Goal: Transaction & Acquisition: Book appointment/travel/reservation

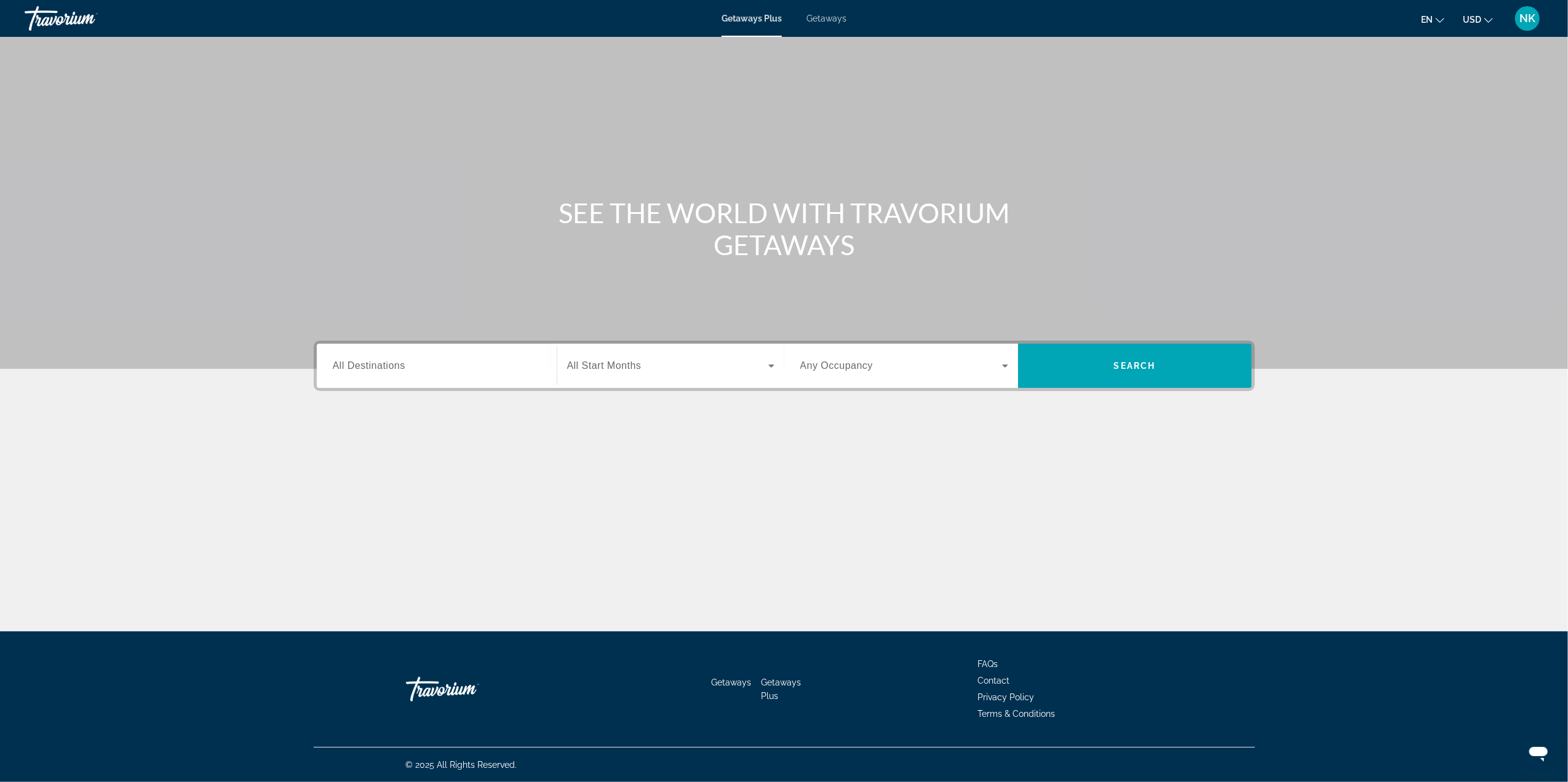
click at [363, 362] on span "All Destinations" at bounding box center [369, 365] width 73 height 10
click at [363, 362] on input "Destination All Destinations" at bounding box center [437, 366] width 208 height 14
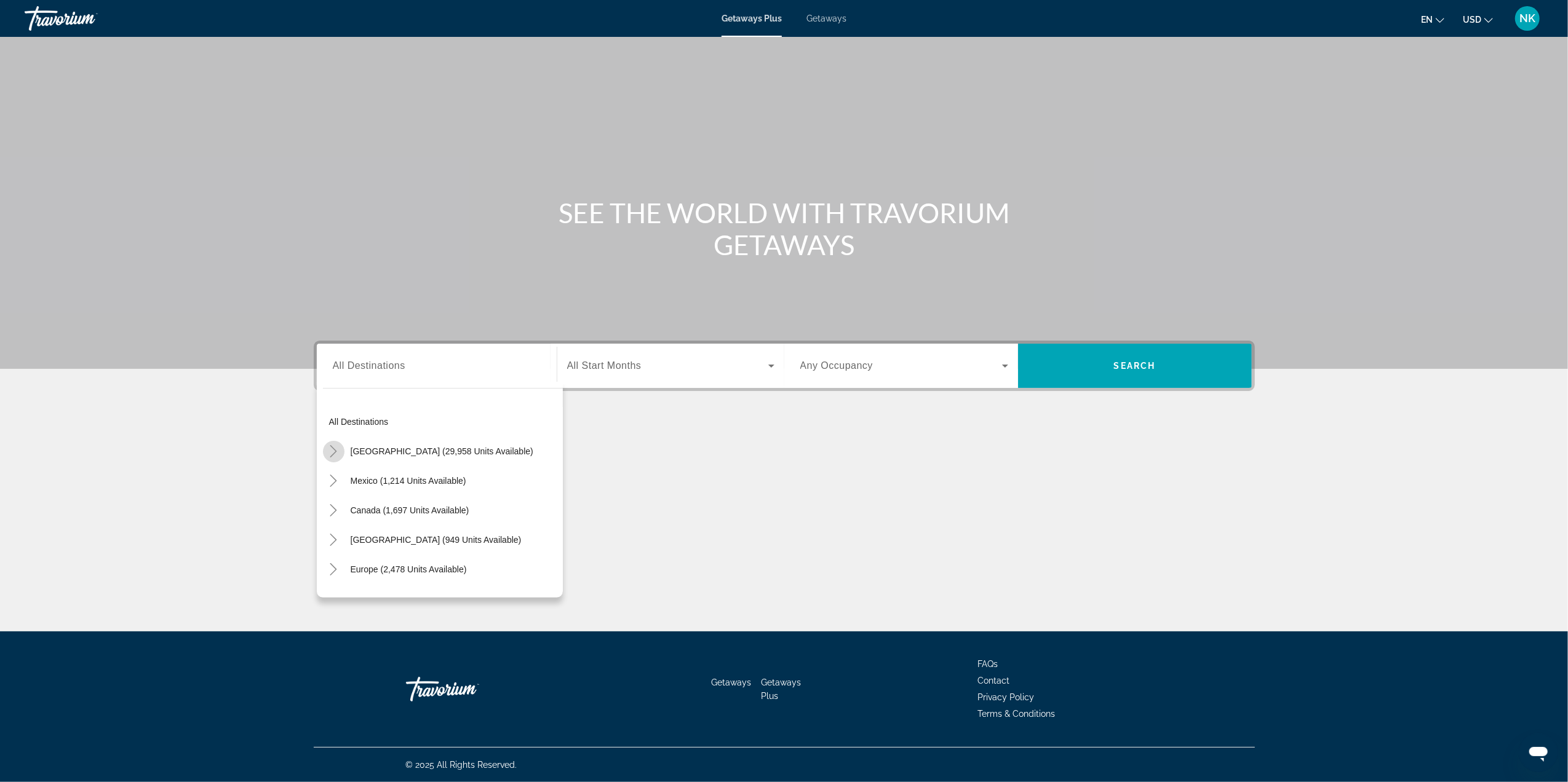
click at [331, 453] on icon "Toggle United States (29,958 units available)" at bounding box center [333, 451] width 12 height 12
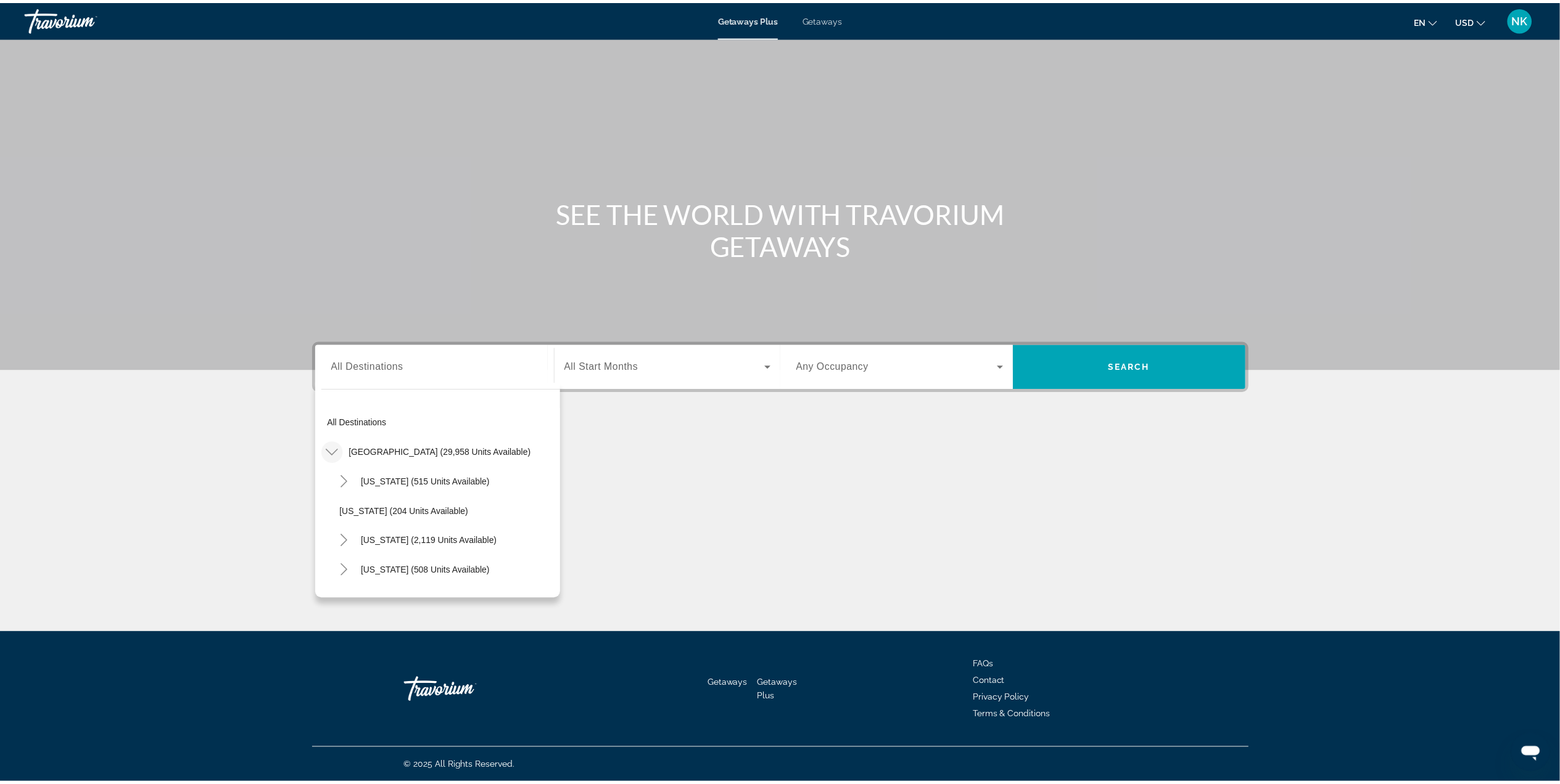
scroll to position [36, 0]
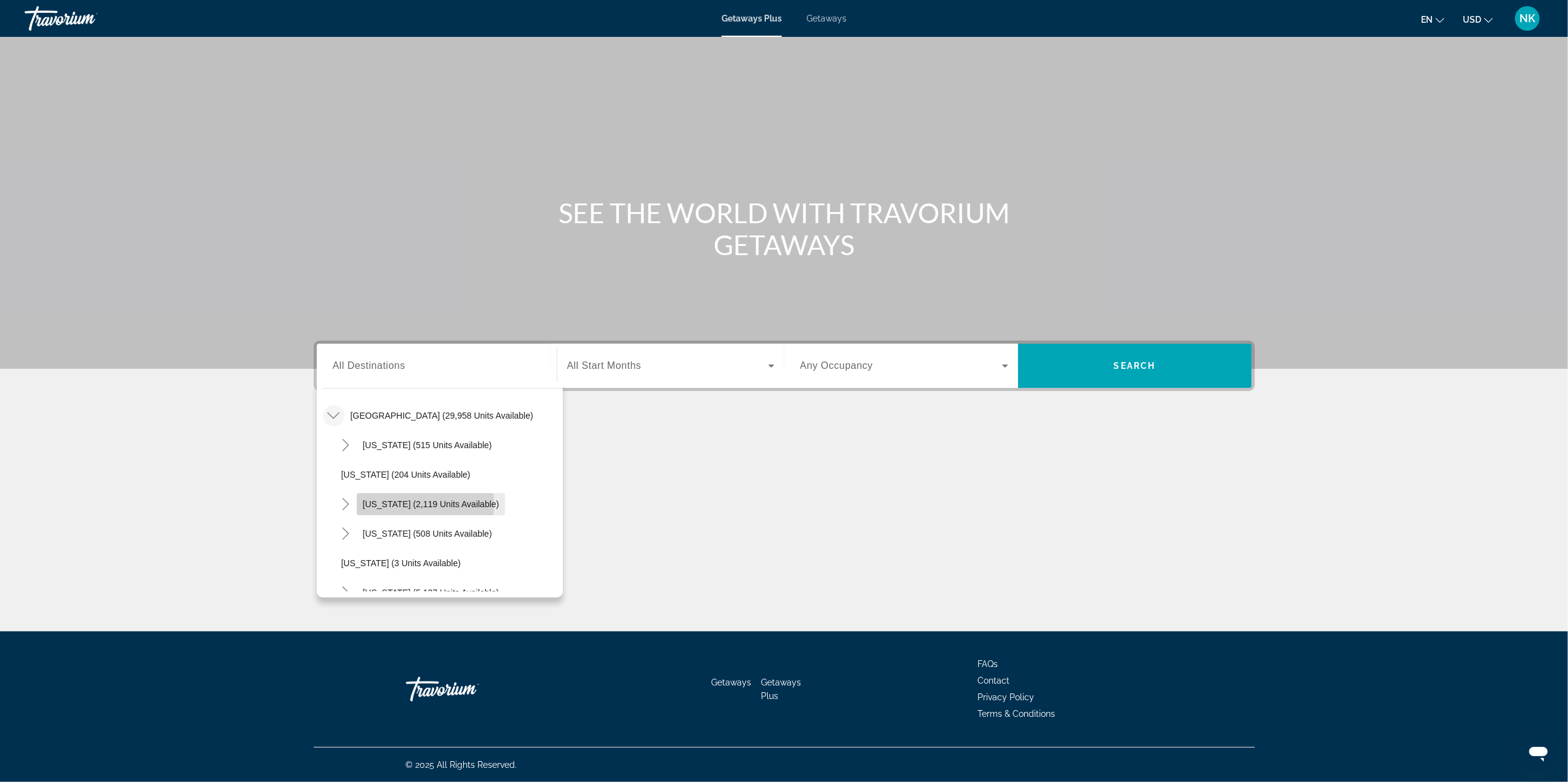
click at [377, 503] on span "[US_STATE] (2,119 units available)" at bounding box center [430, 504] width 136 height 10
type input "**********"
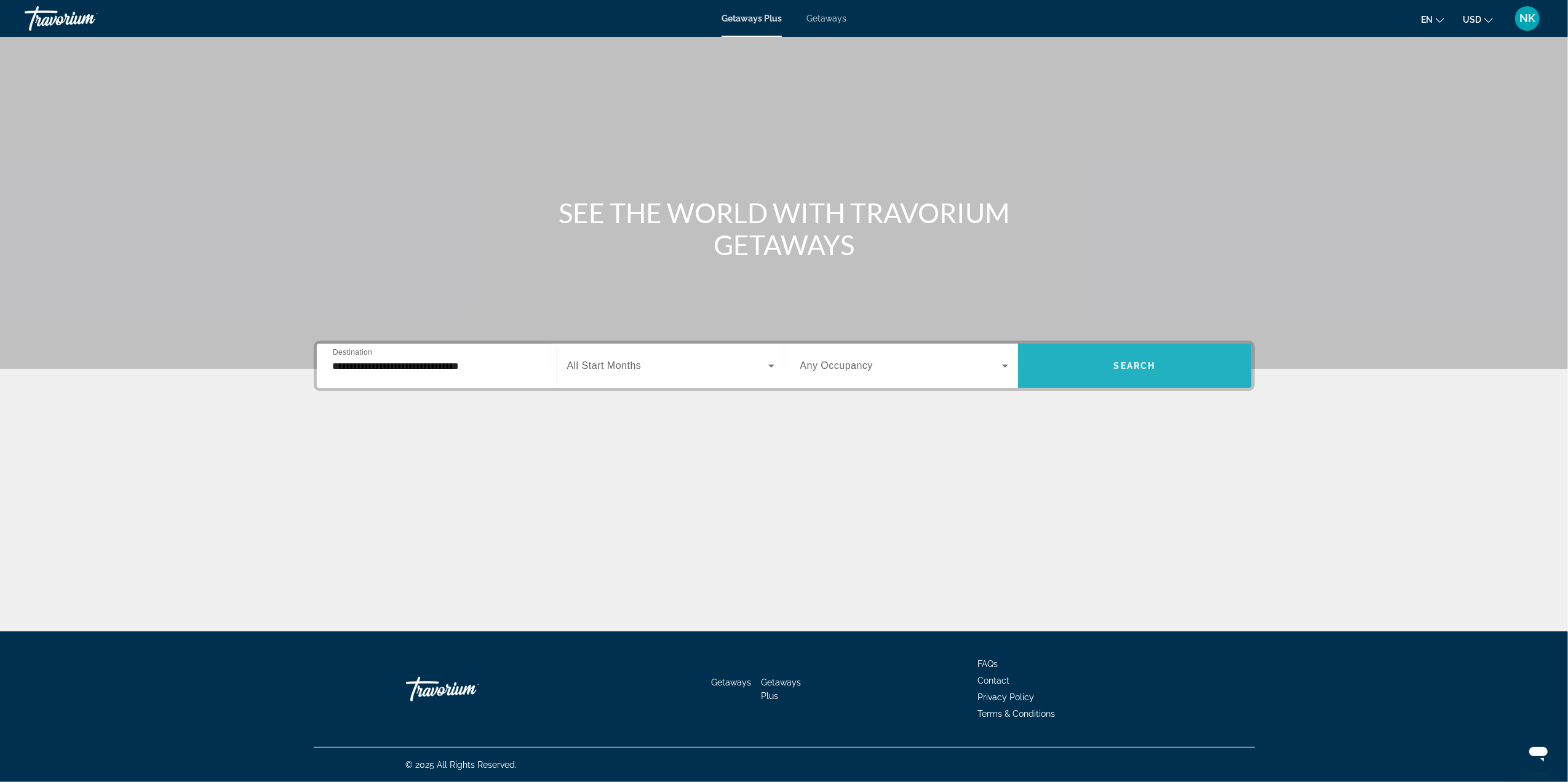
click at [1161, 366] on span "Search widget" at bounding box center [1135, 366] width 234 height 30
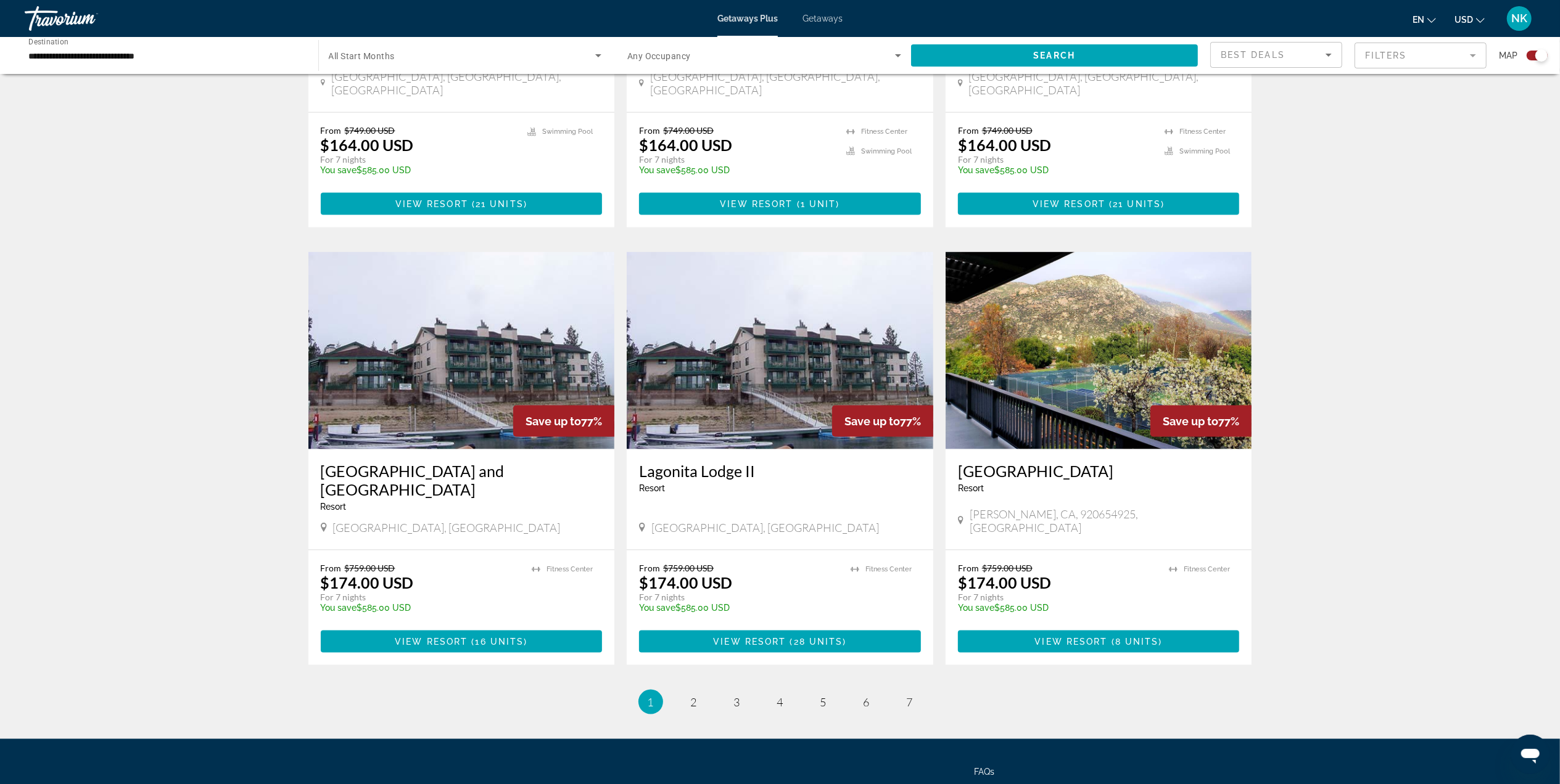
scroll to position [1612, 0]
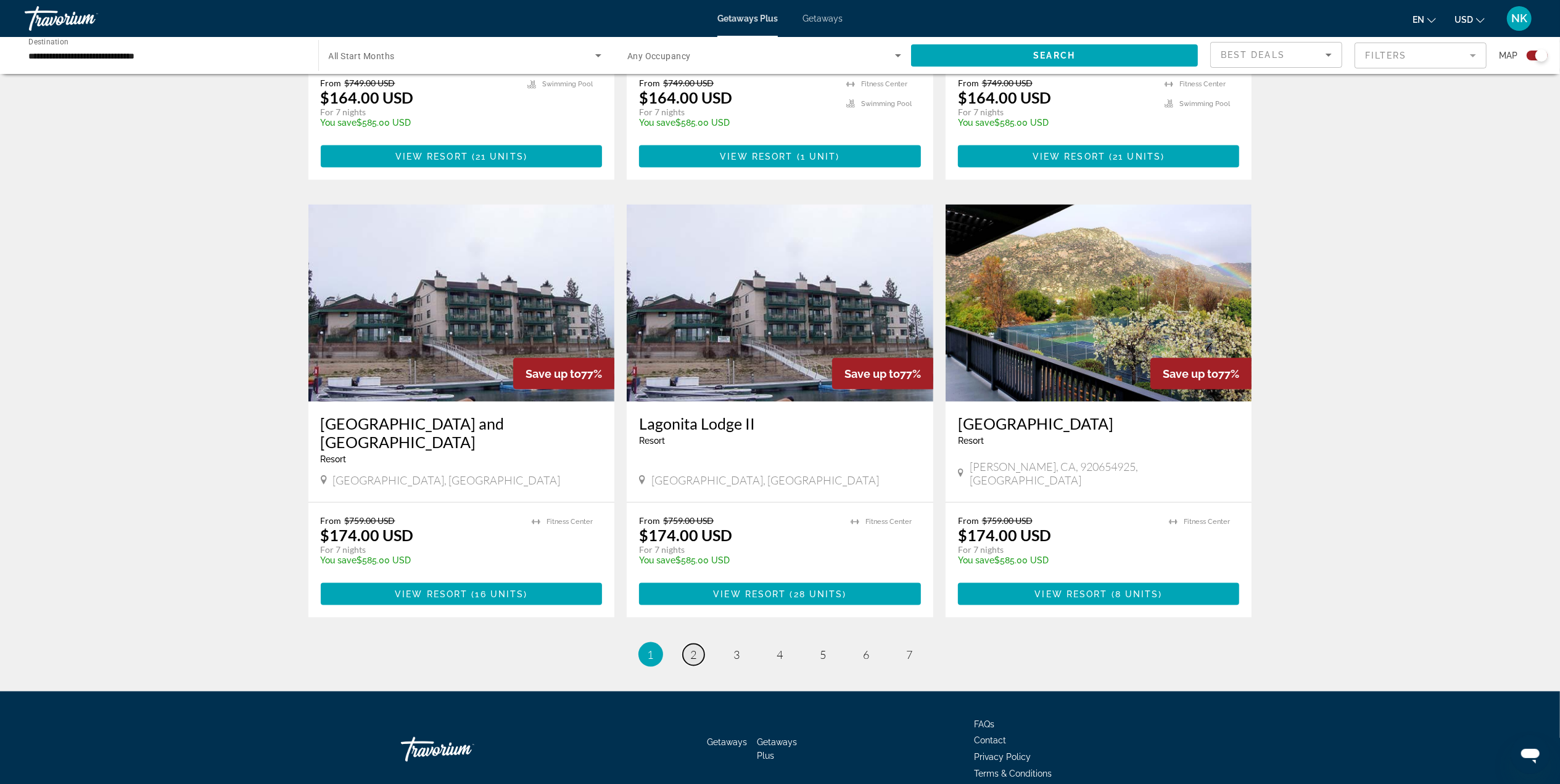
click at [695, 644] on link "page 2" at bounding box center [693, 655] width 22 height 22
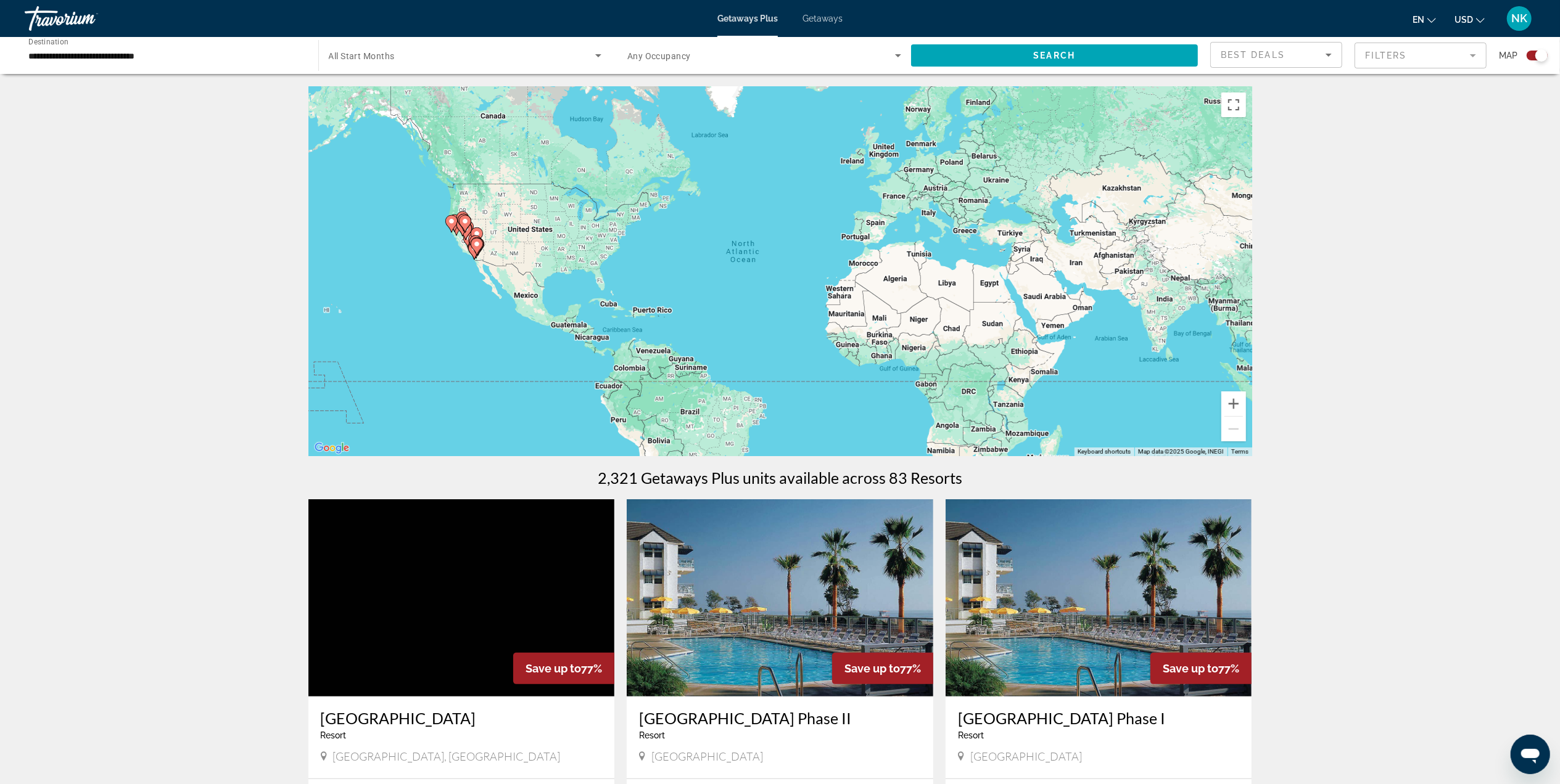
click at [606, 52] on div "Start Month All Start Months" at bounding box center [465, 55] width 293 height 35
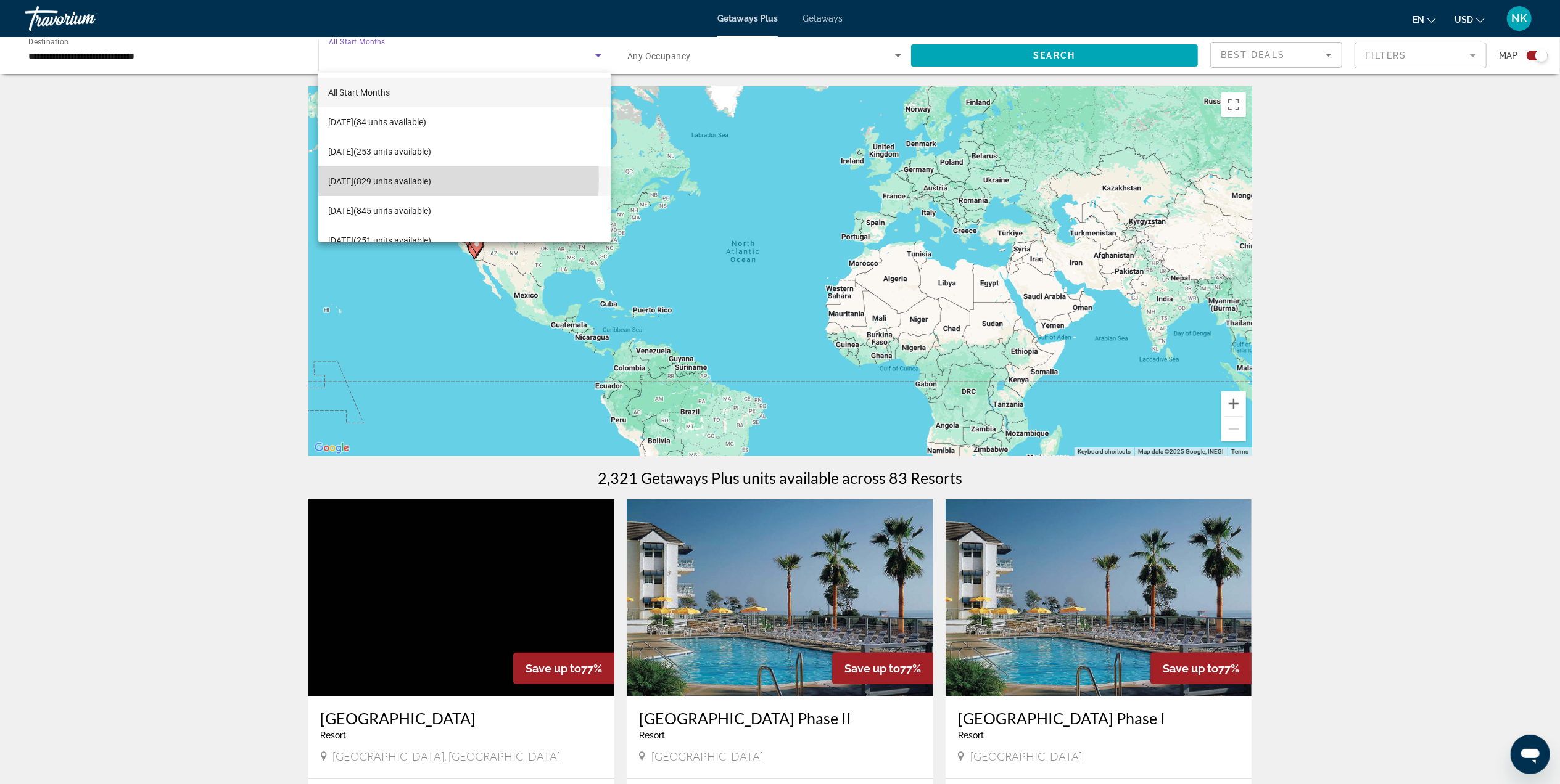
click at [361, 178] on span "[DATE] (829 units available)" at bounding box center [379, 181] width 103 height 15
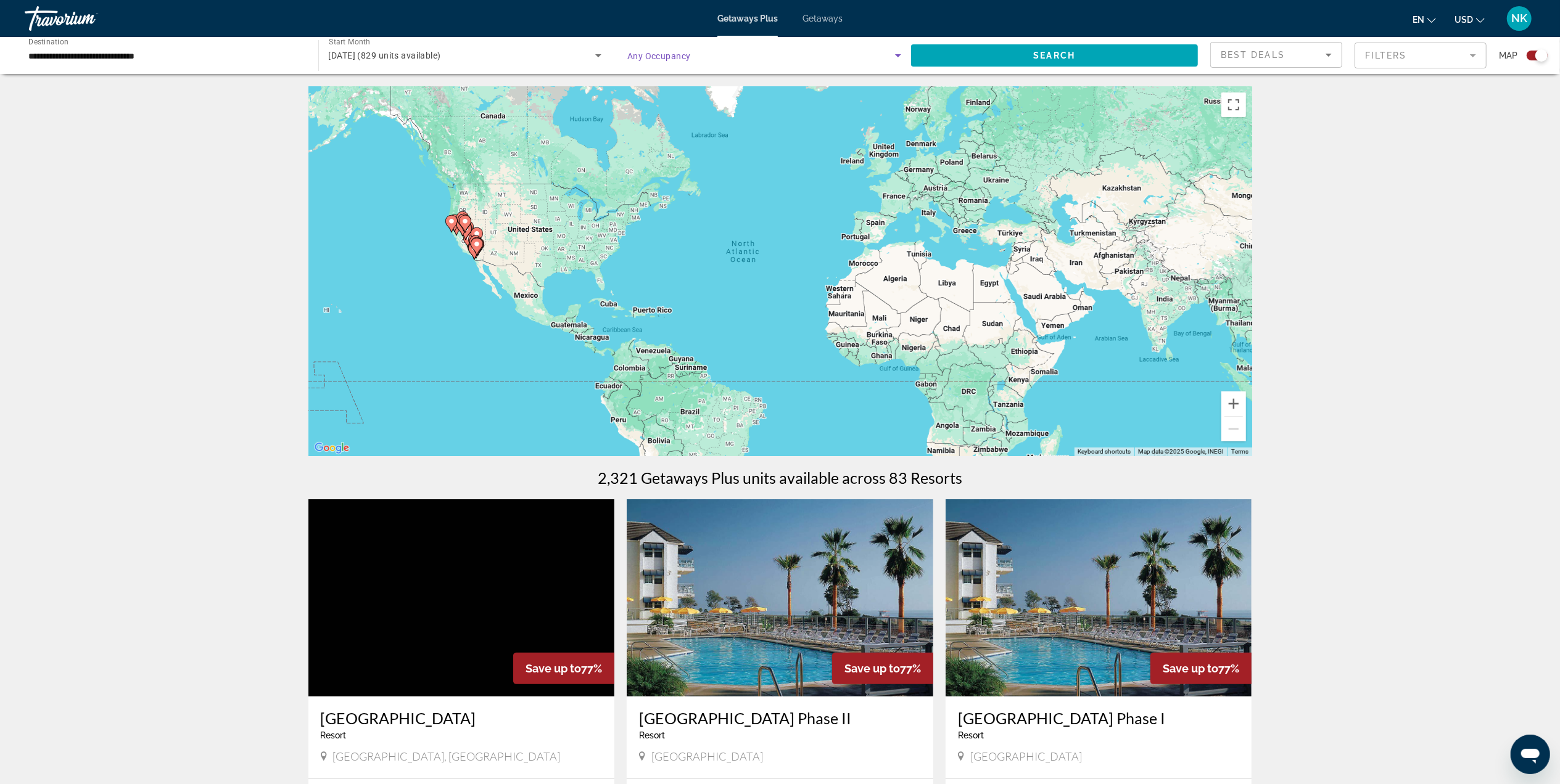
click at [896, 56] on icon "Search widget" at bounding box center [898, 56] width 15 height 15
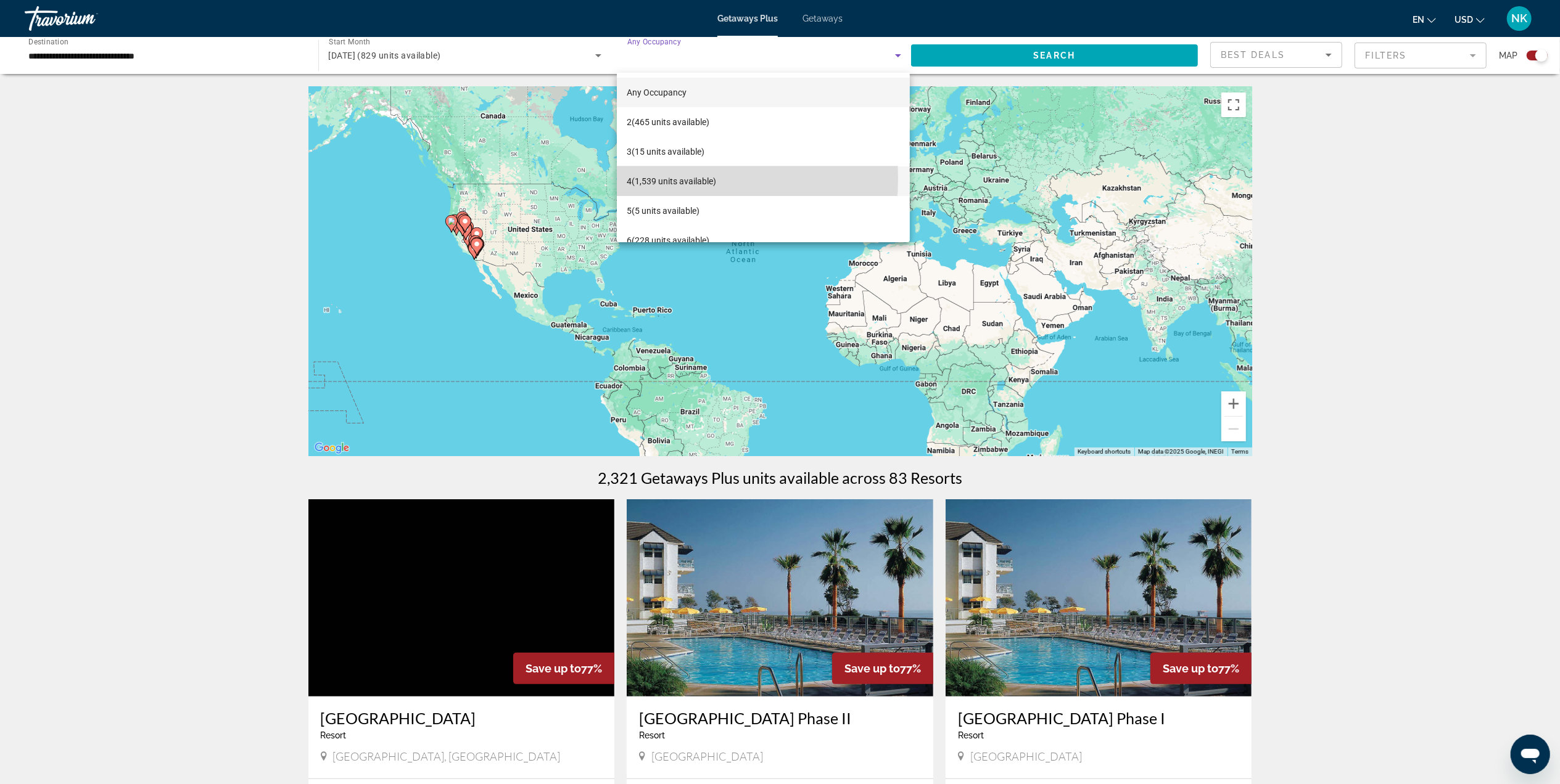
click at [640, 178] on span "4 (1,539 units available)" at bounding box center [671, 181] width 90 height 15
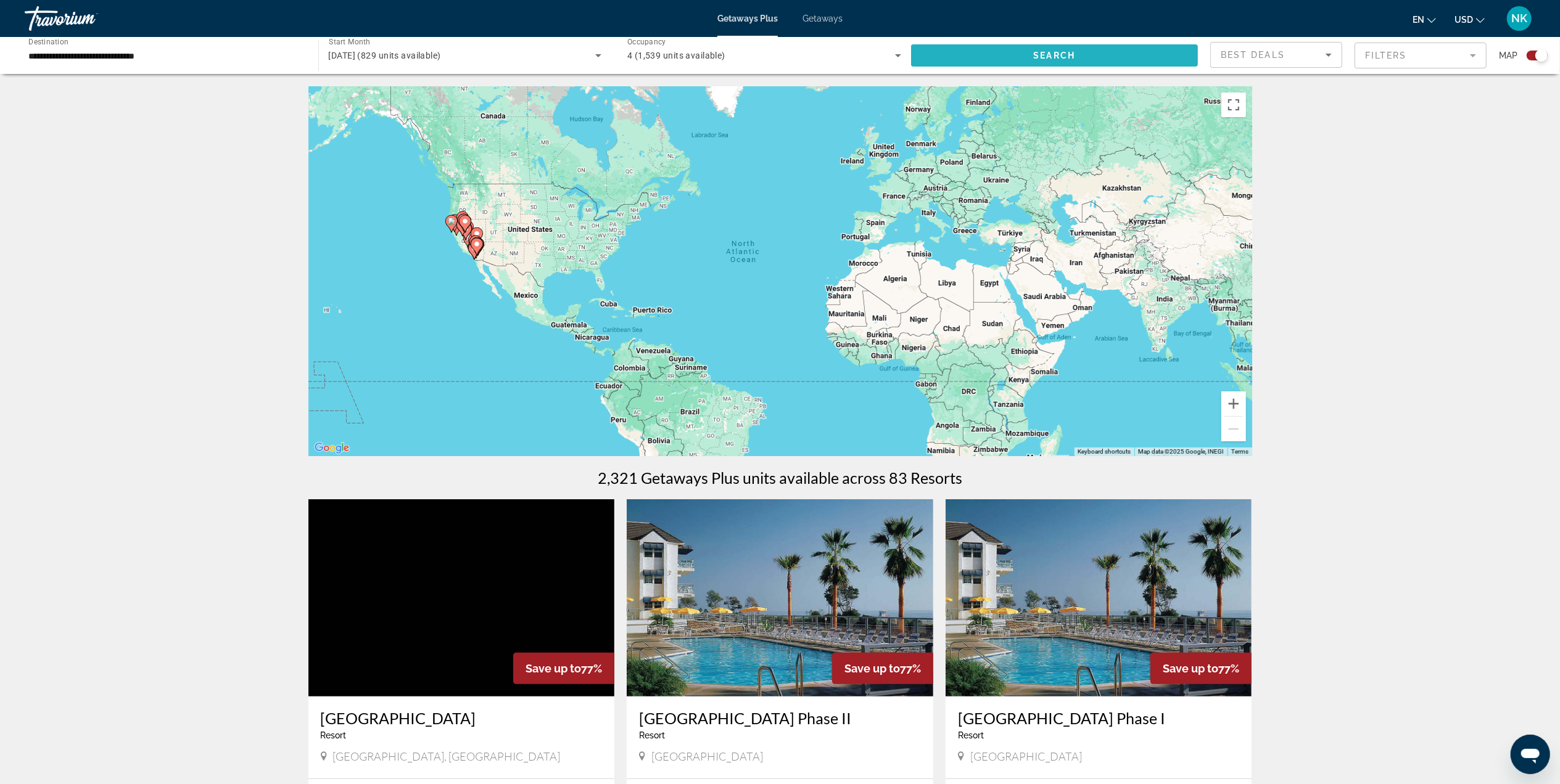
click at [1058, 58] on span "Search" at bounding box center [1054, 56] width 42 height 10
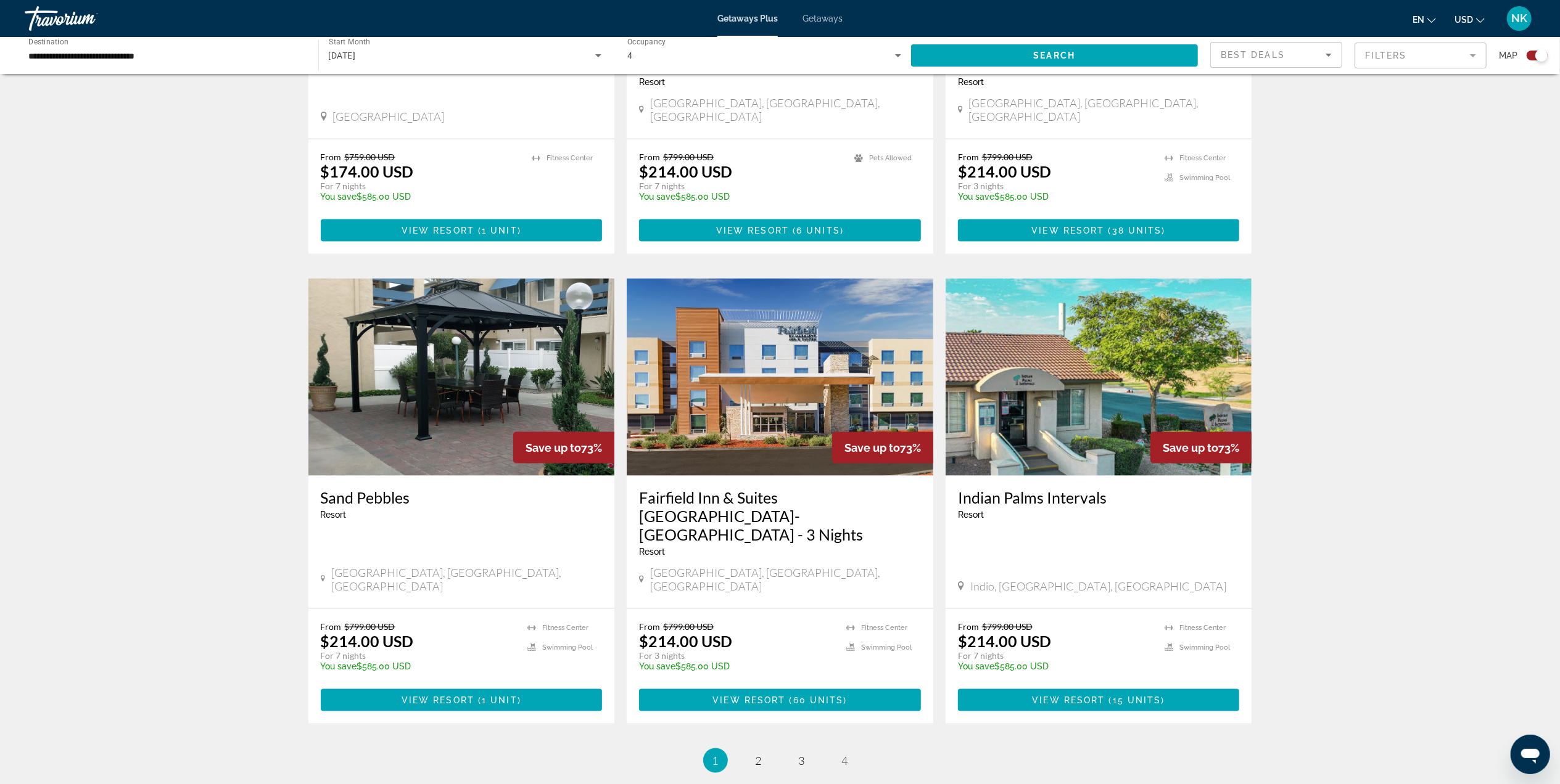
scroll to position [1562, 0]
click at [754, 749] on link "page 2" at bounding box center [758, 760] width 22 height 22
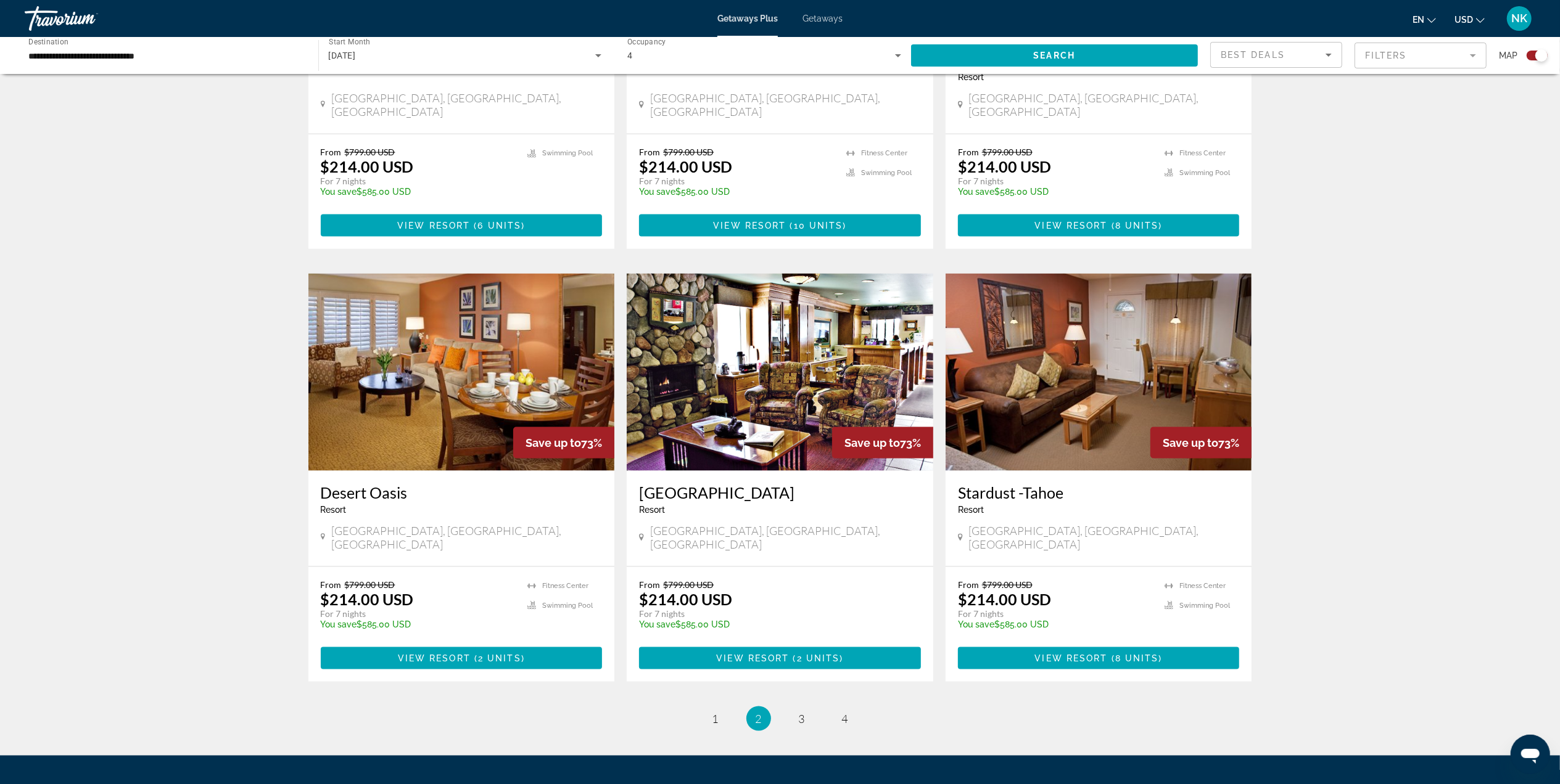
scroll to position [1612, 0]
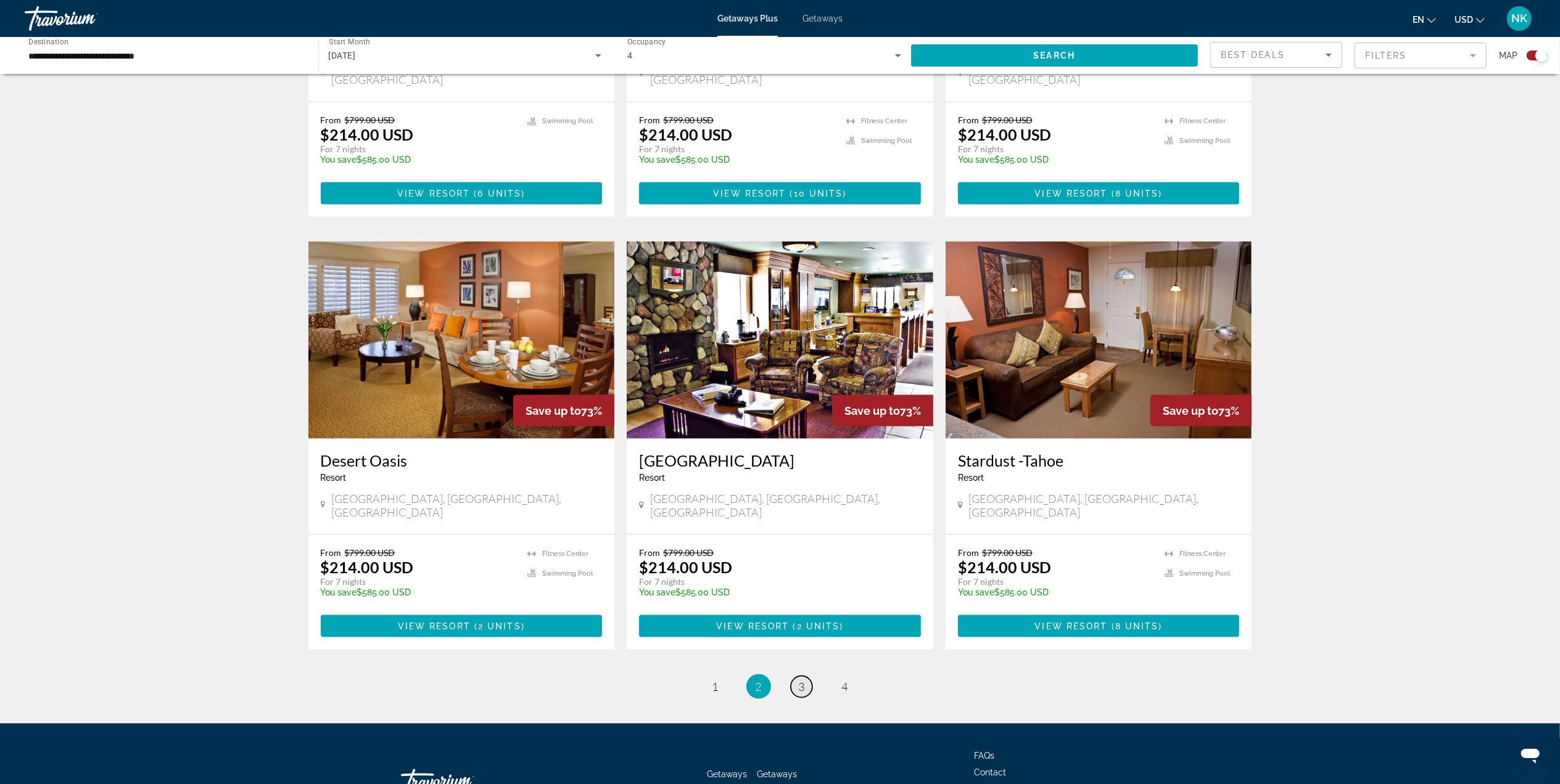
click at [801, 680] on span "3" at bounding box center [802, 686] width 6 height 14
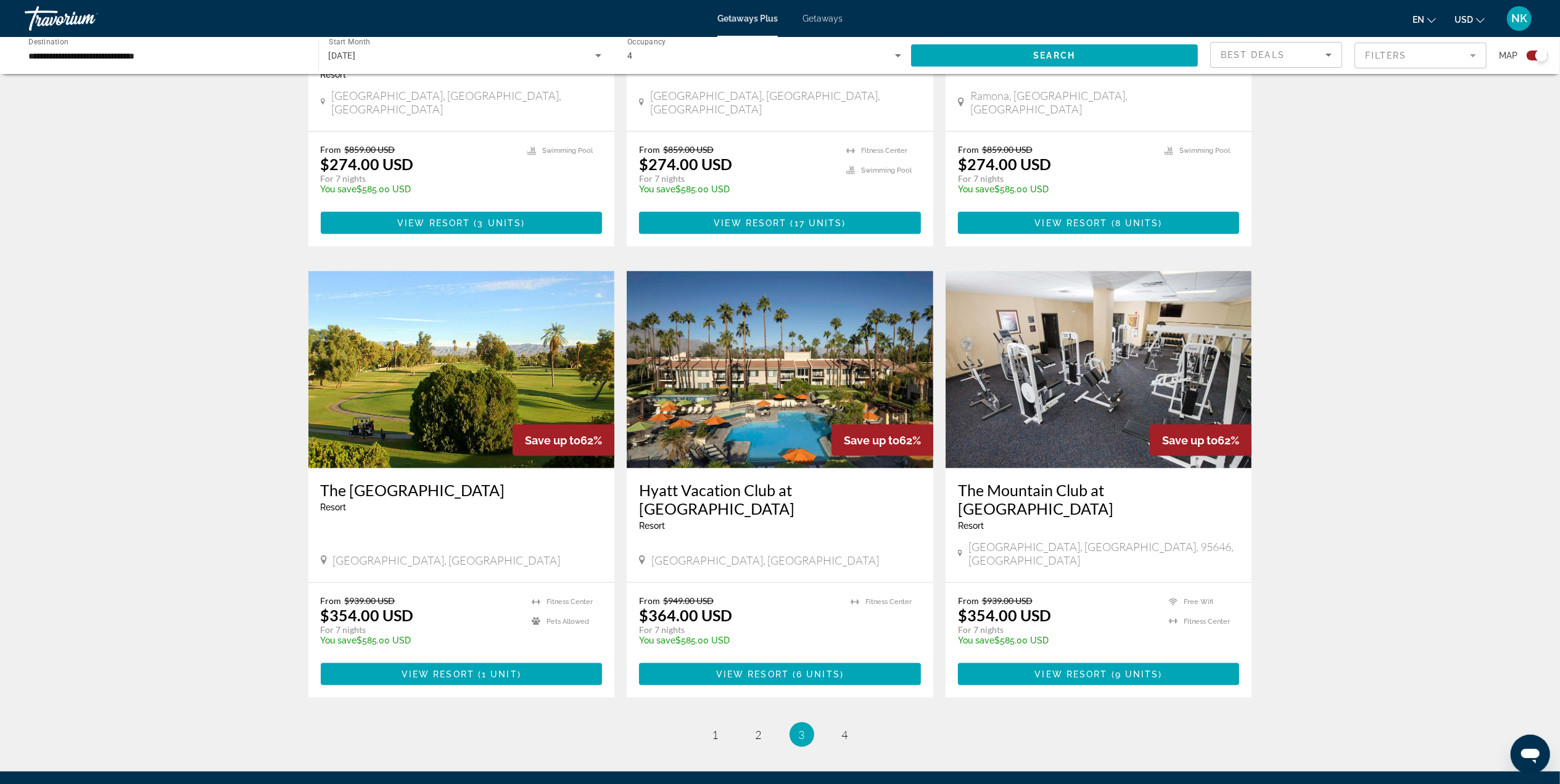
scroll to position [1594, 0]
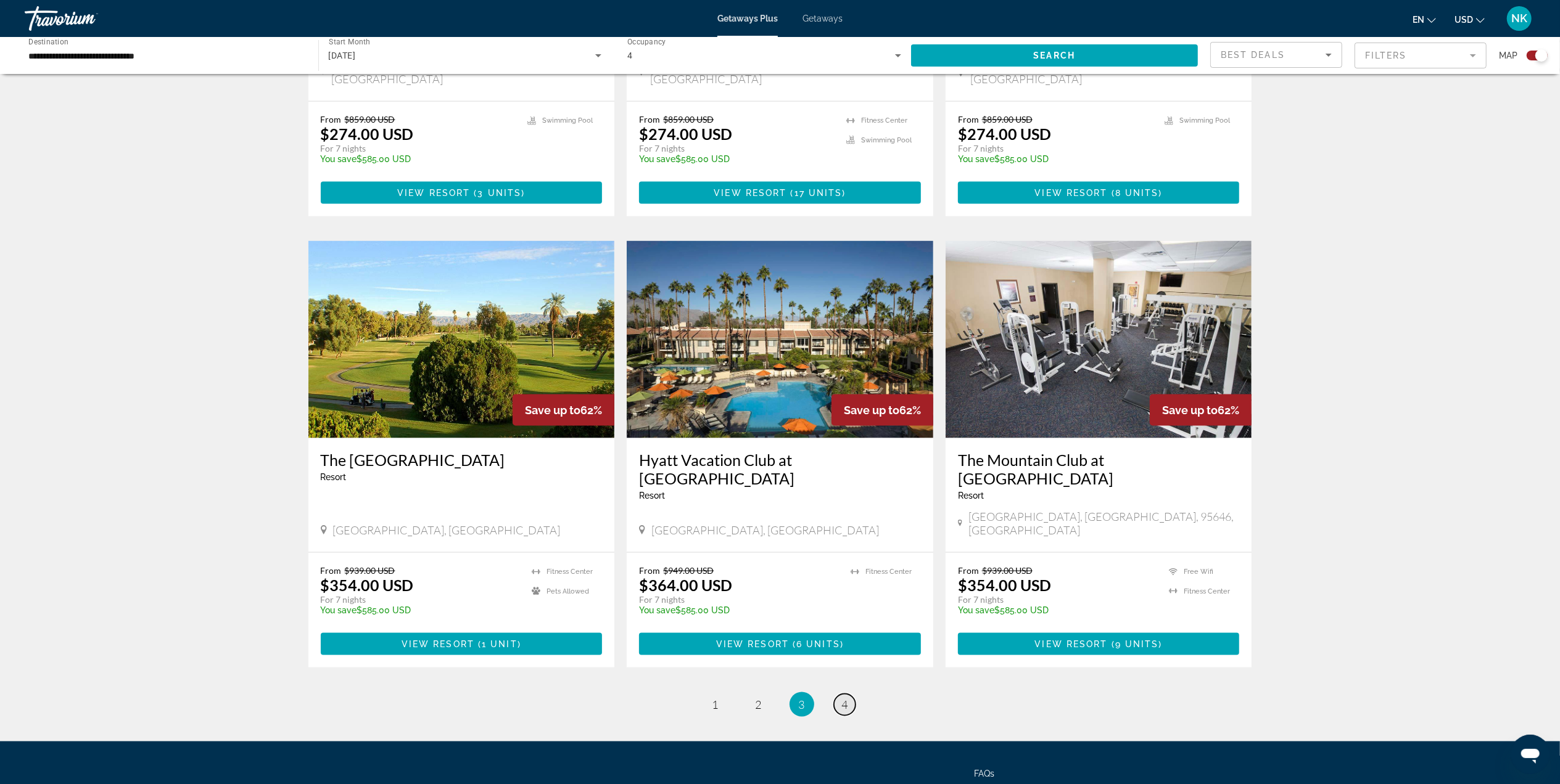
click at [843, 698] on span "4" at bounding box center [845, 704] width 6 height 14
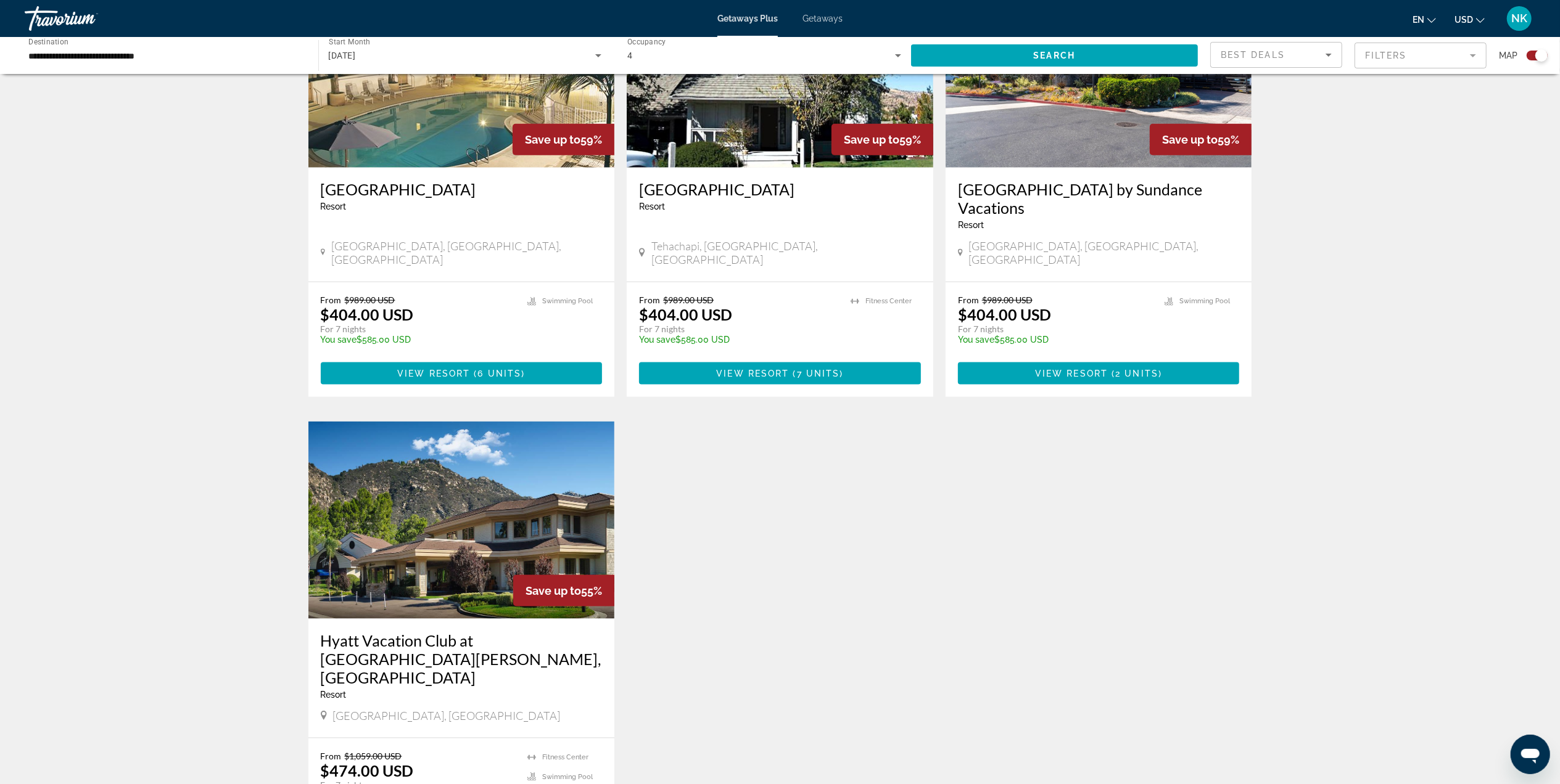
scroll to position [1479, 0]
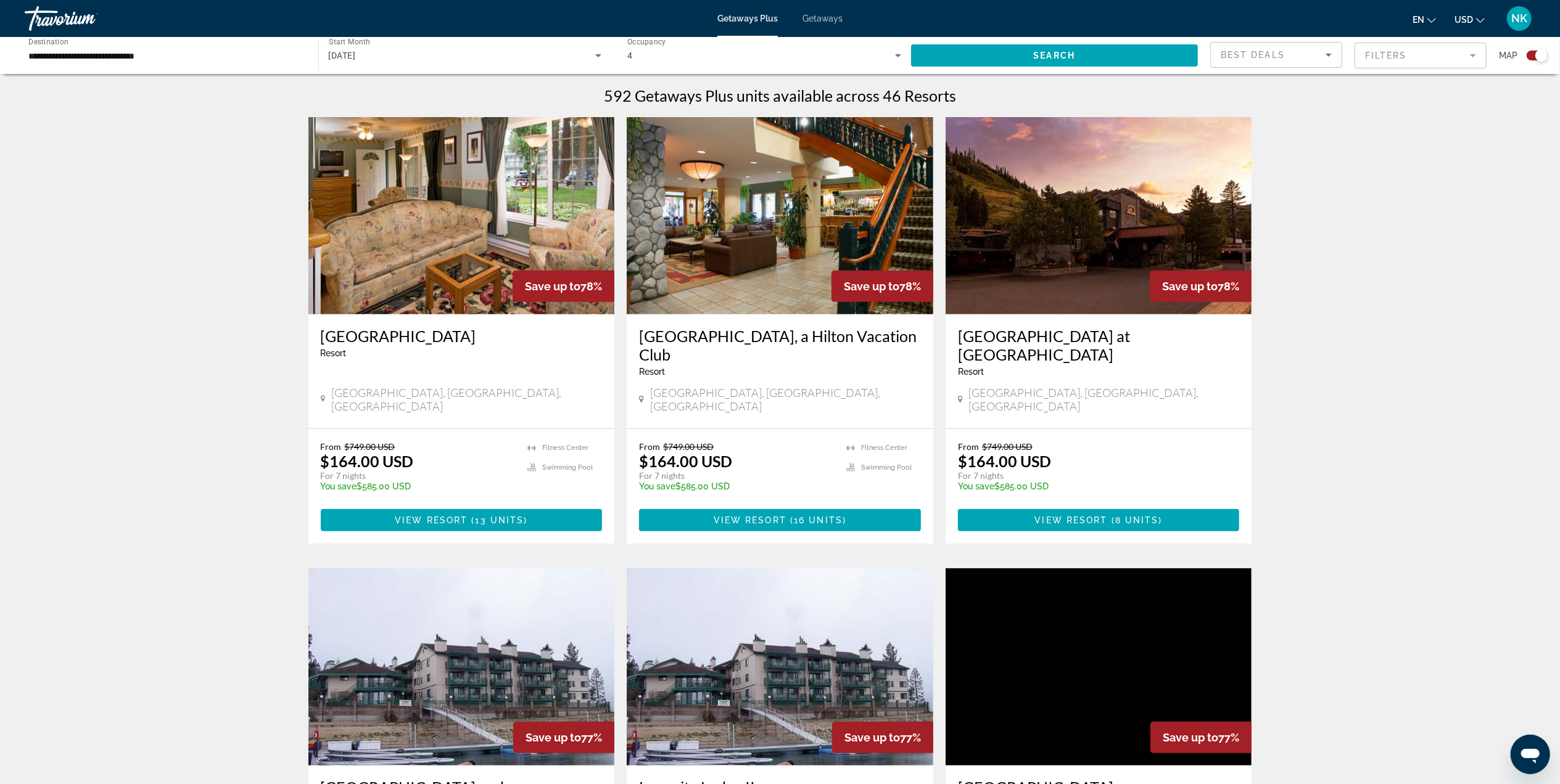
scroll to position [410, 0]
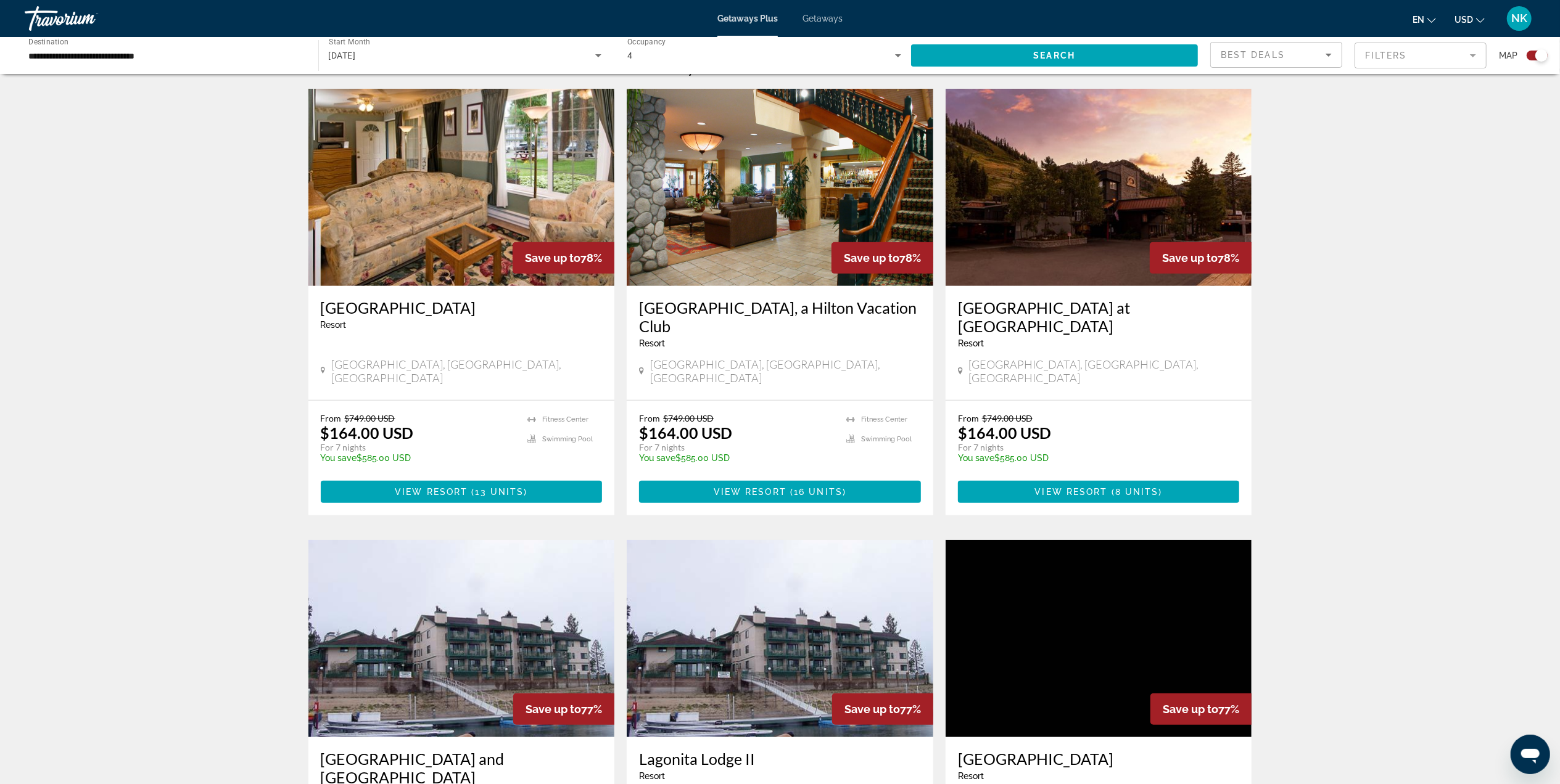
click at [705, 215] on img "Main content" at bounding box center [780, 187] width 306 height 197
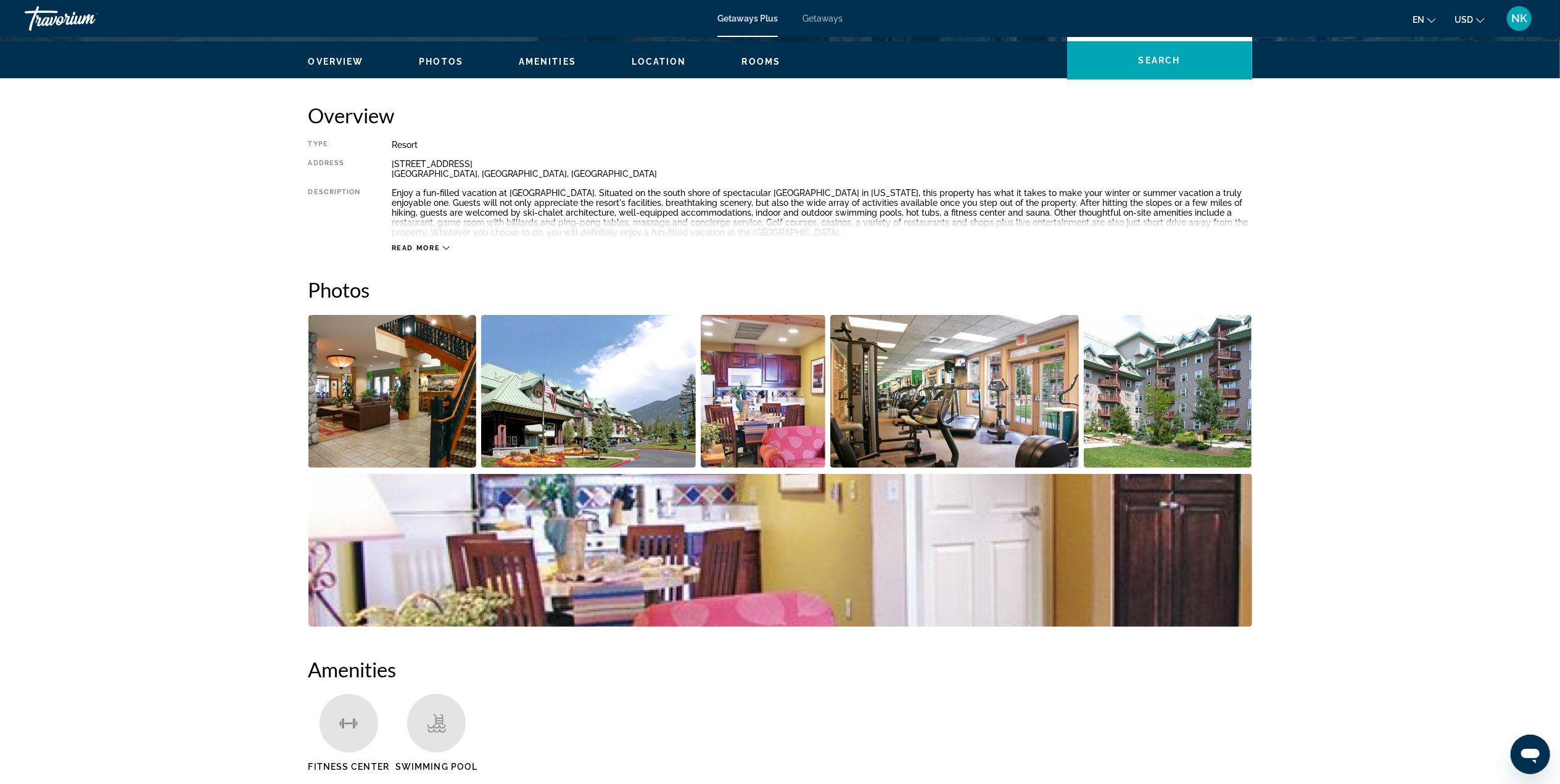
scroll to position [329, 0]
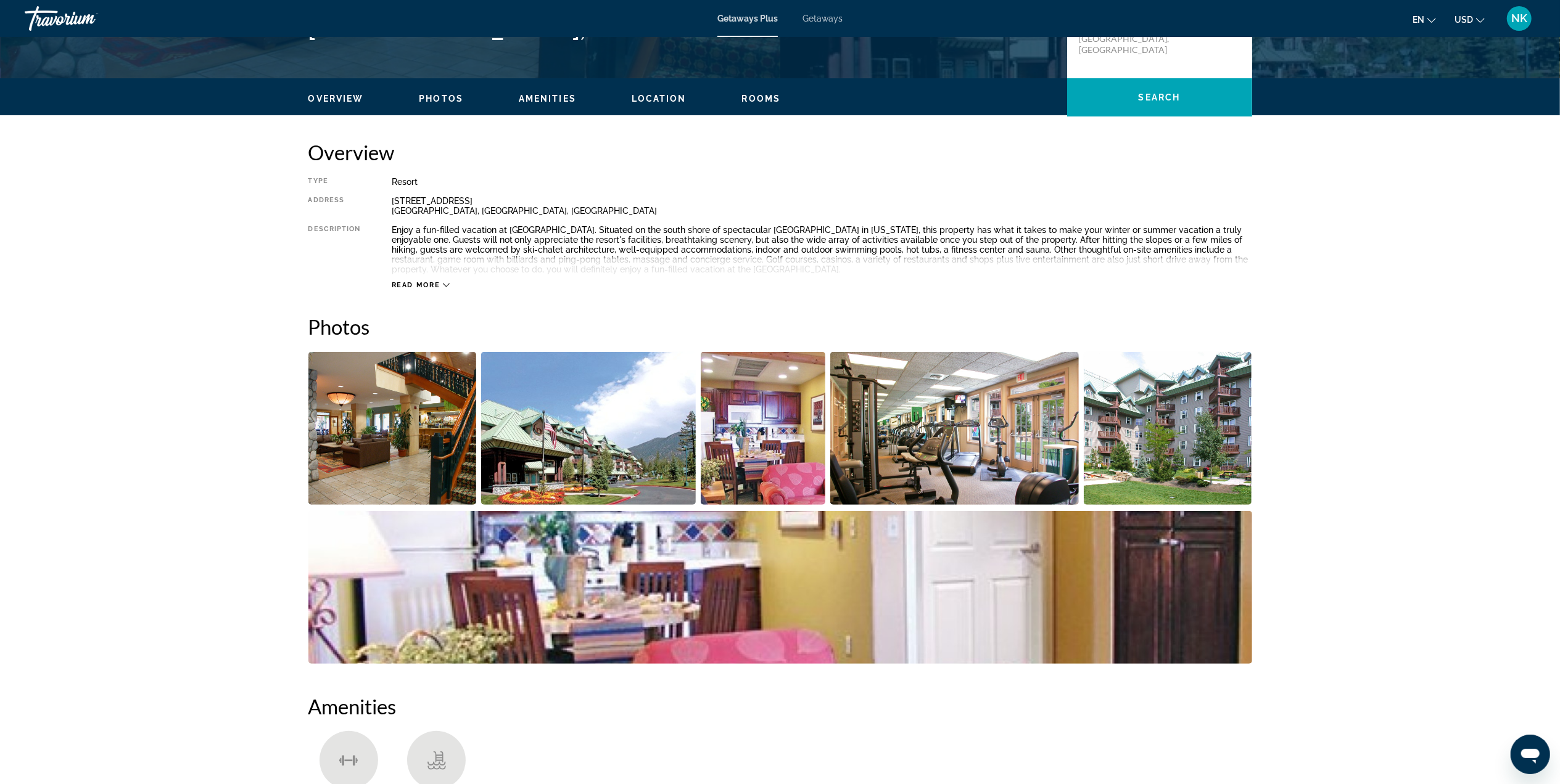
click at [553, 455] on img "Open full-screen image slider" at bounding box center [588, 428] width 215 height 153
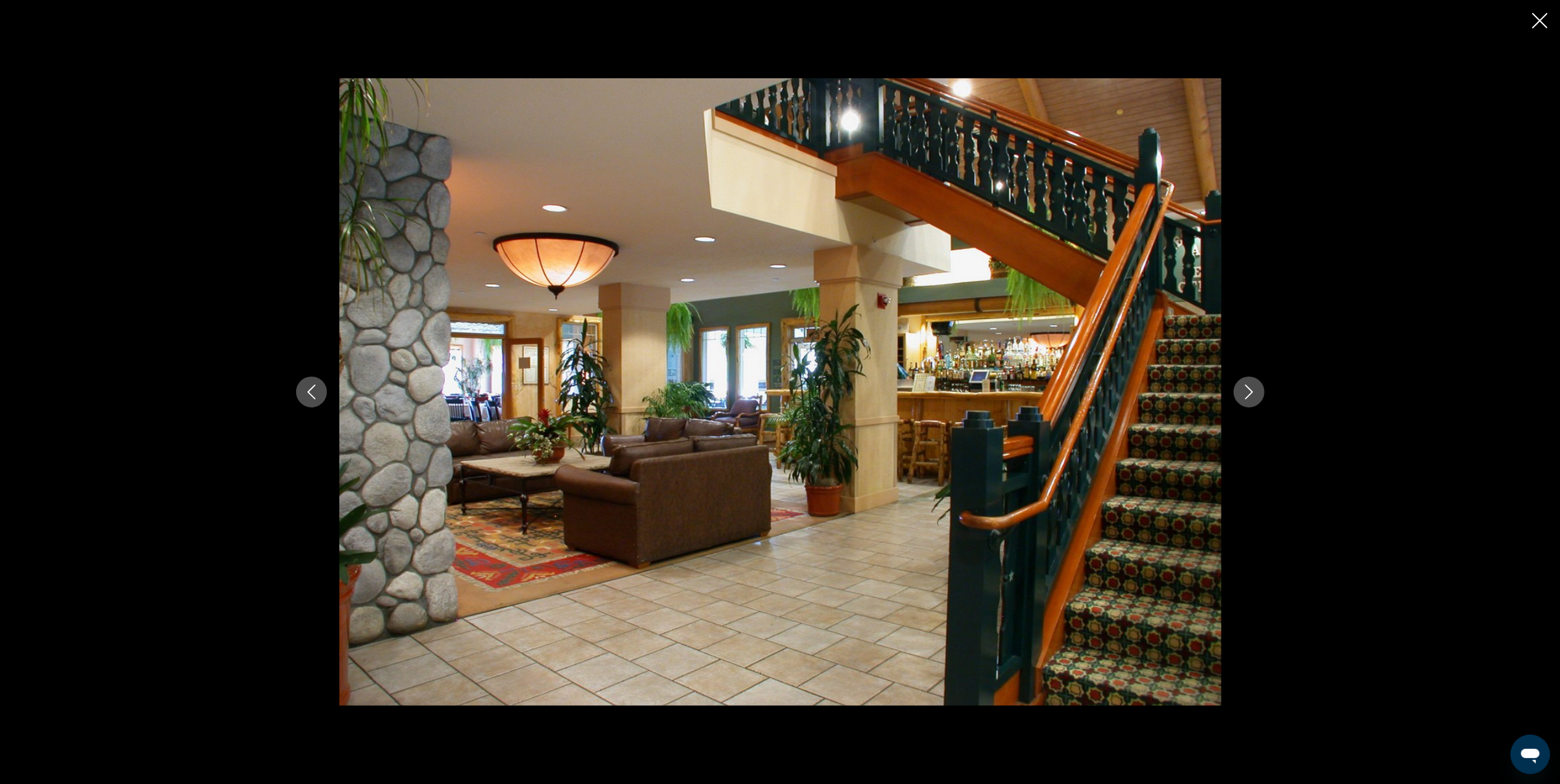
click at [1245, 389] on icon "Next image" at bounding box center [1249, 392] width 15 height 15
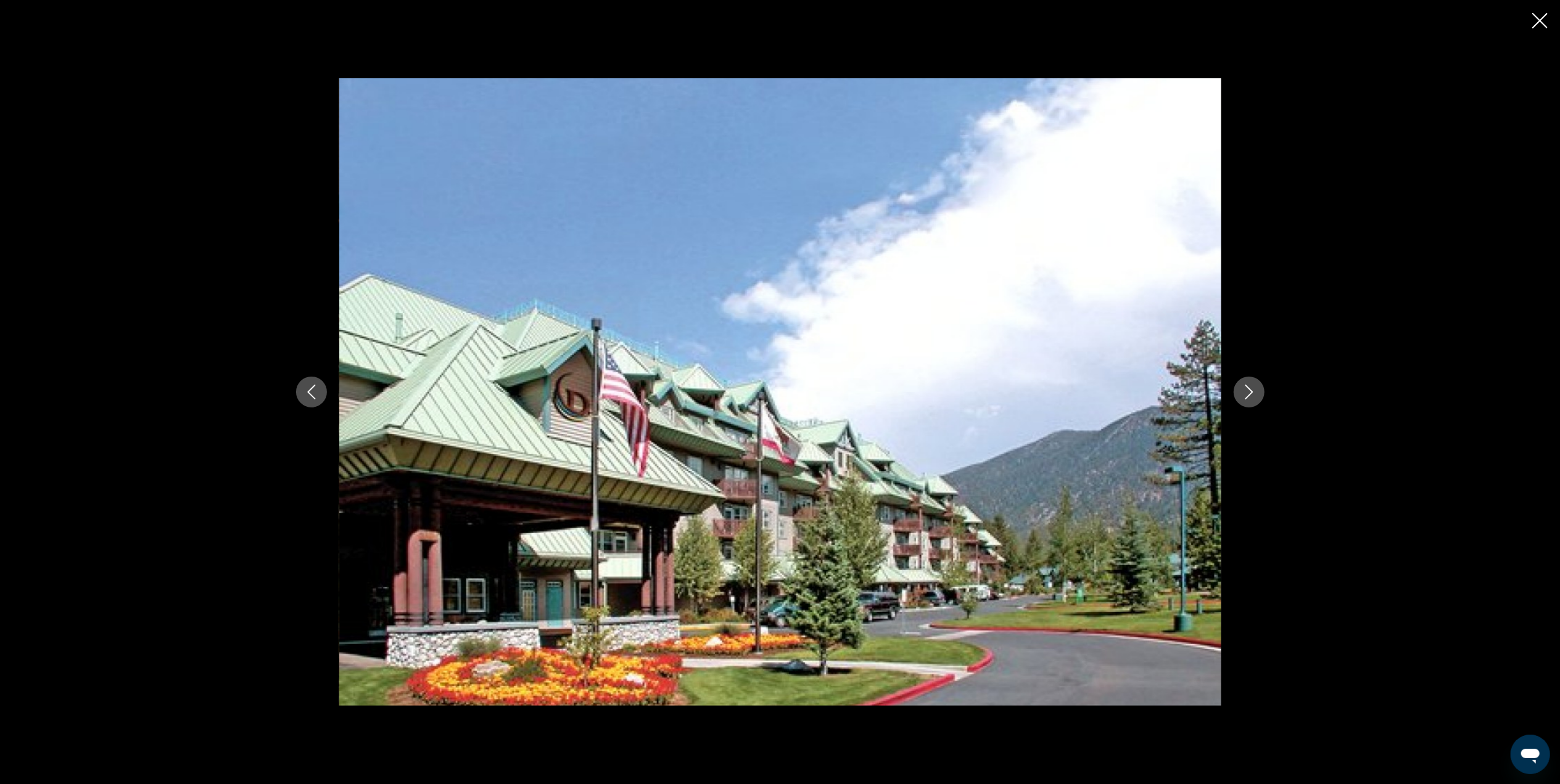
click at [1245, 390] on icon "Next image" at bounding box center [1249, 392] width 15 height 15
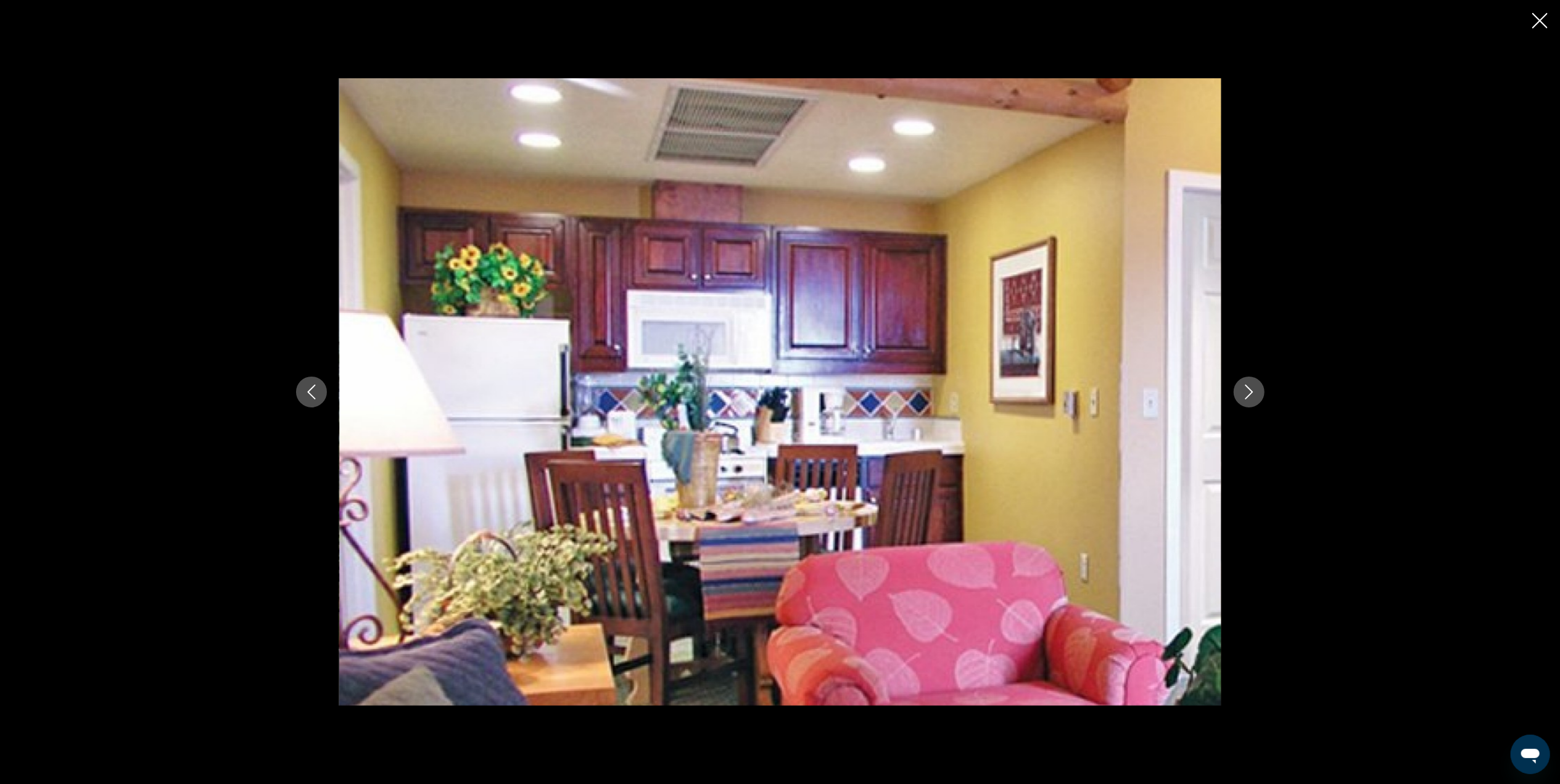
click at [1246, 390] on icon "Next image" at bounding box center [1249, 392] width 15 height 15
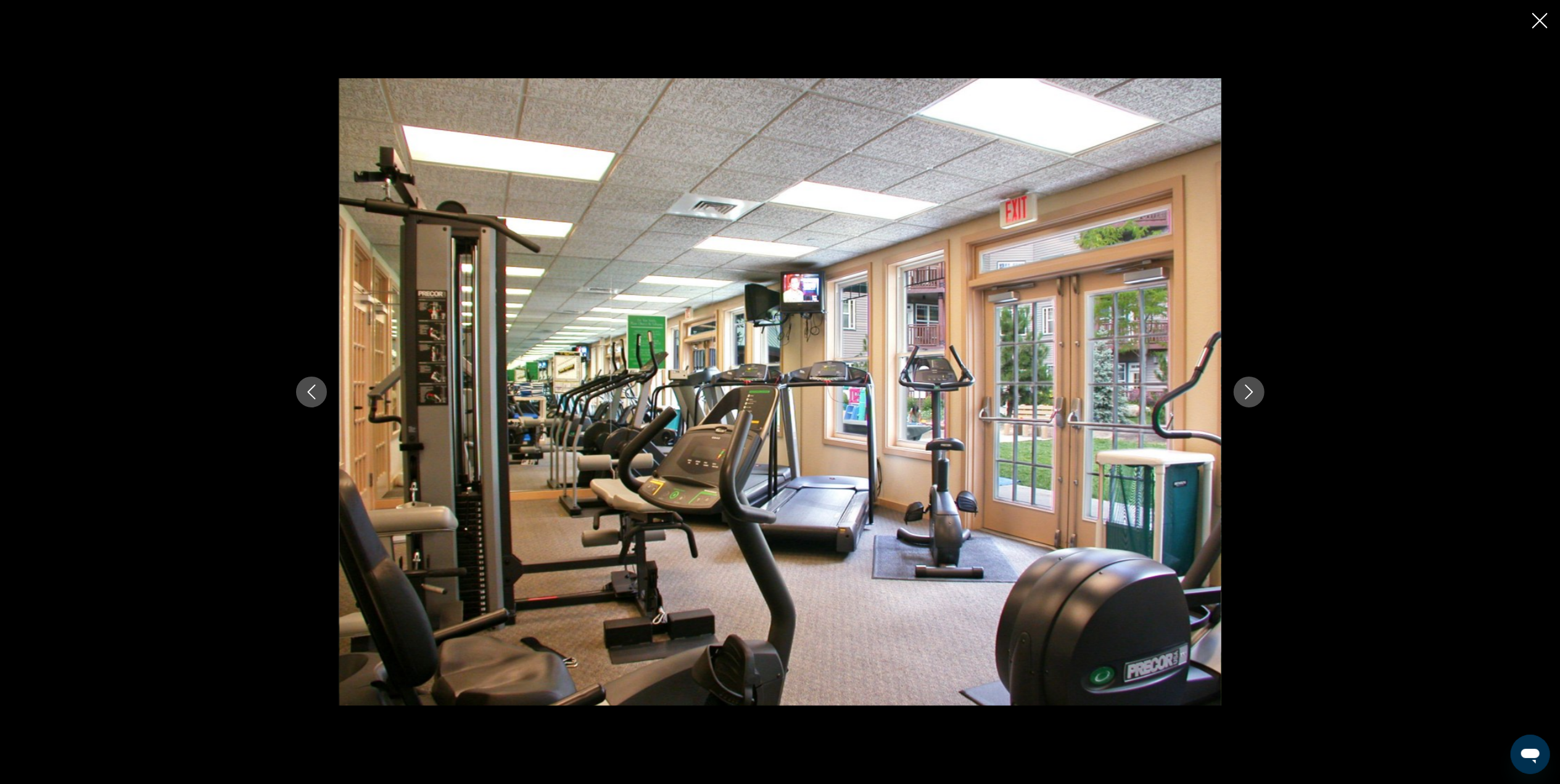
click at [1246, 389] on icon "Next image" at bounding box center [1249, 392] width 15 height 15
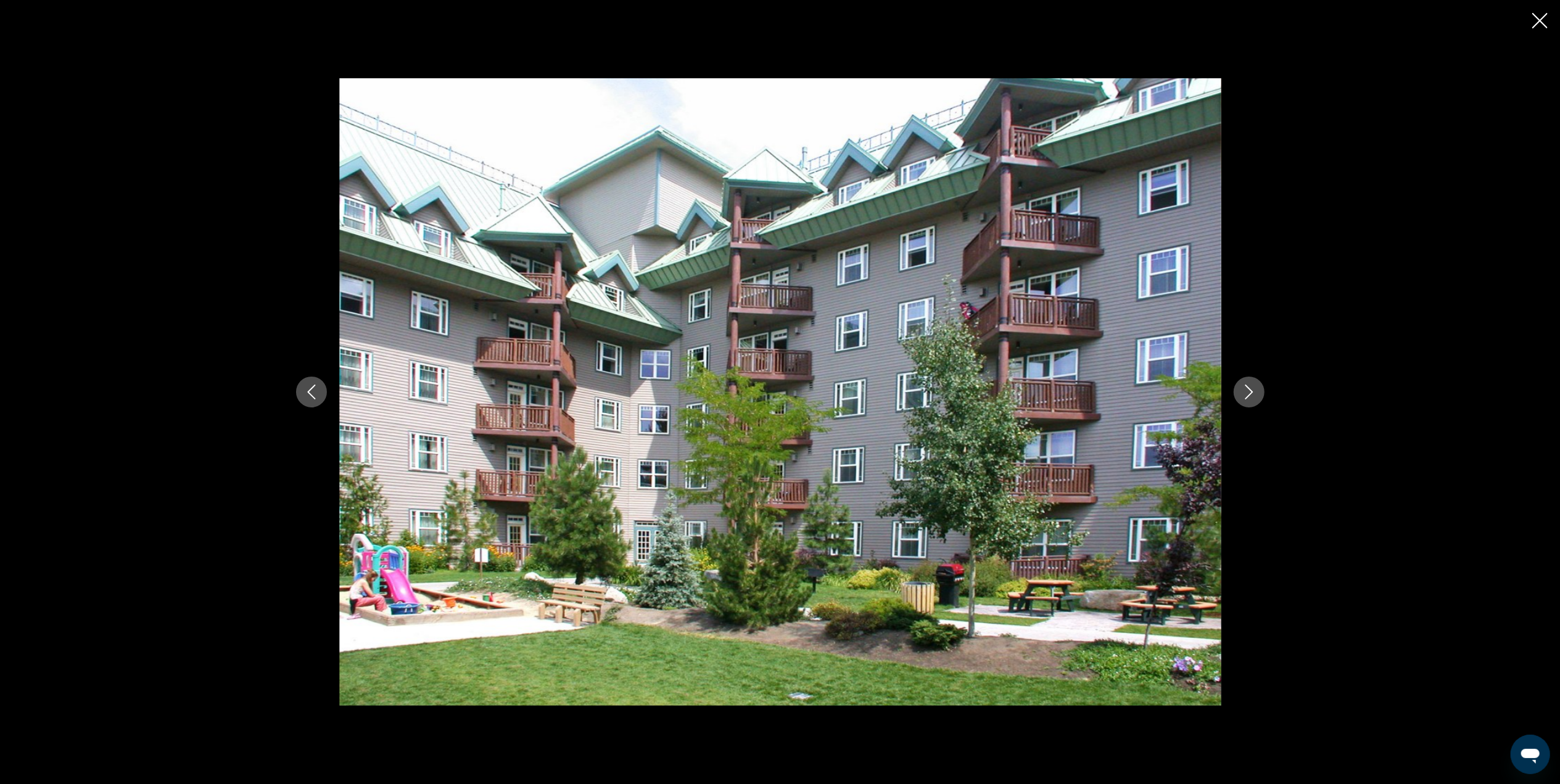
click at [1246, 390] on icon "Next image" at bounding box center [1249, 392] width 15 height 15
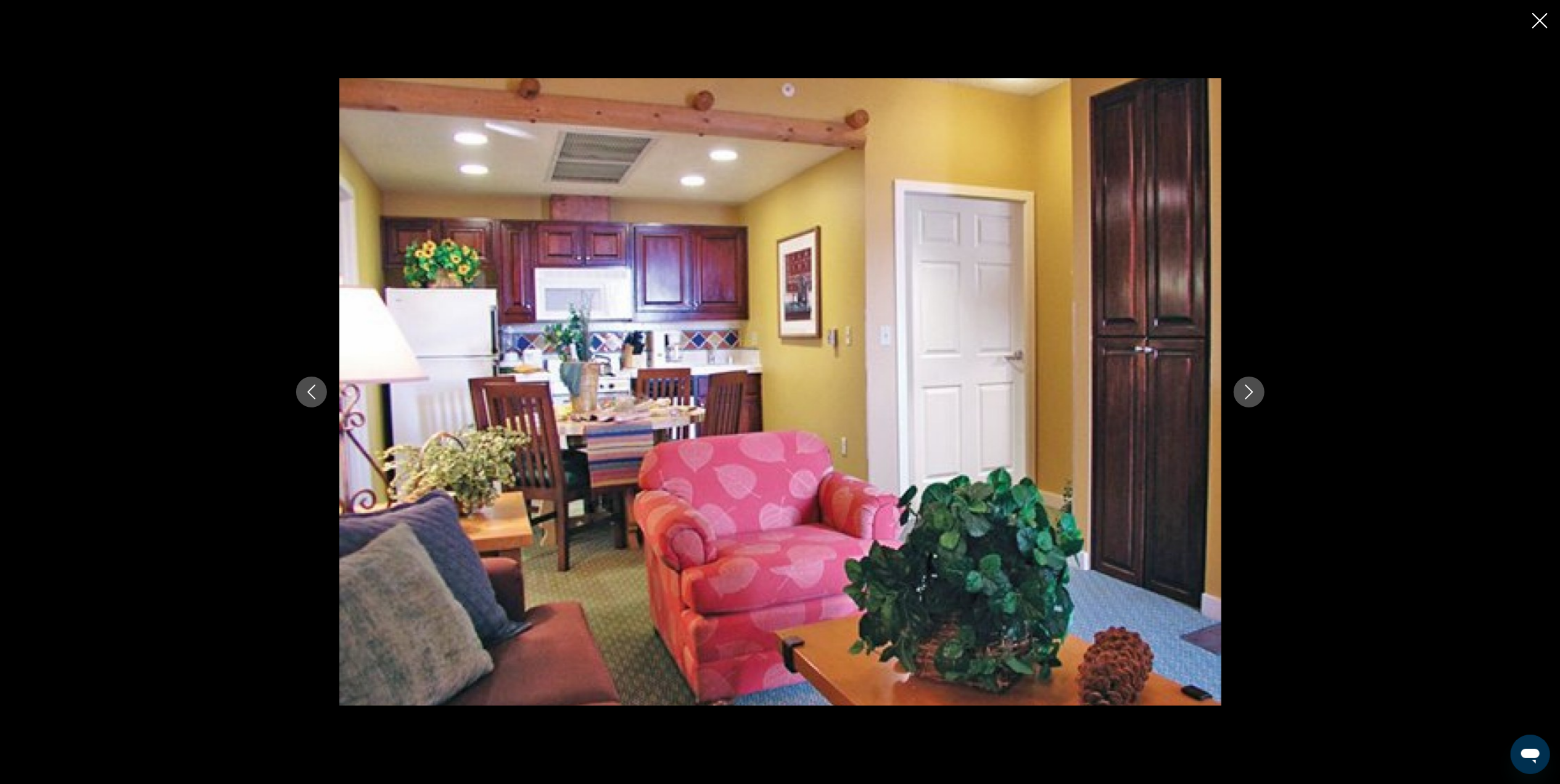
click at [1247, 390] on icon "Next image" at bounding box center [1249, 392] width 15 height 15
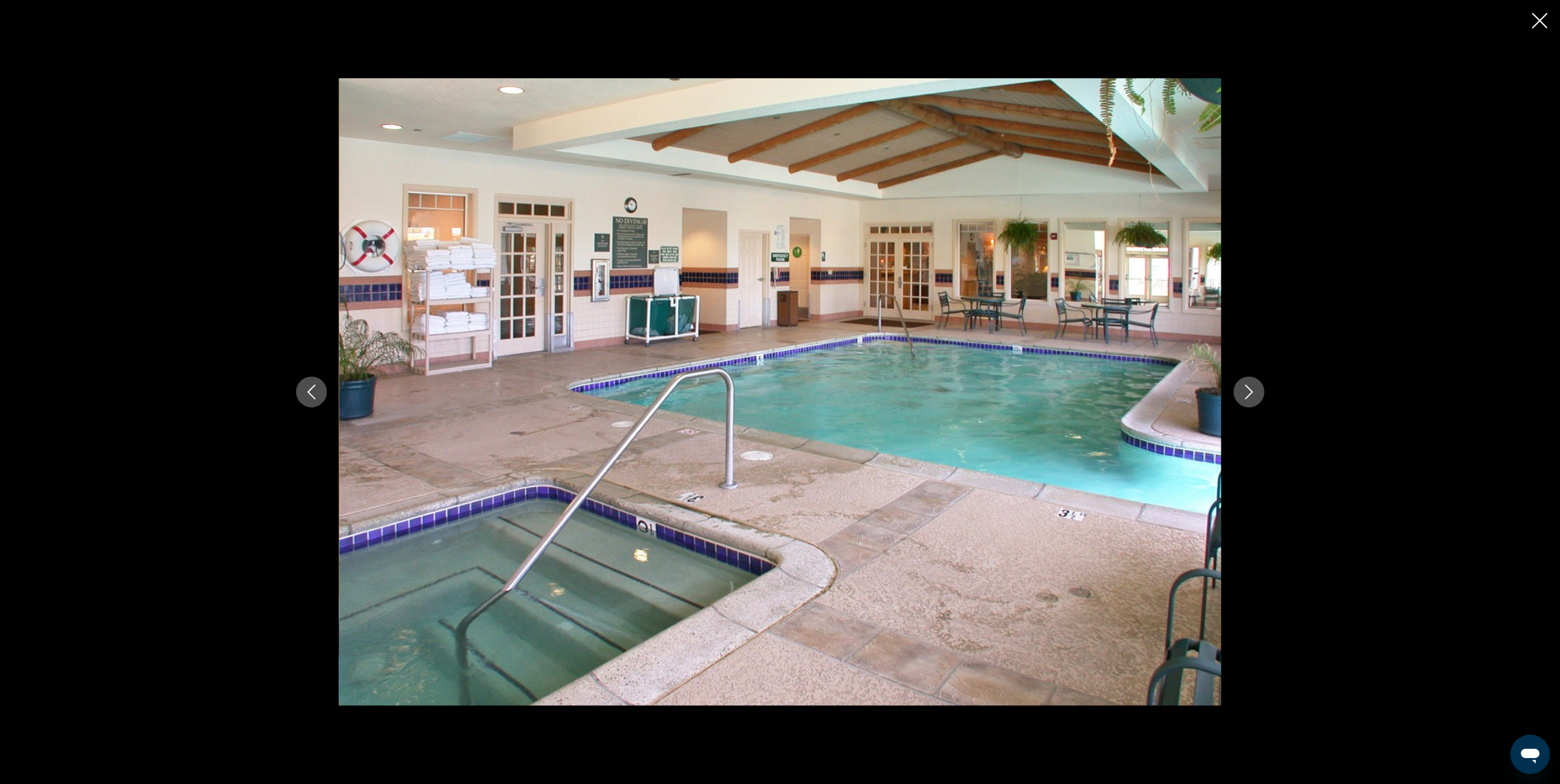
click at [1246, 389] on icon "Next image" at bounding box center [1249, 392] width 15 height 15
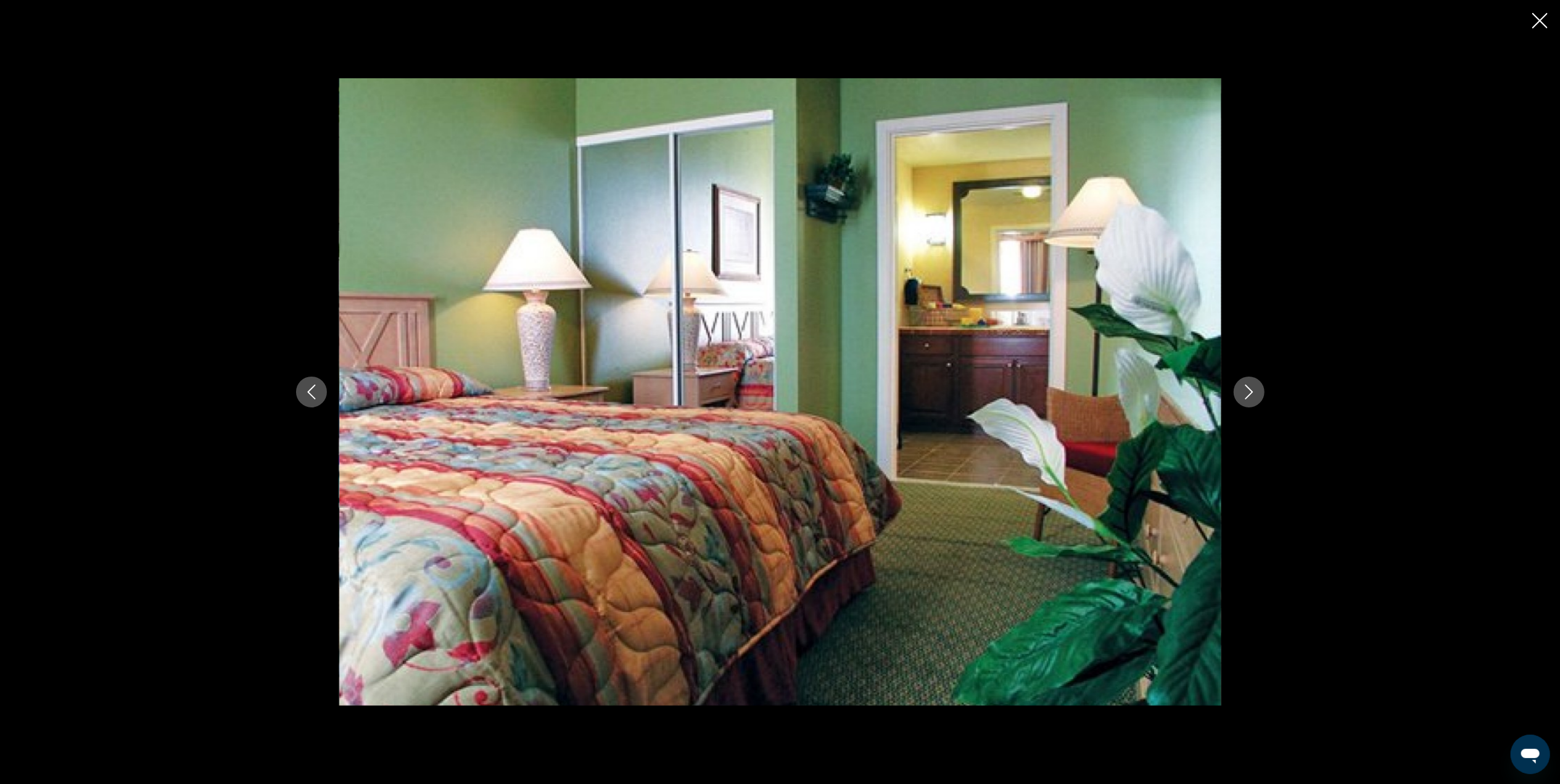
click at [1246, 390] on icon "Next image" at bounding box center [1249, 392] width 15 height 15
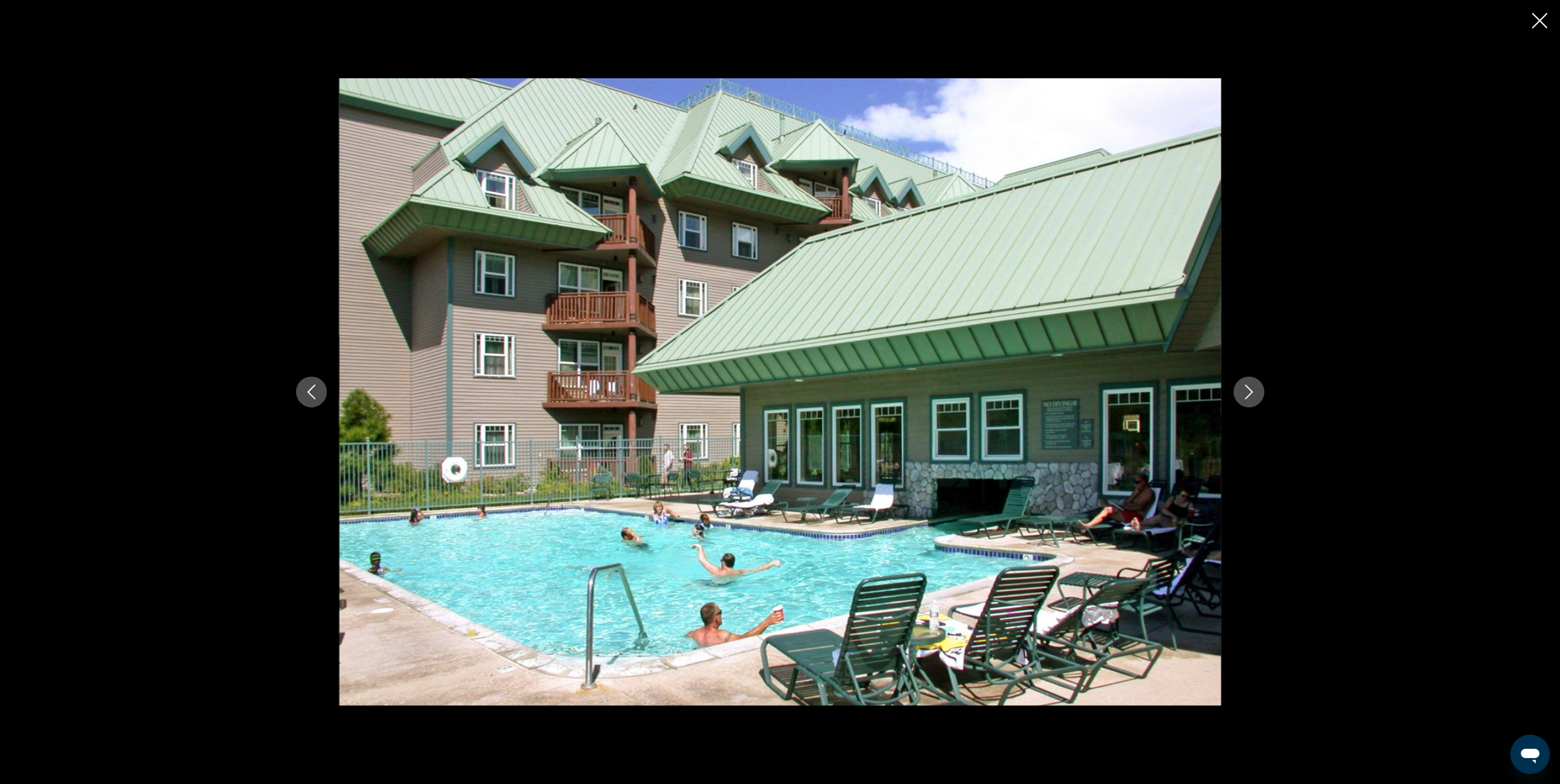
click at [1246, 390] on icon "Next image" at bounding box center [1249, 392] width 15 height 15
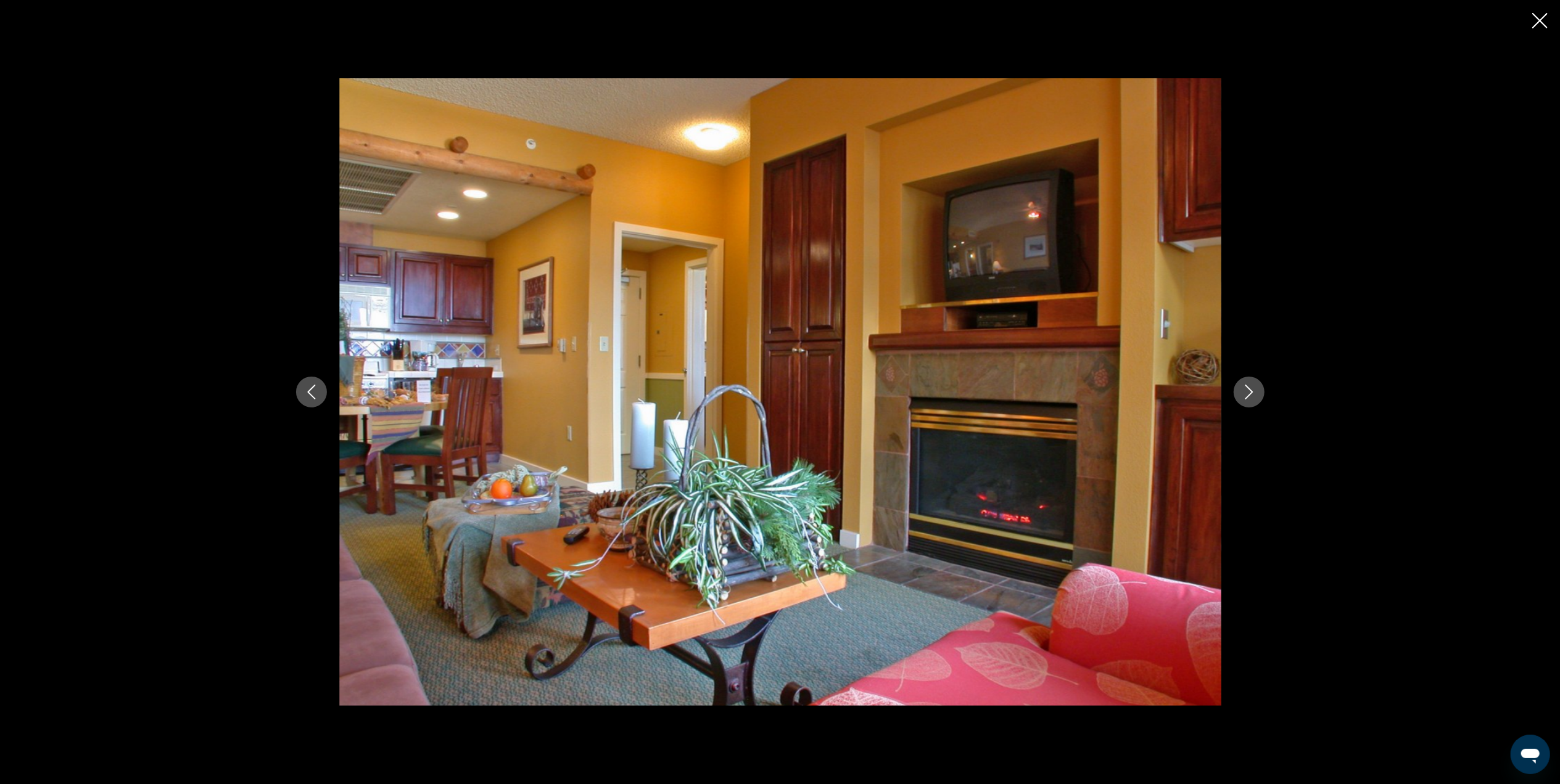
click at [1246, 390] on icon "Next image" at bounding box center [1249, 392] width 15 height 15
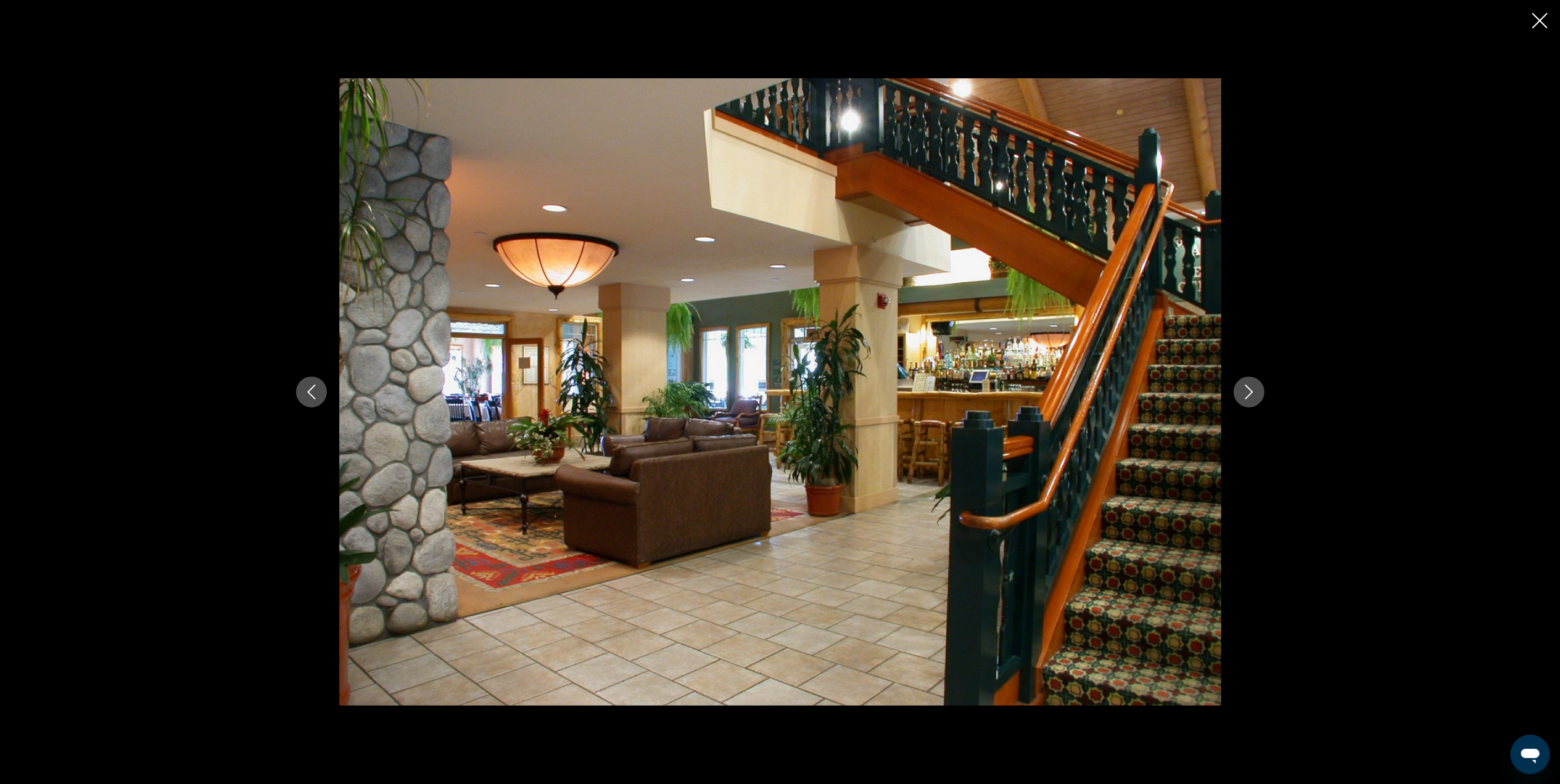
click at [1247, 390] on icon "Next image" at bounding box center [1249, 392] width 15 height 15
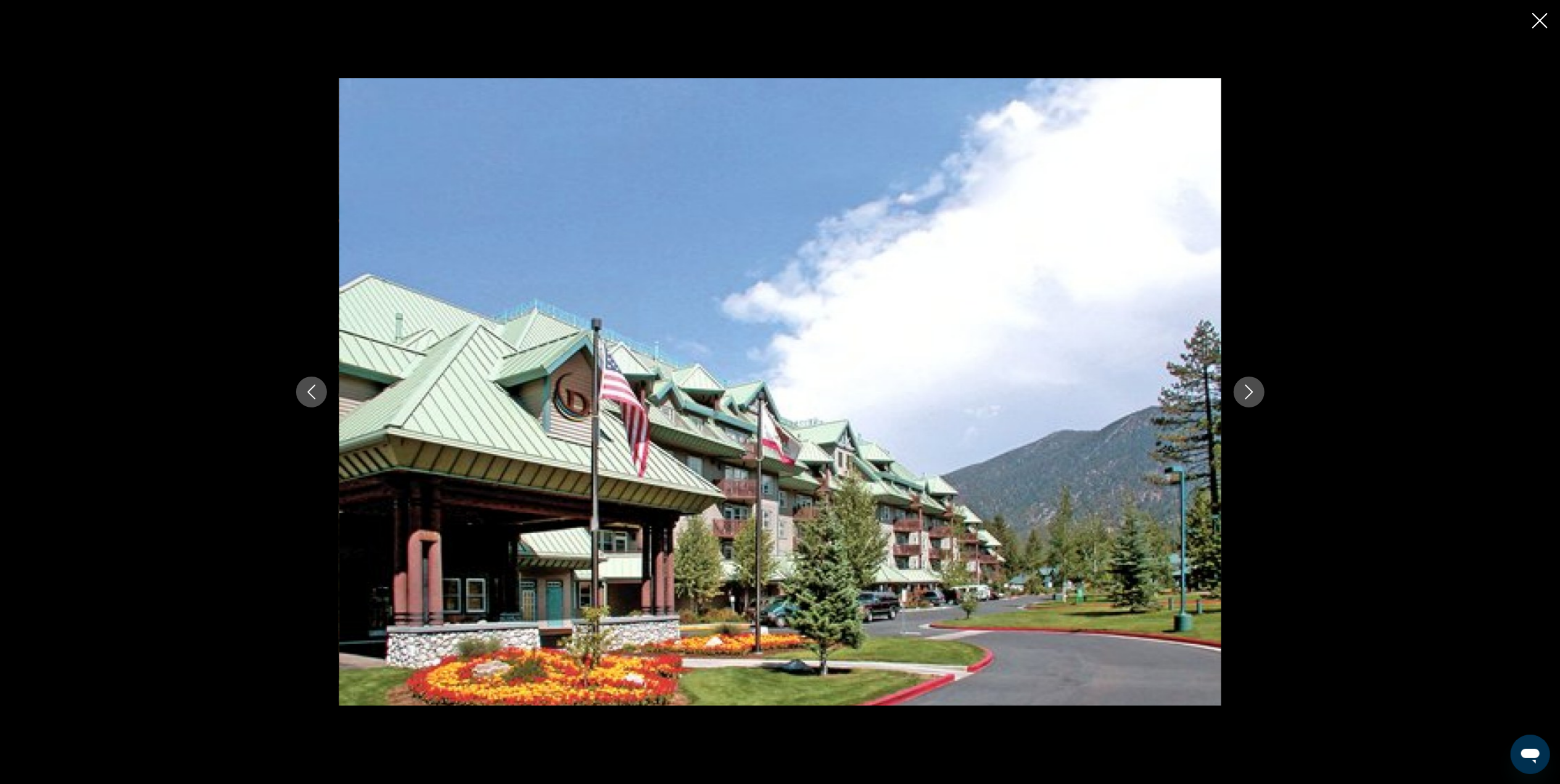
click at [1246, 390] on icon "Next image" at bounding box center [1249, 392] width 15 height 15
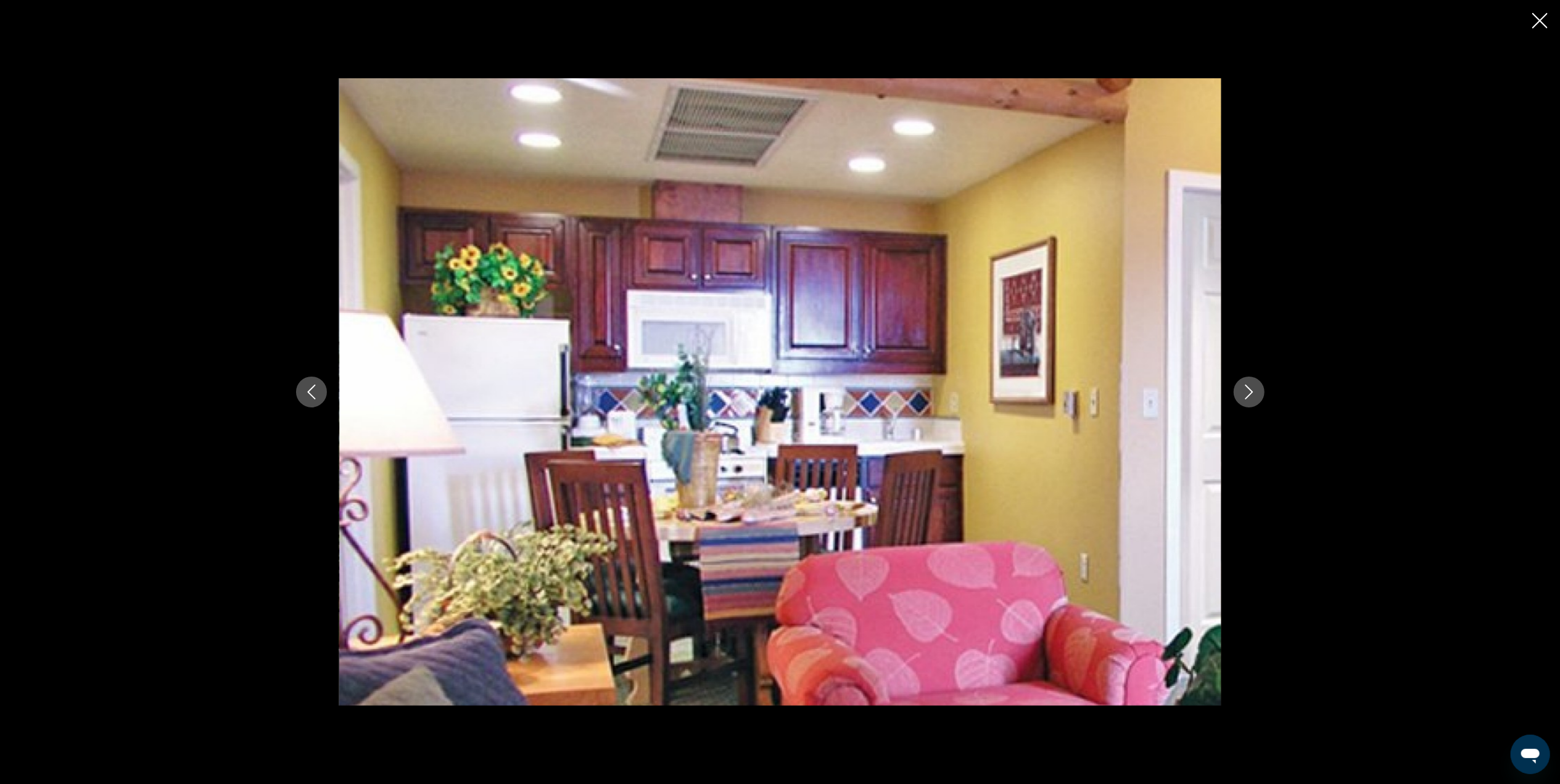
click at [1246, 389] on icon "Next image" at bounding box center [1249, 392] width 15 height 15
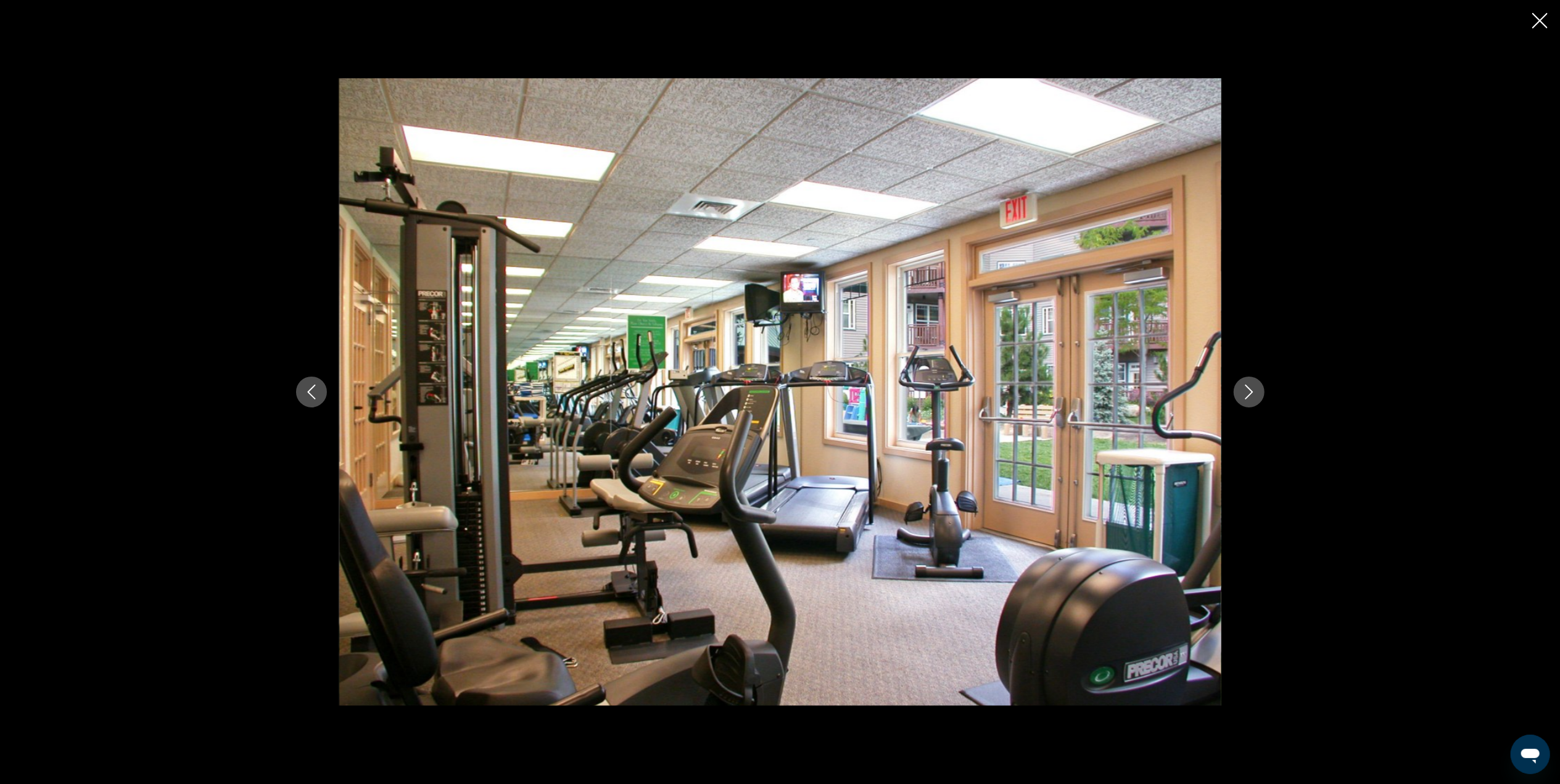
click at [1246, 390] on icon "Next image" at bounding box center [1249, 392] width 15 height 15
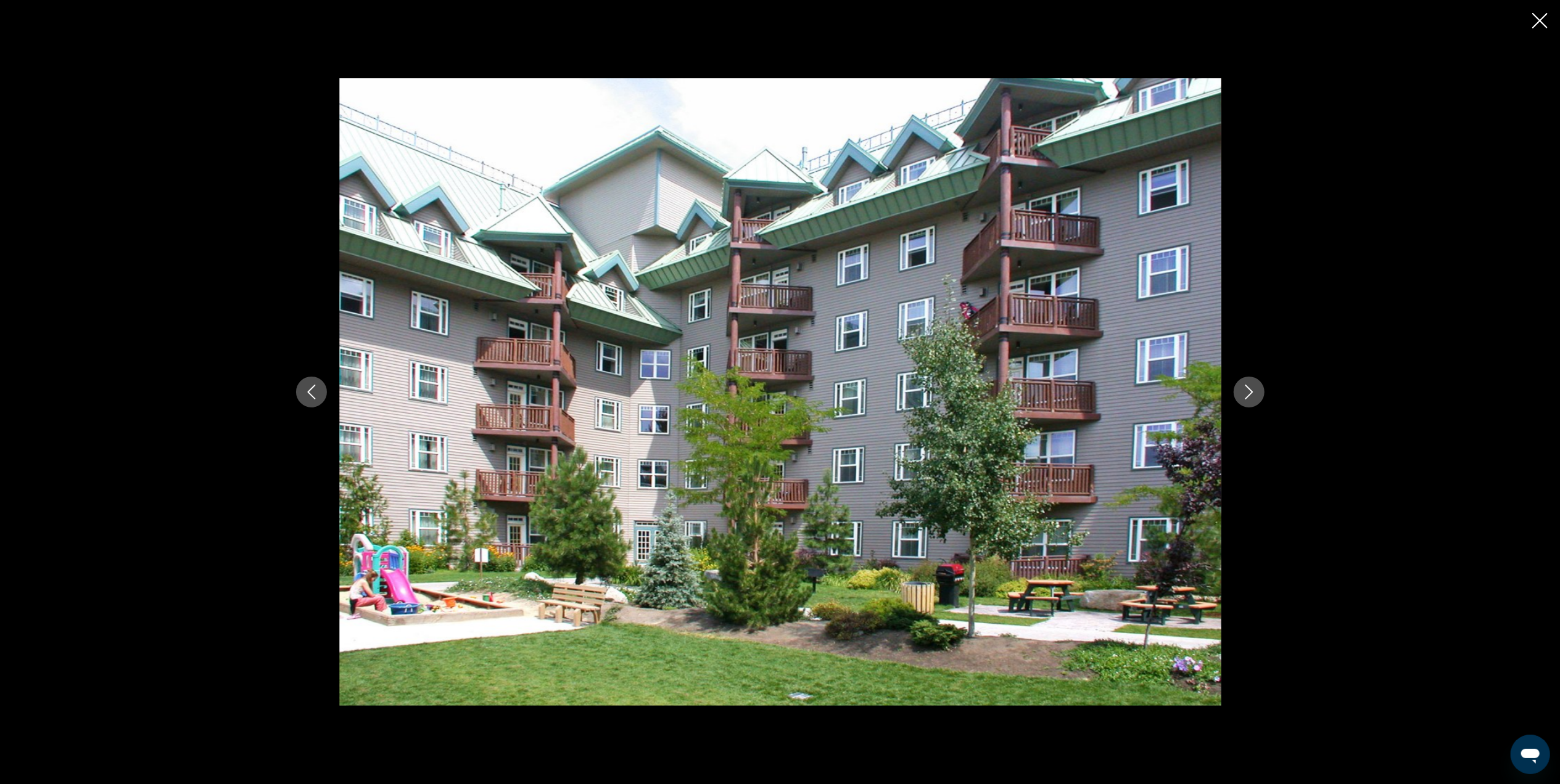
click at [1247, 390] on icon "Next image" at bounding box center [1249, 392] width 15 height 15
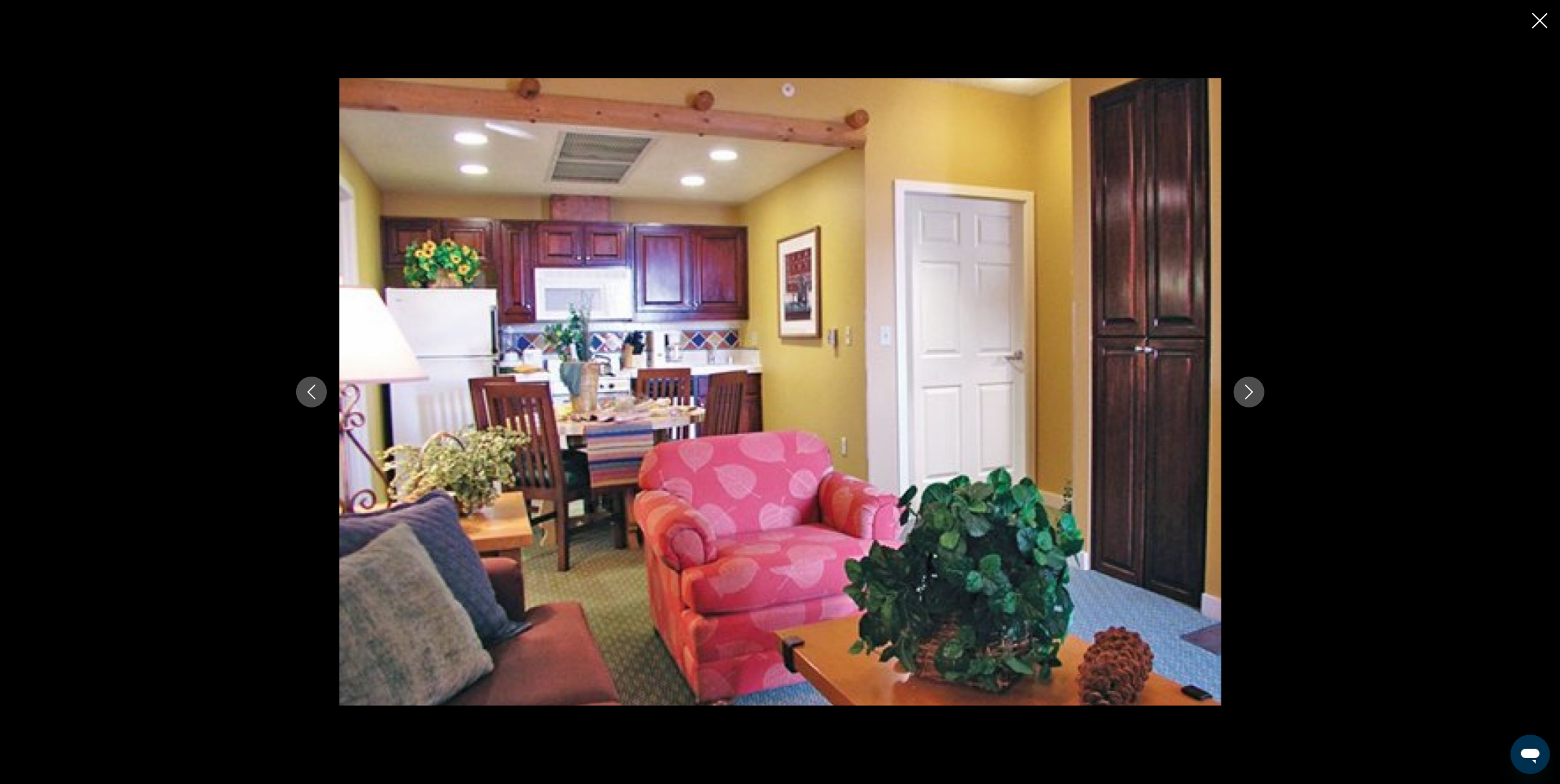
click at [1246, 390] on icon "Next image" at bounding box center [1249, 392] width 15 height 15
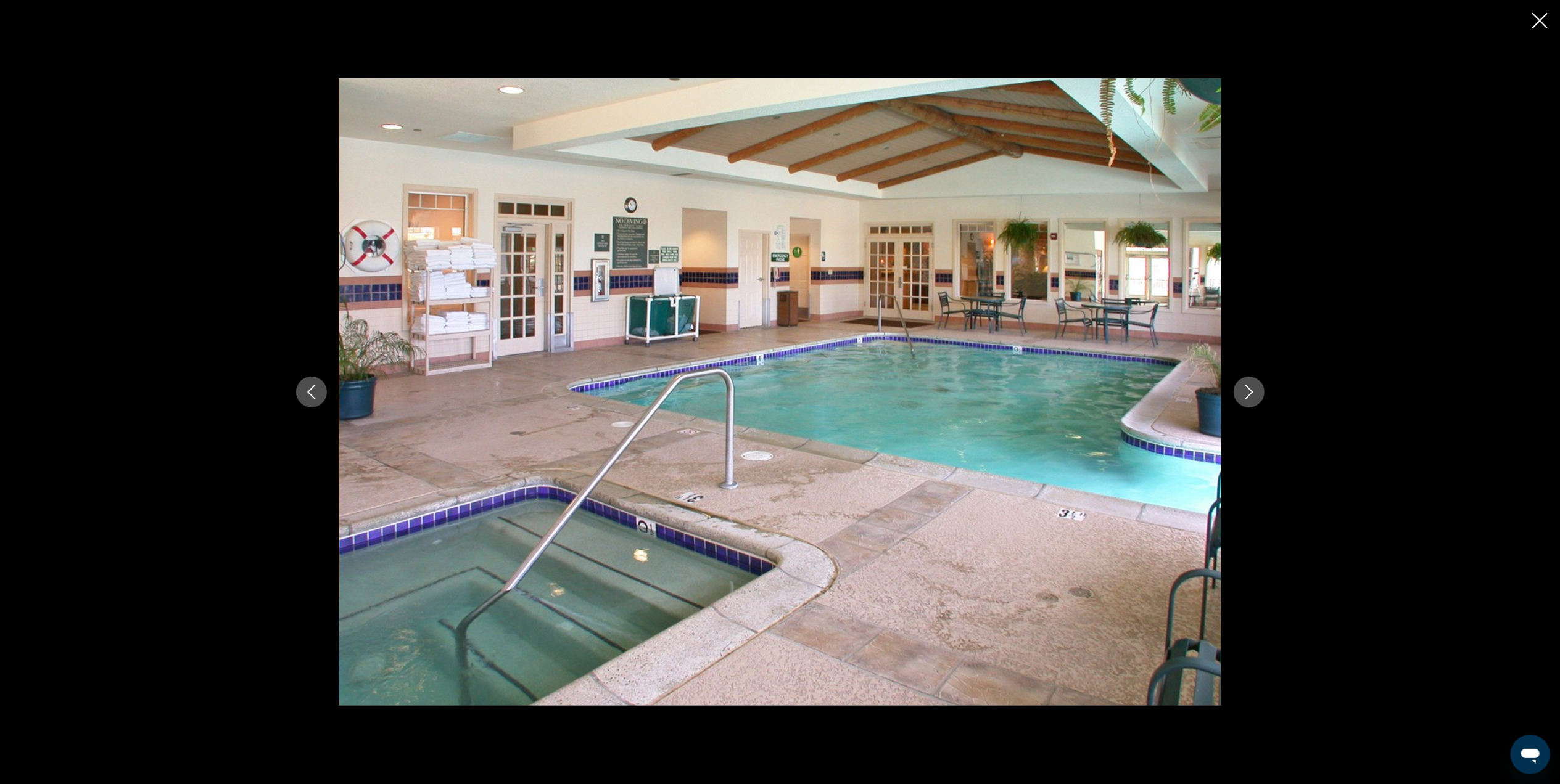
click at [1536, 15] on icon "Close slideshow" at bounding box center [1539, 20] width 15 height 15
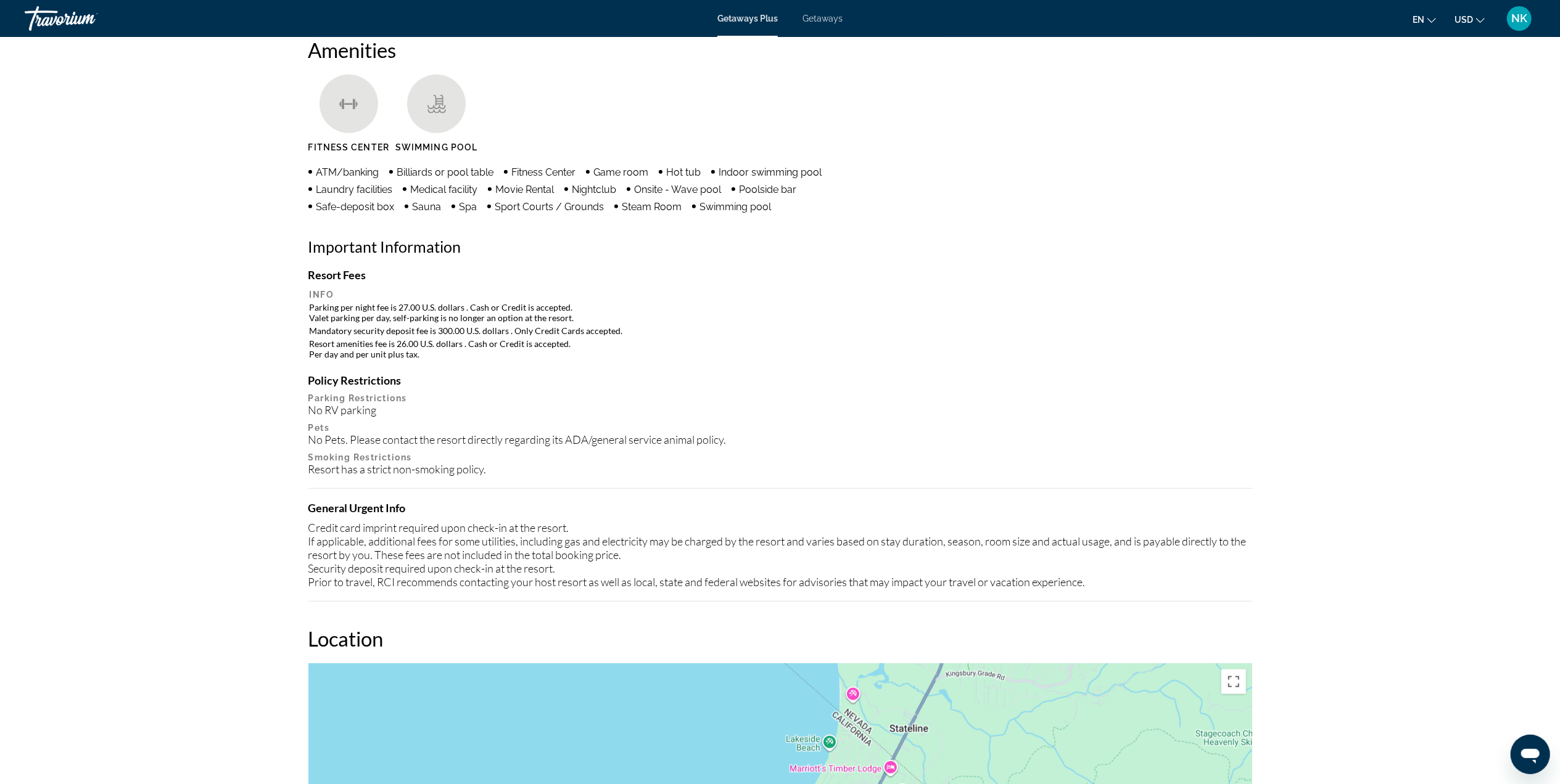
scroll to position [987, 0]
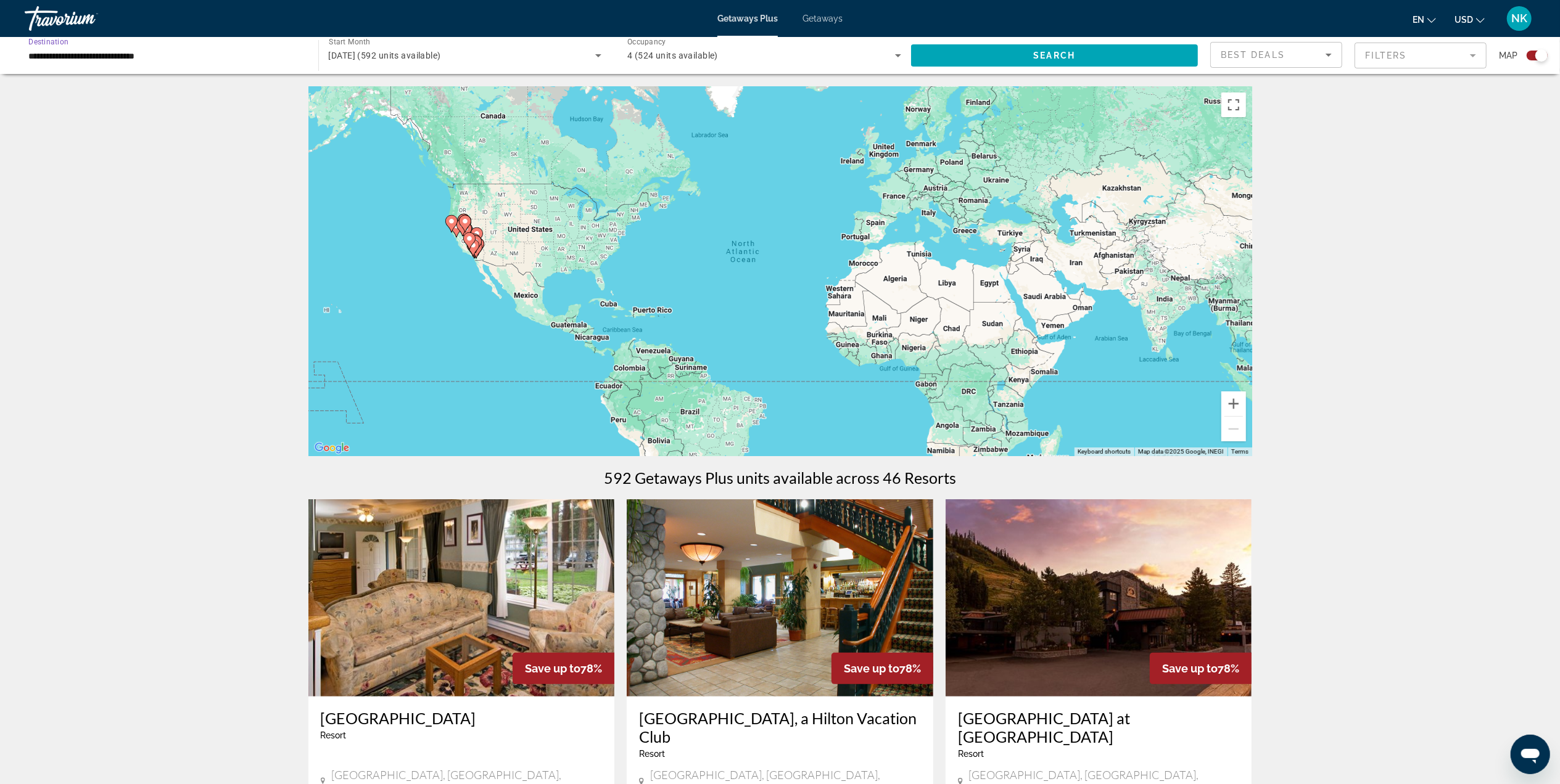
click at [163, 56] on input "**********" at bounding box center [165, 56] width 274 height 15
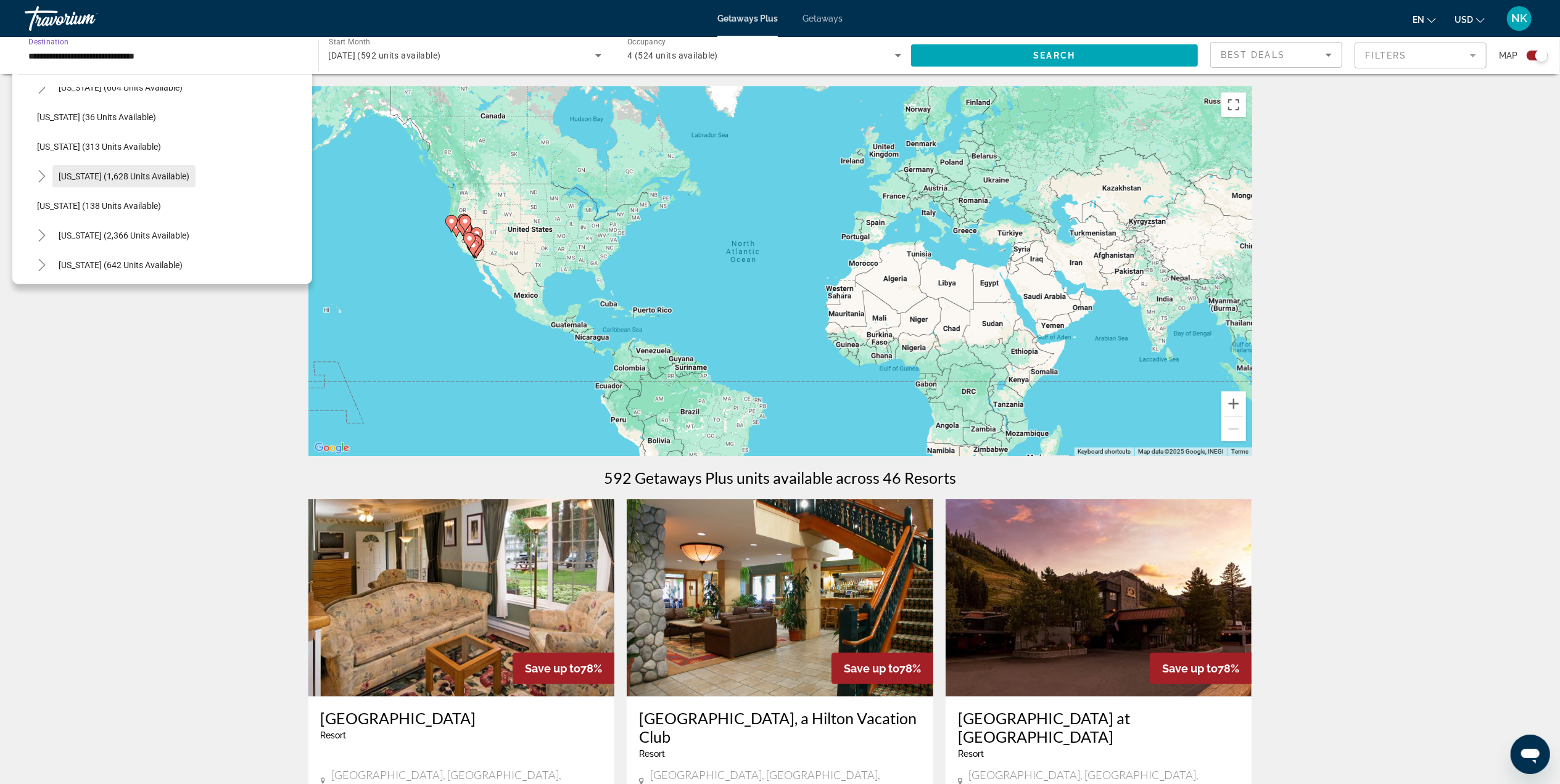
scroll to position [783, 0]
click at [40, 149] on icon "Toggle Nevada (2,366 units available)" at bounding box center [41, 153] width 6 height 12
click at [60, 212] on span "Other (1,126 units available)" at bounding box center [103, 212] width 109 height 10
type input "**********"
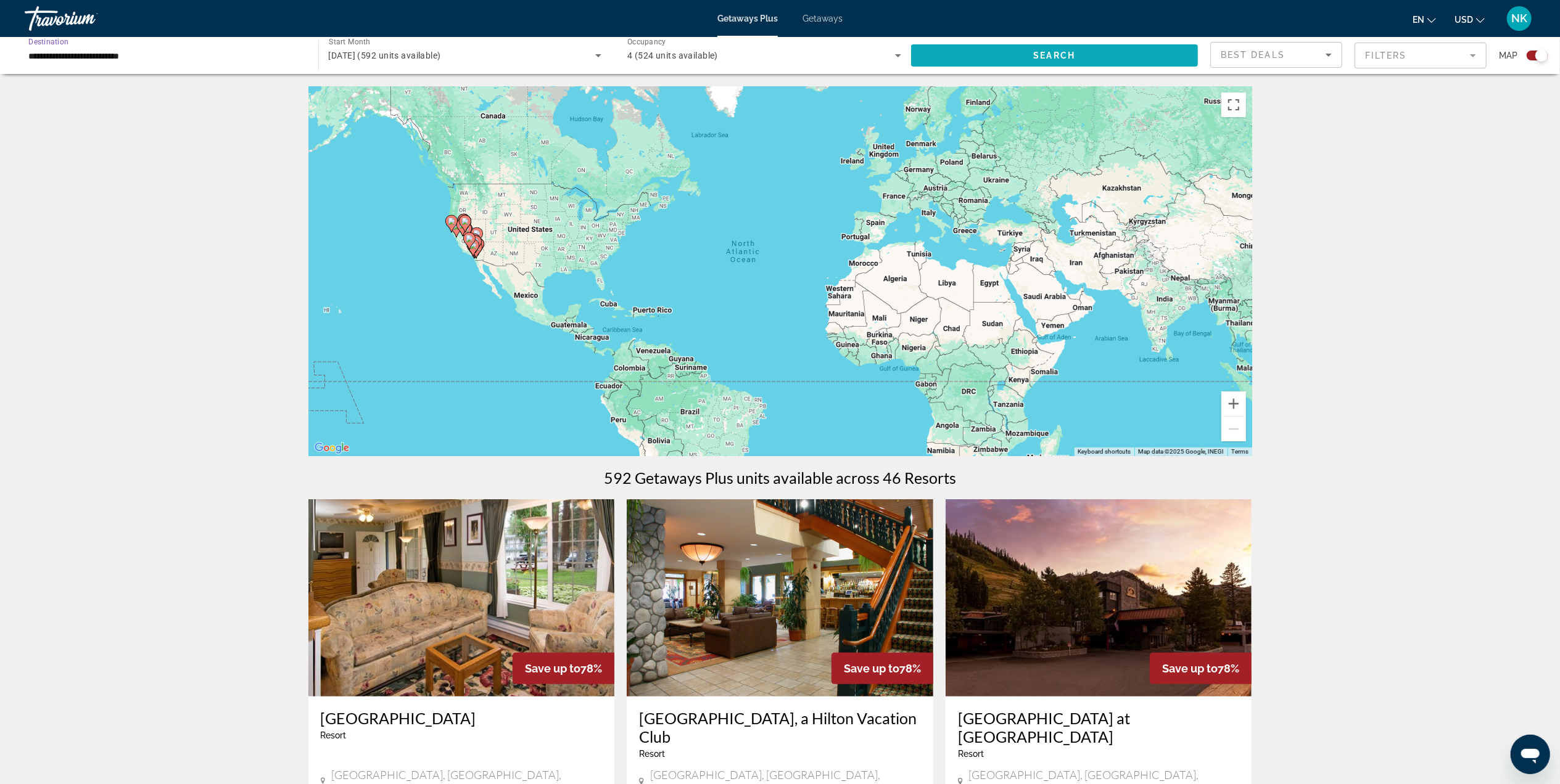
click at [1028, 51] on span "Search widget" at bounding box center [1055, 55] width 288 height 30
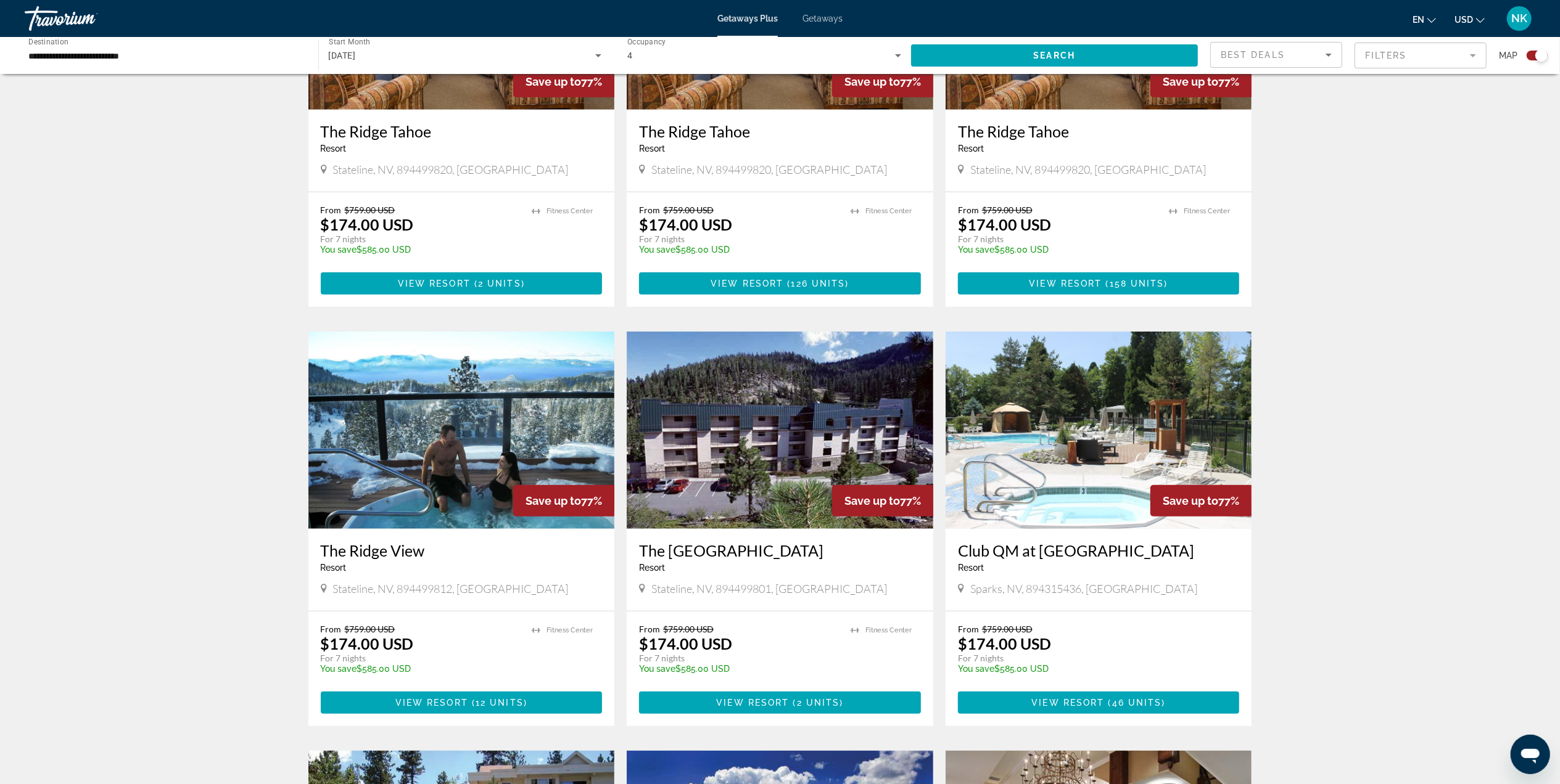
scroll to position [1068, 0]
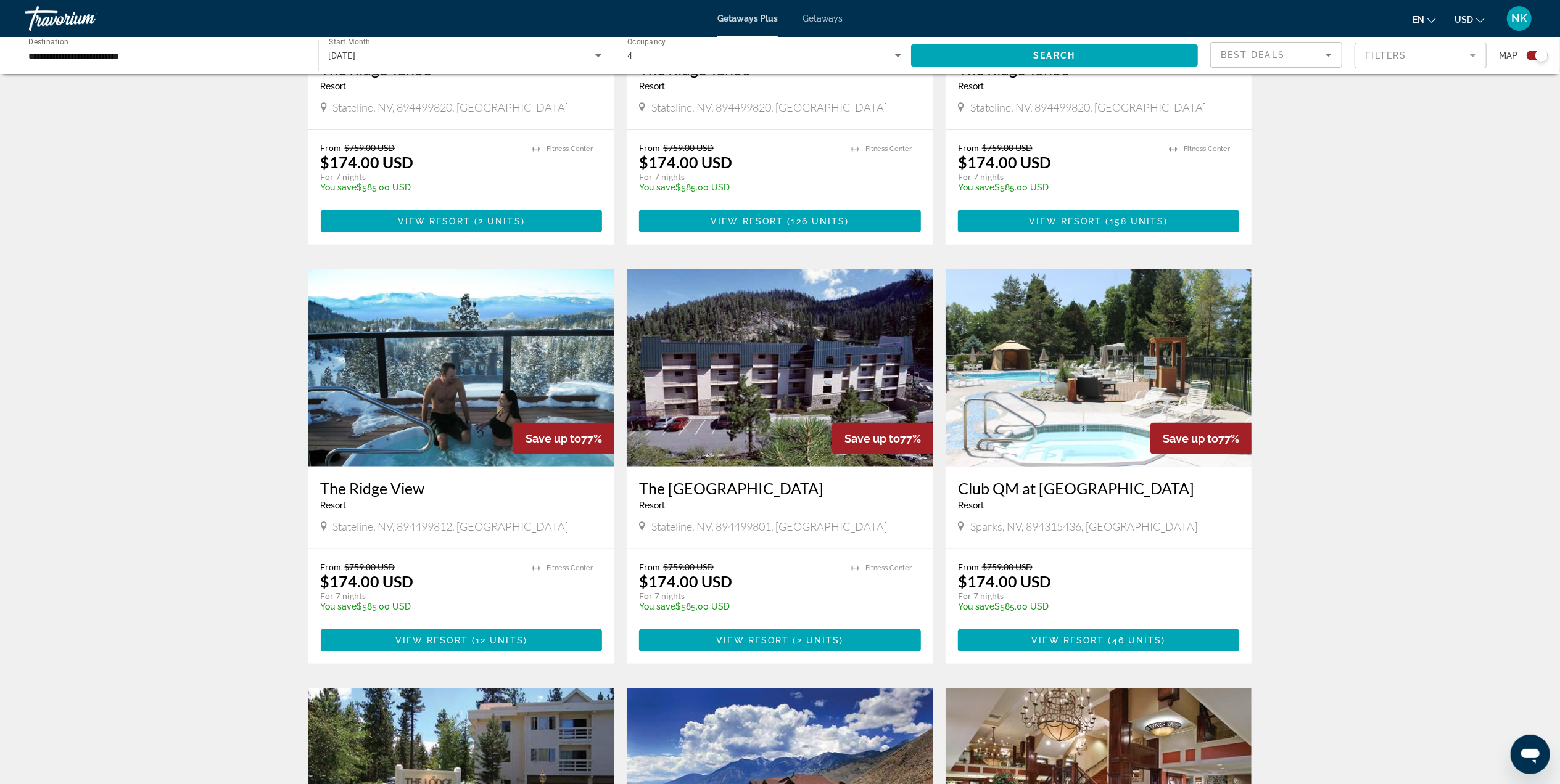
click at [497, 366] on img "Main content" at bounding box center [461, 368] width 306 height 197
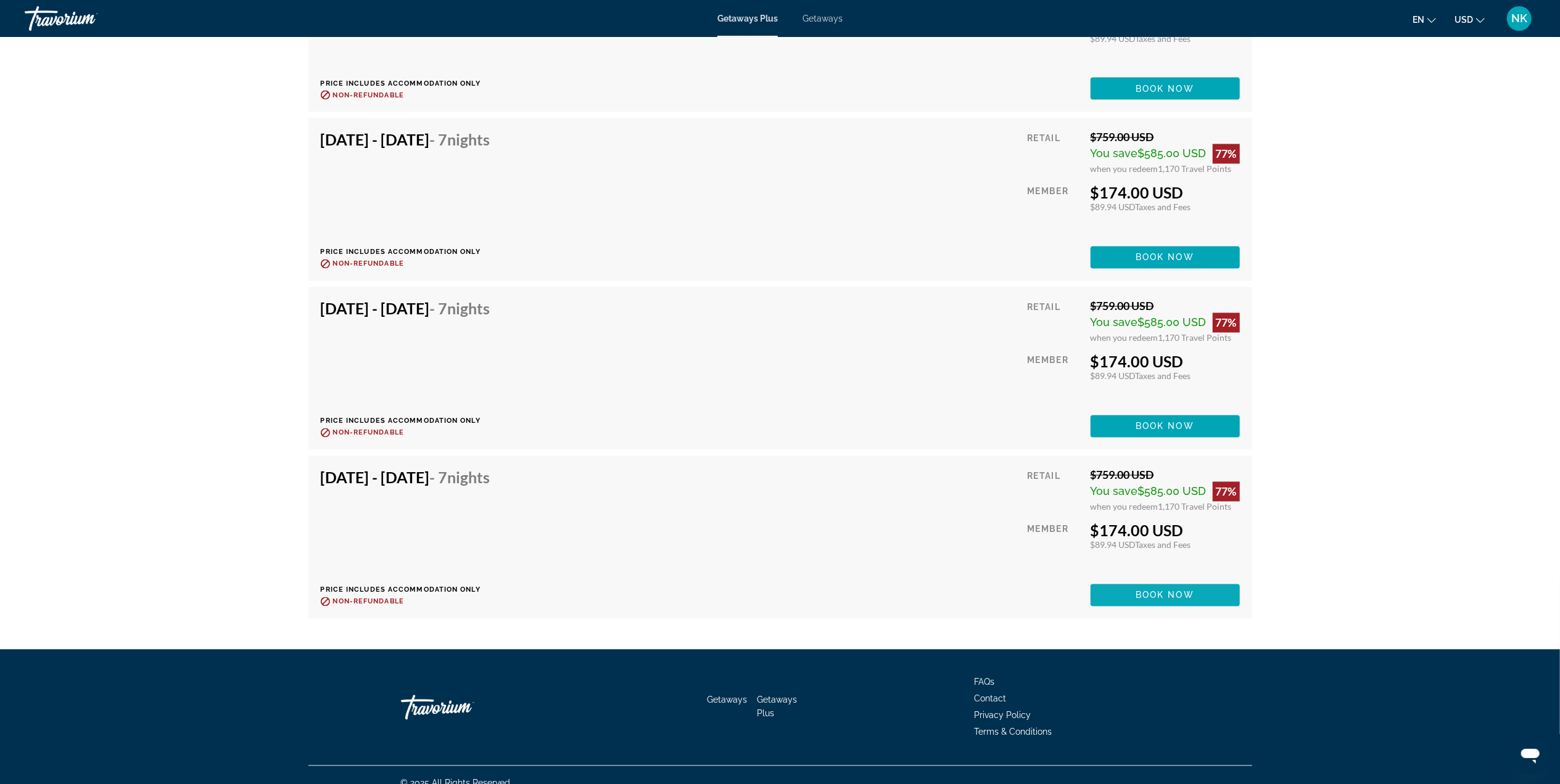
scroll to position [2248, 0]
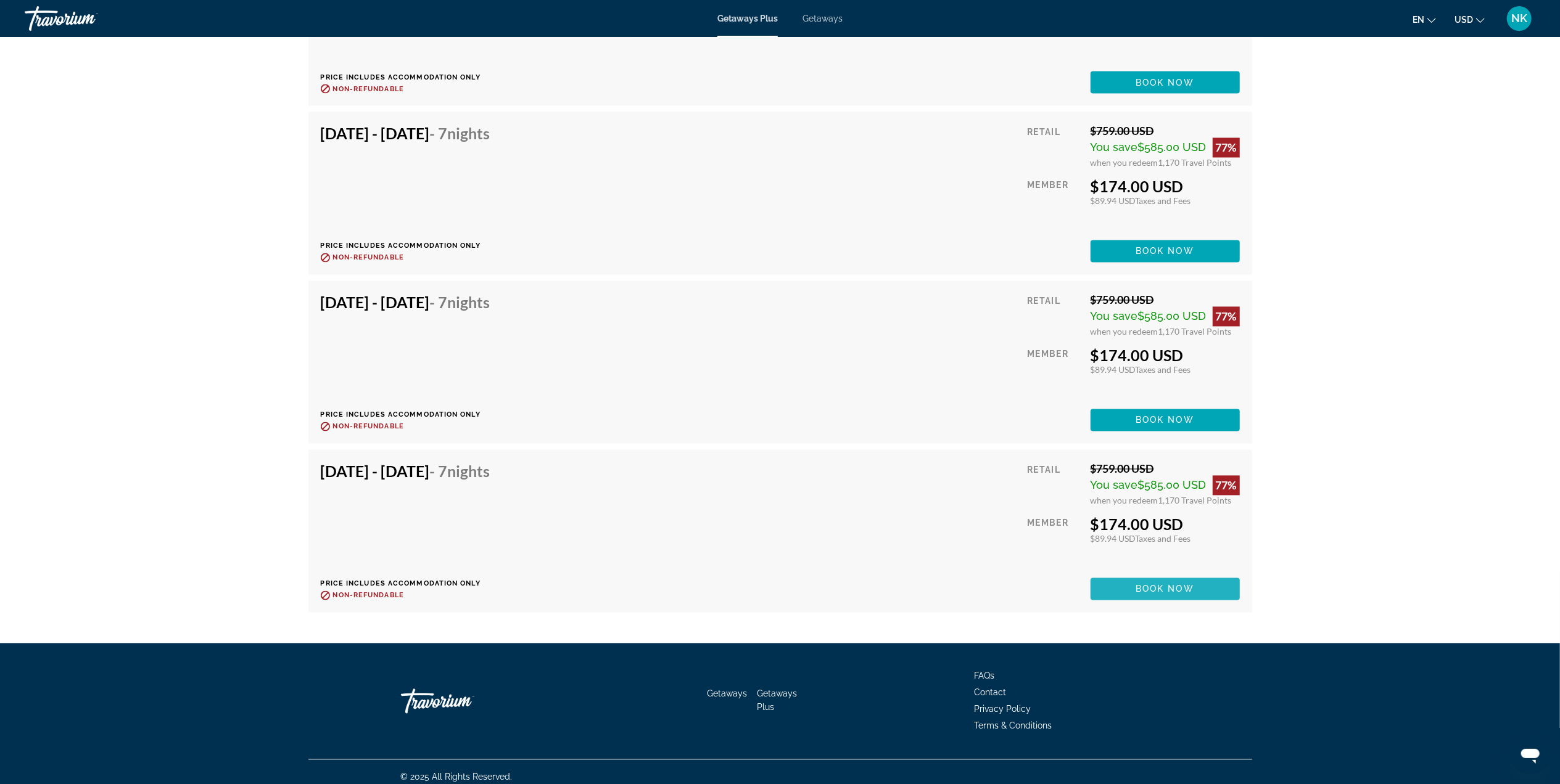
click at [1177, 585] on span "Book now" at bounding box center [1165, 589] width 59 height 10
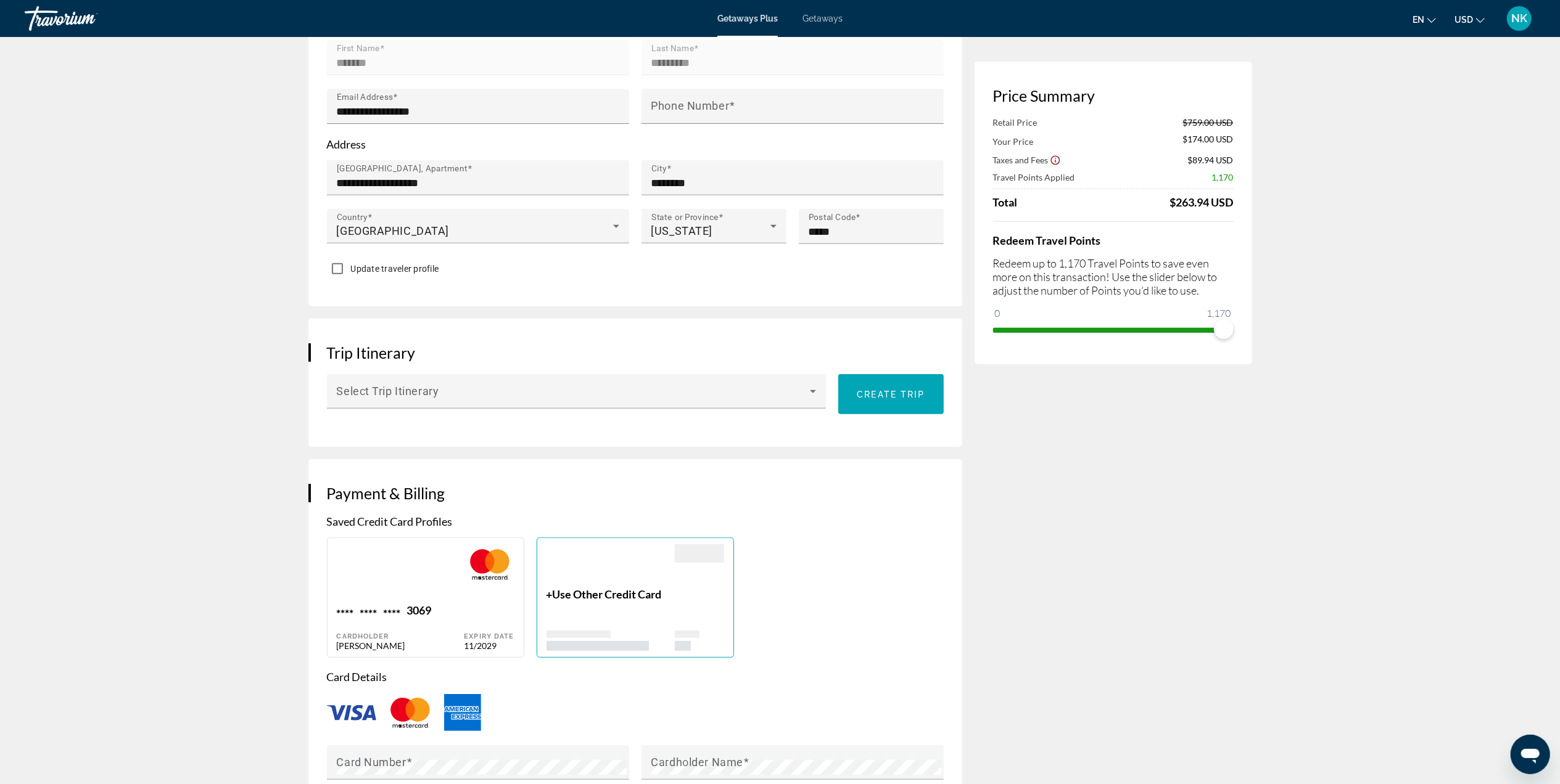
scroll to position [493, 0]
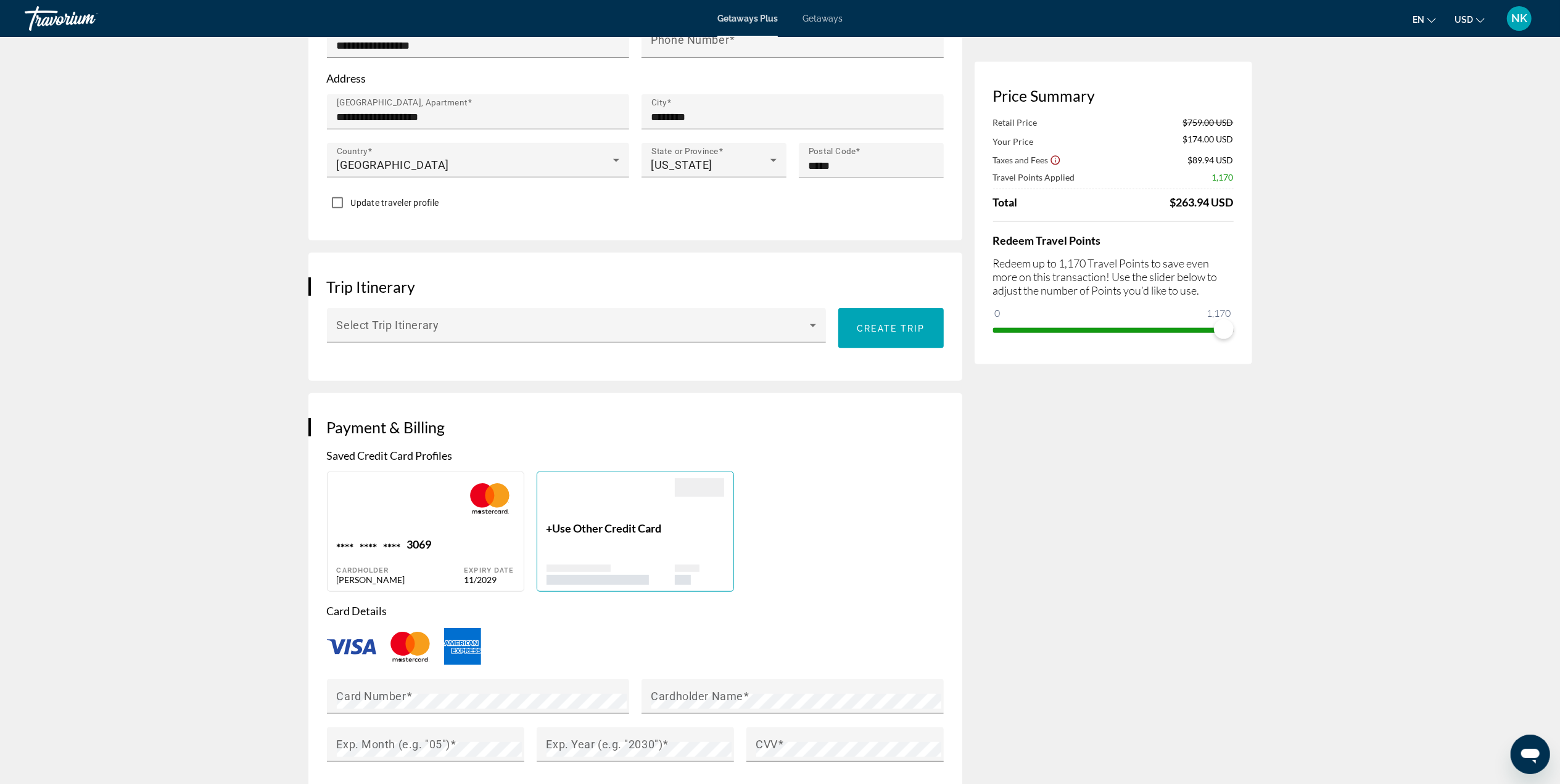
click at [414, 543] on div "3069" at bounding box center [419, 546] width 25 height 17
type input "*******"
type input "*********"
type input "**********"
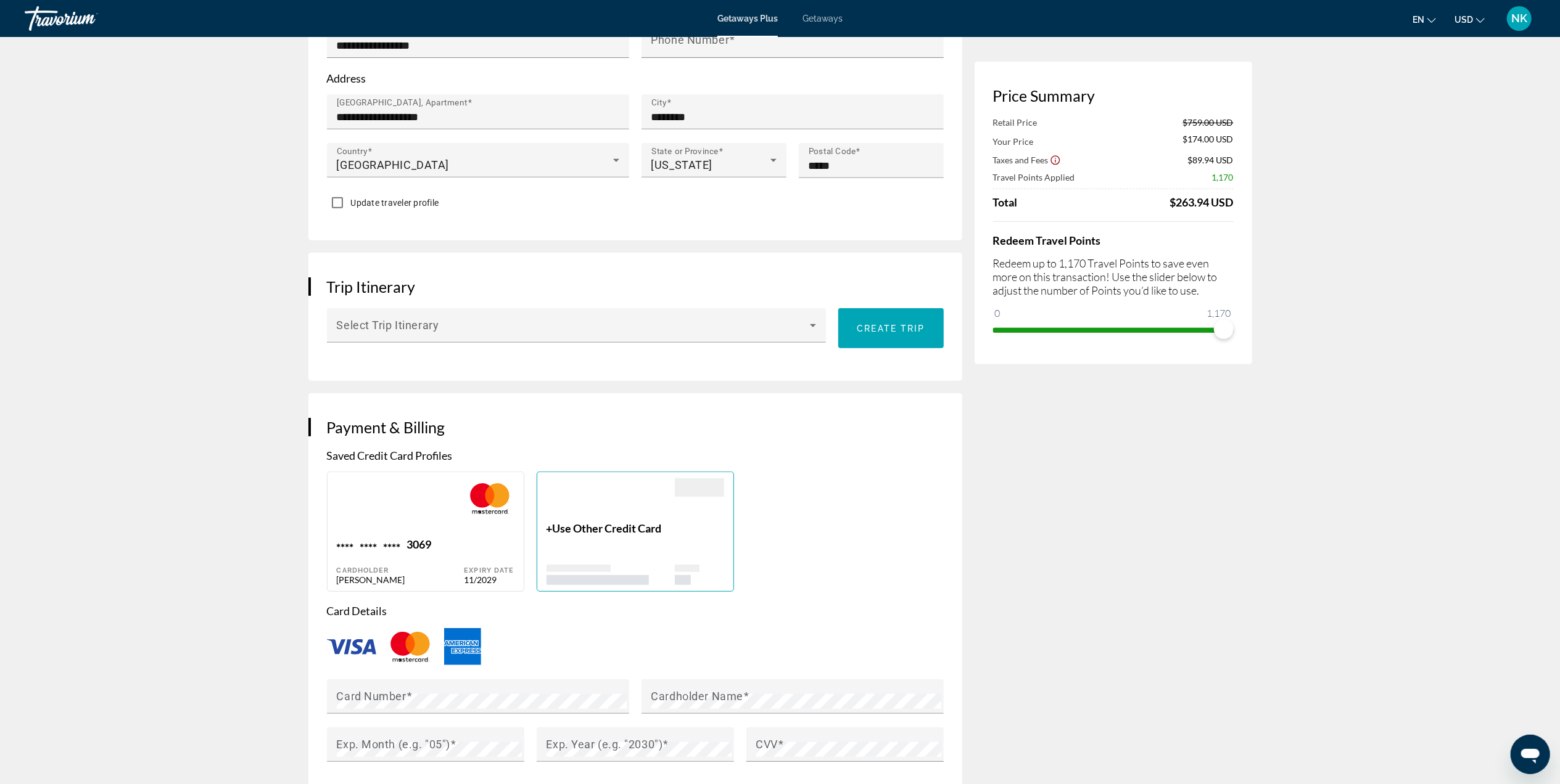
type input "********"
type input "*****"
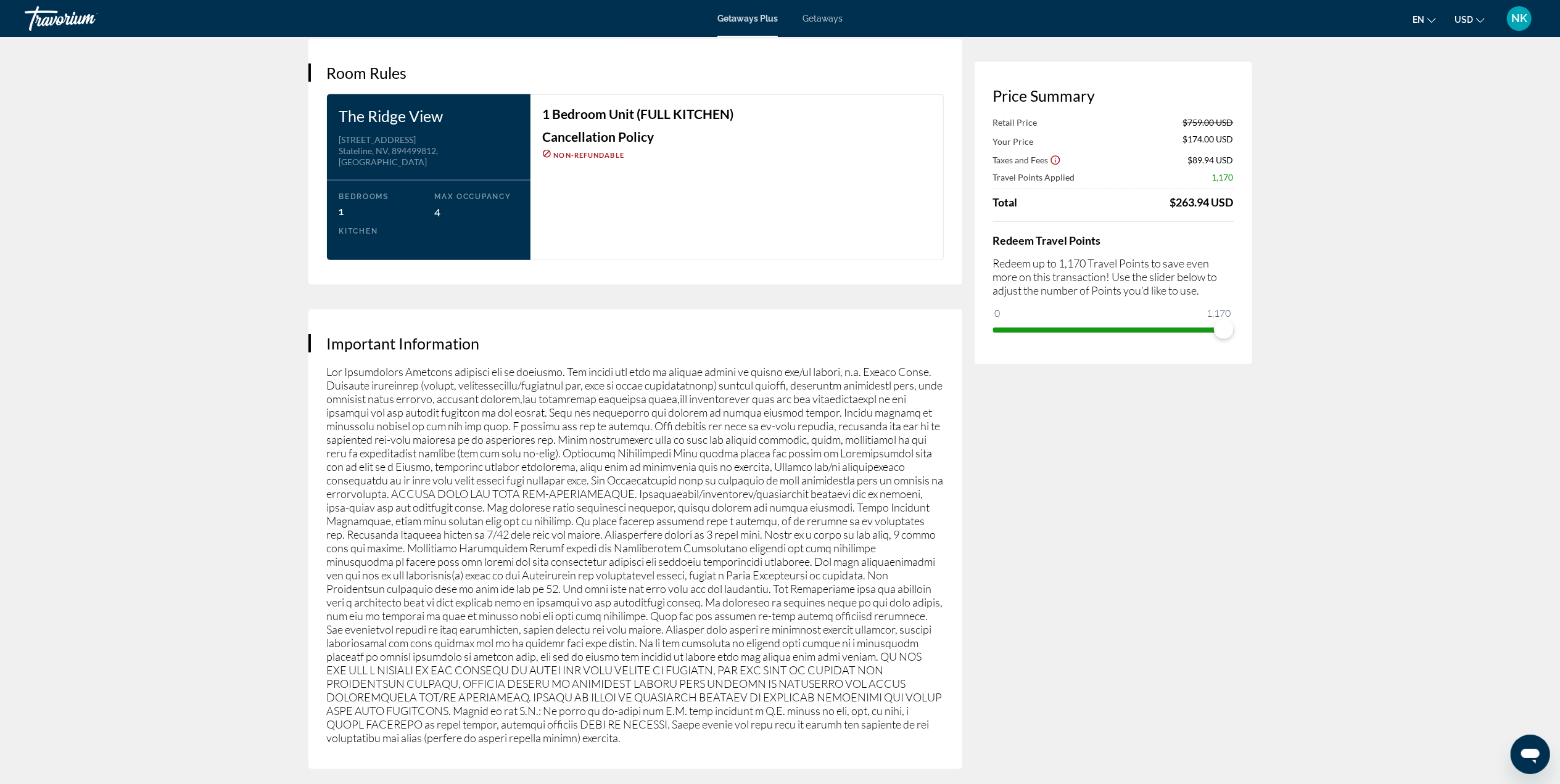
scroll to position [1766, 0]
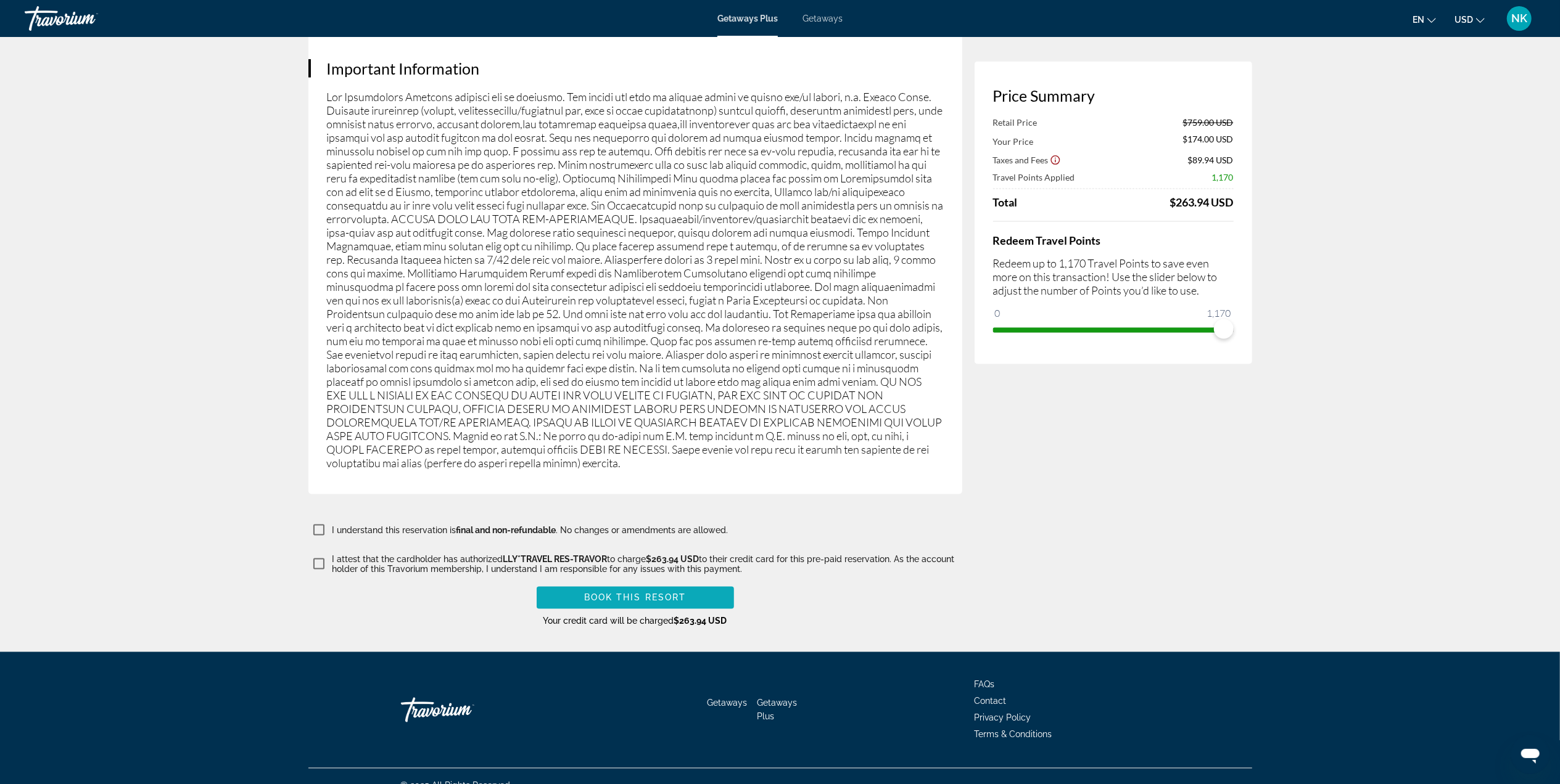
click at [674, 590] on span "Main content" at bounding box center [635, 597] width 197 height 30
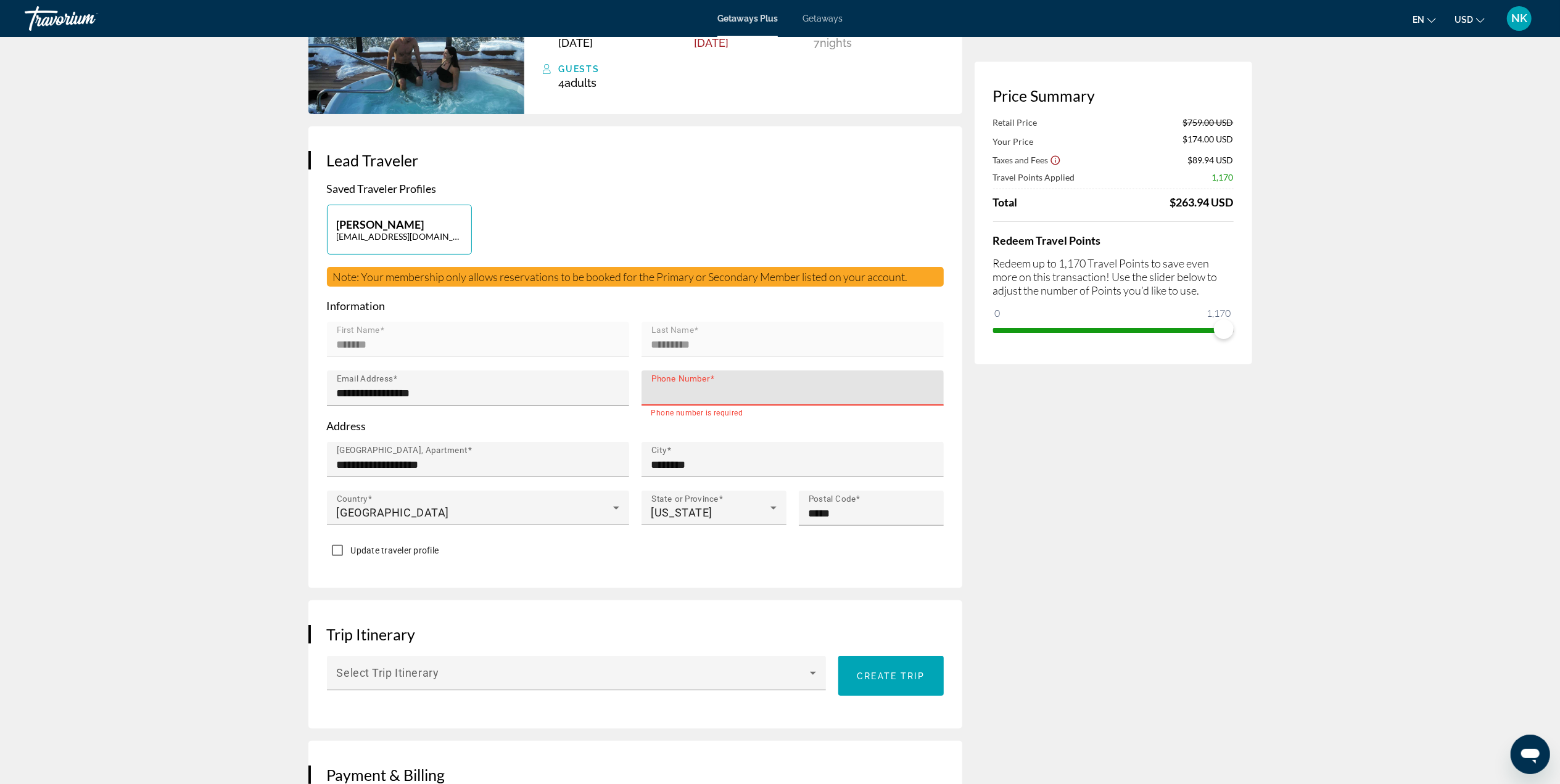
drag, startPoint x: 669, startPoint y: 392, endPoint x: 724, endPoint y: 392, distance: 55.0
click at [669, 392] on input "Phone Number" at bounding box center [796, 393] width 290 height 15
type input "**********"
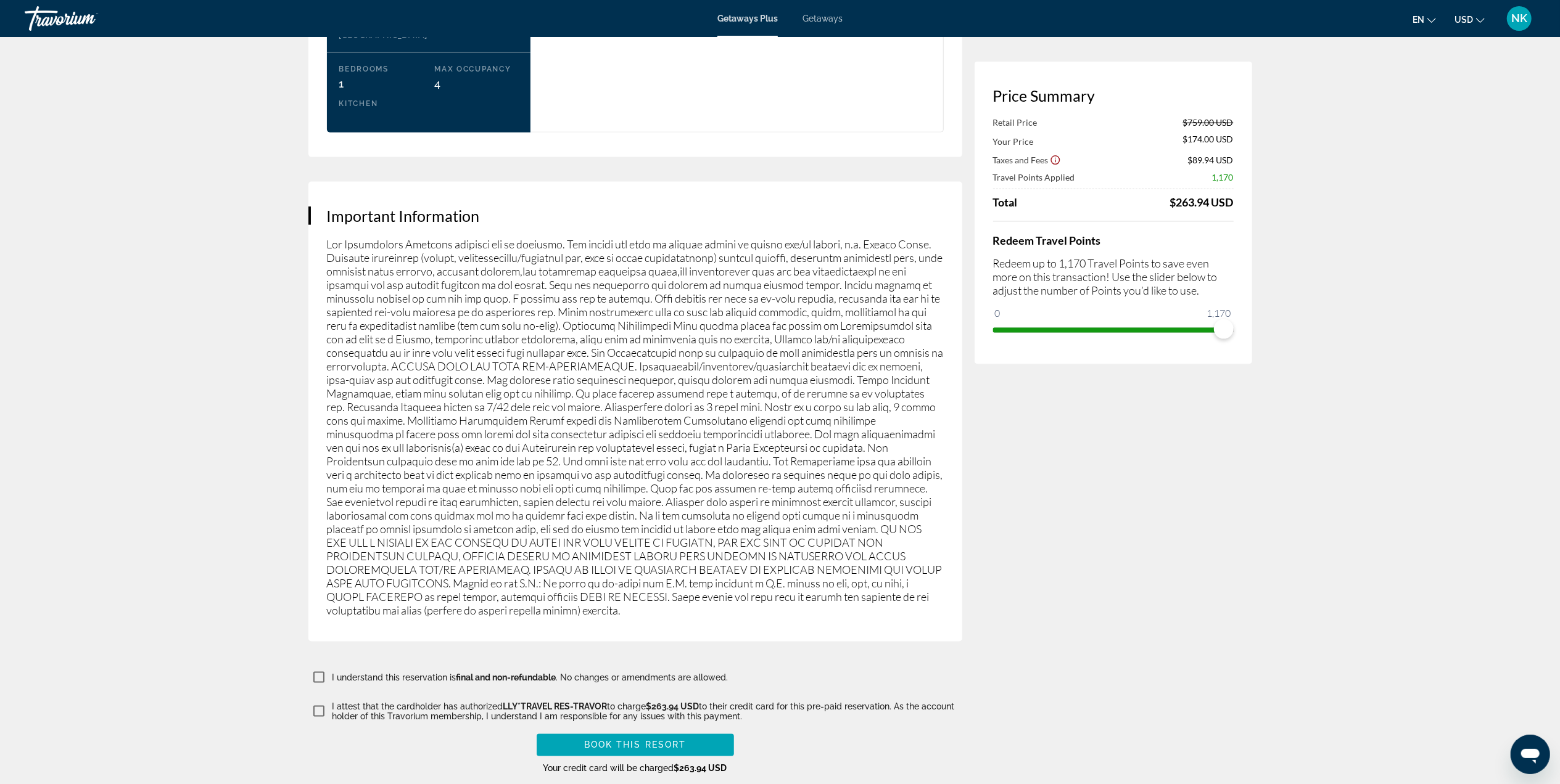
scroll to position [1766, 0]
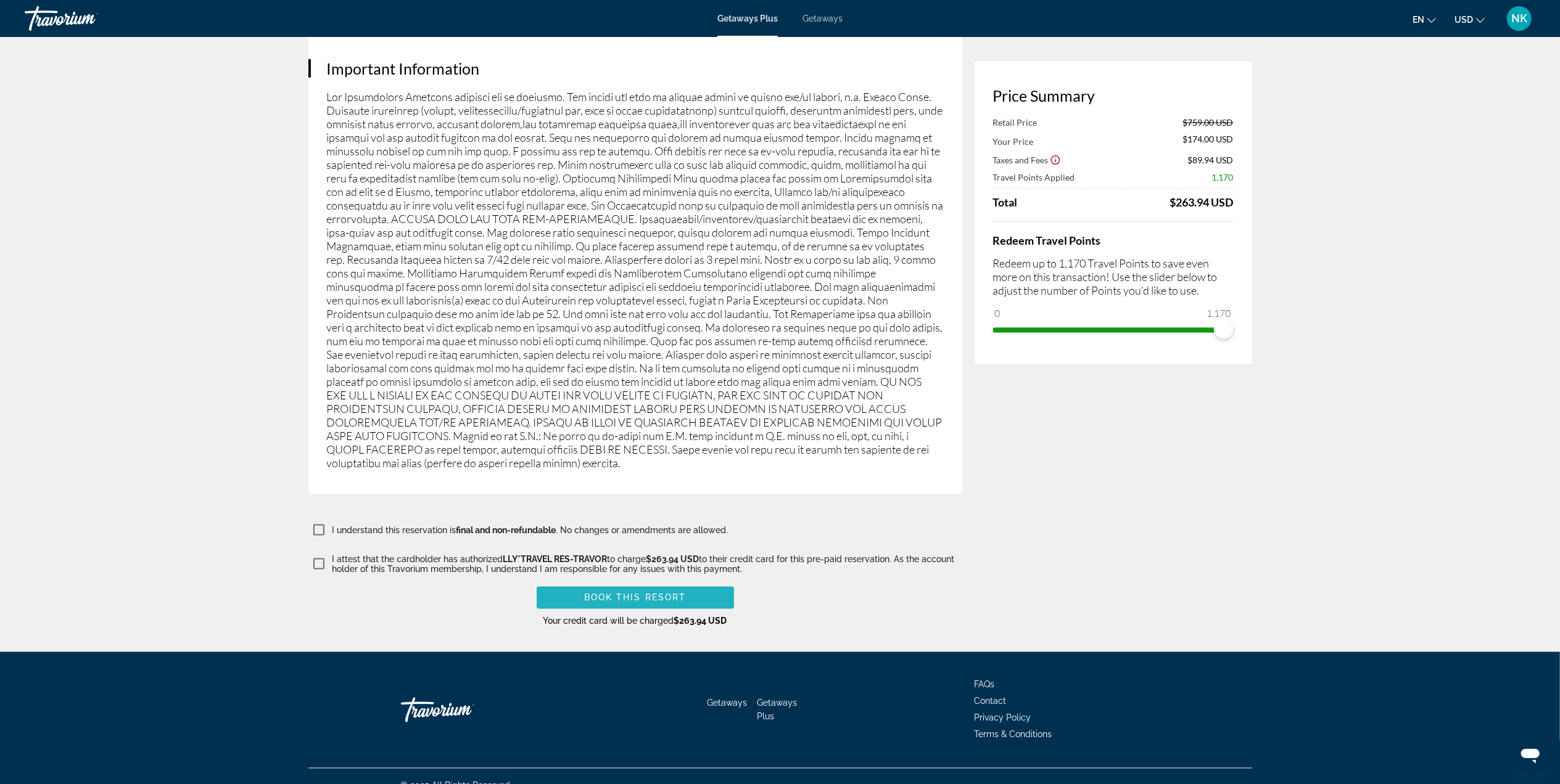
click at [629, 593] on span "Book this Resort" at bounding box center [635, 597] width 103 height 10
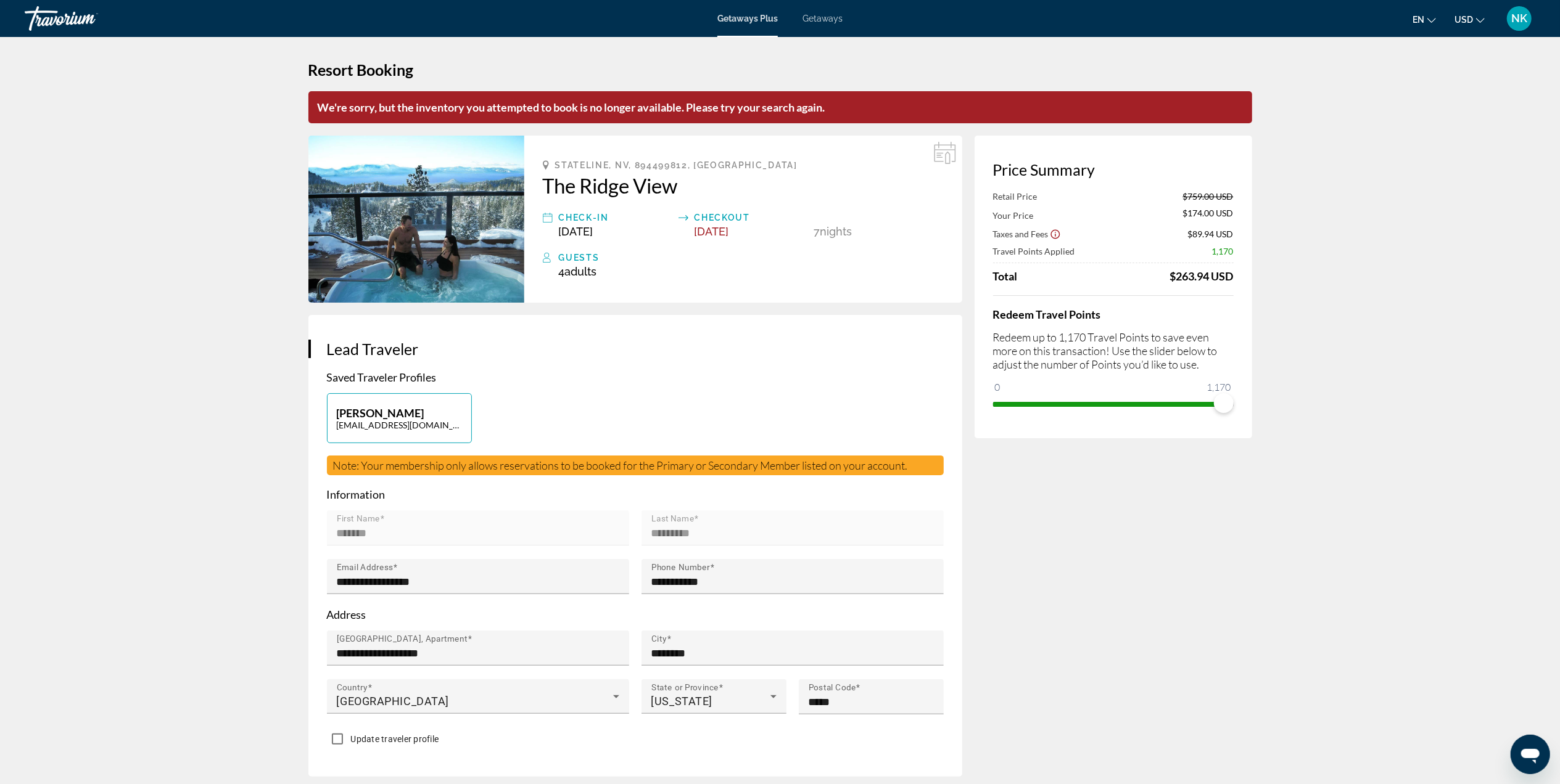
scroll to position [0, 0]
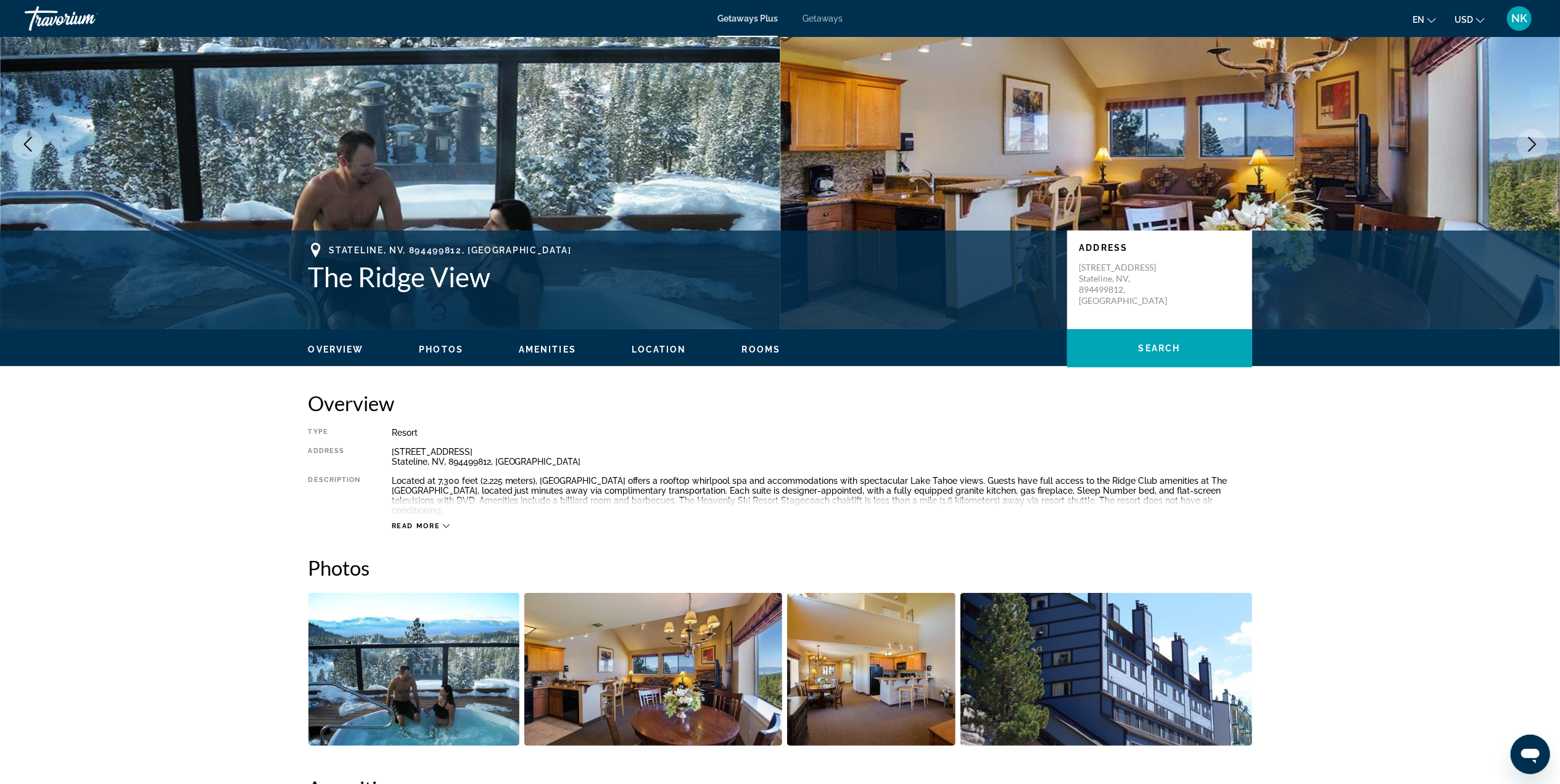
scroll to position [329, 0]
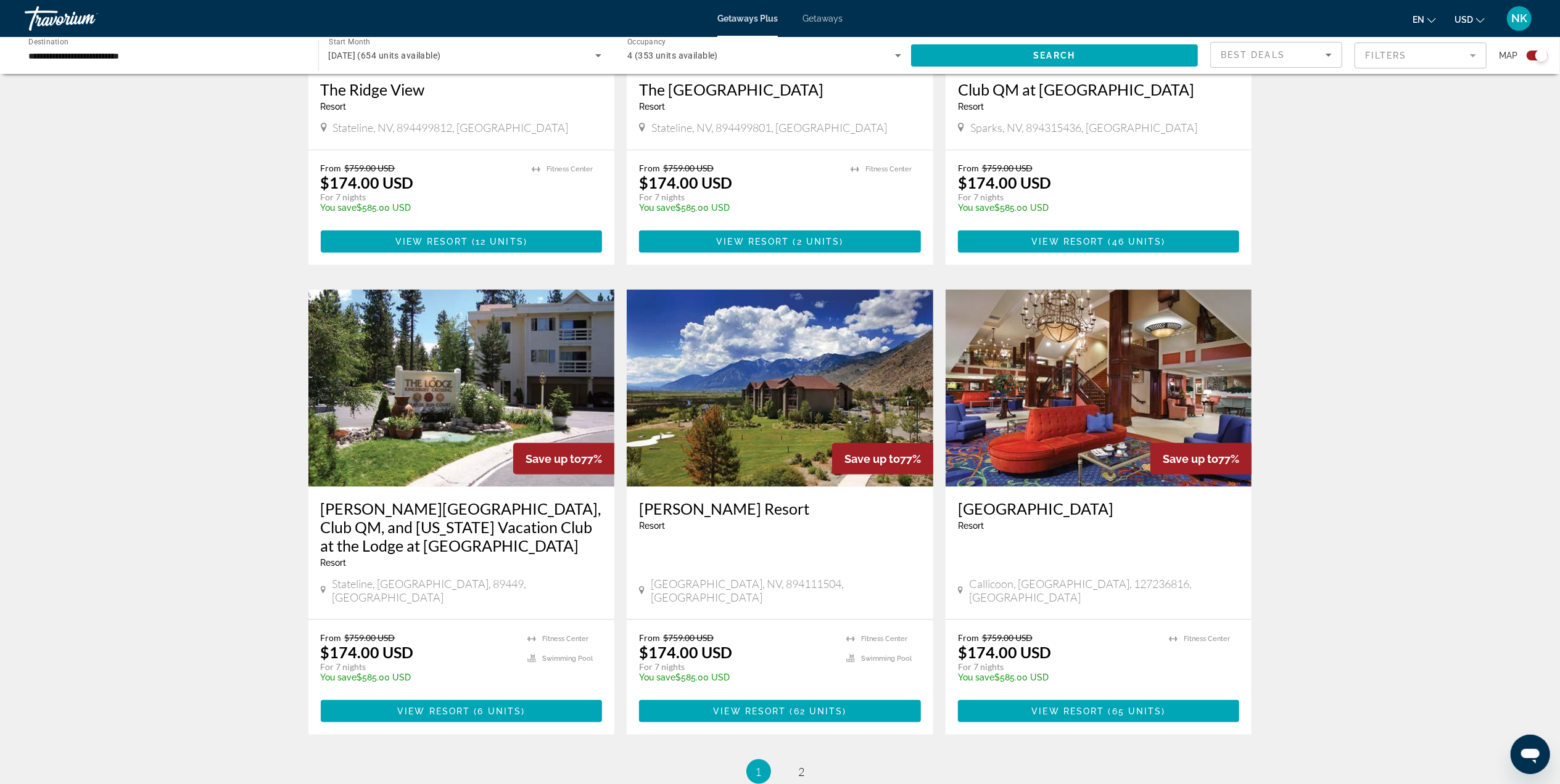
scroll to position [1479, 0]
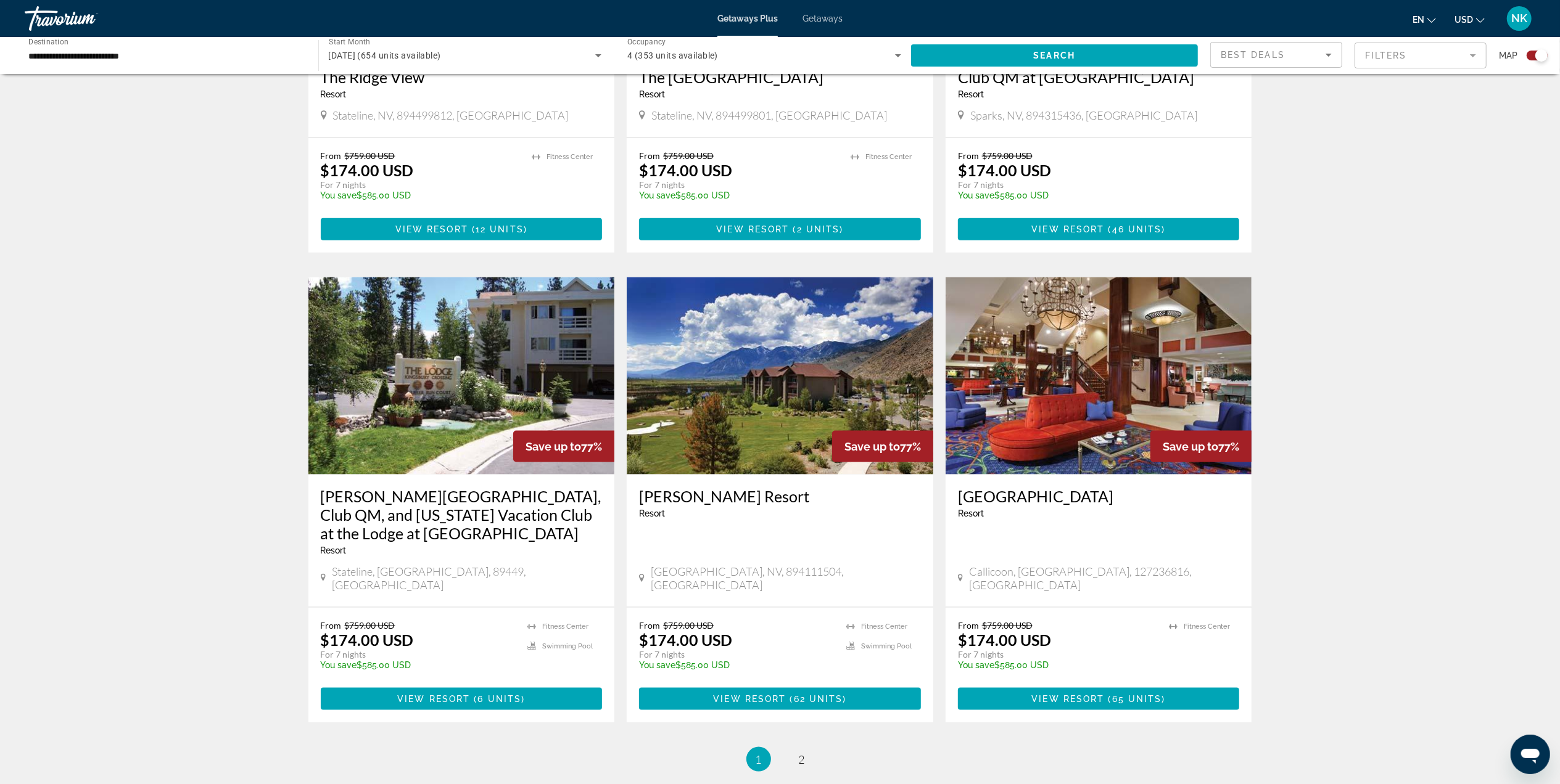
click at [734, 372] on img "Main content" at bounding box center [780, 376] width 306 height 197
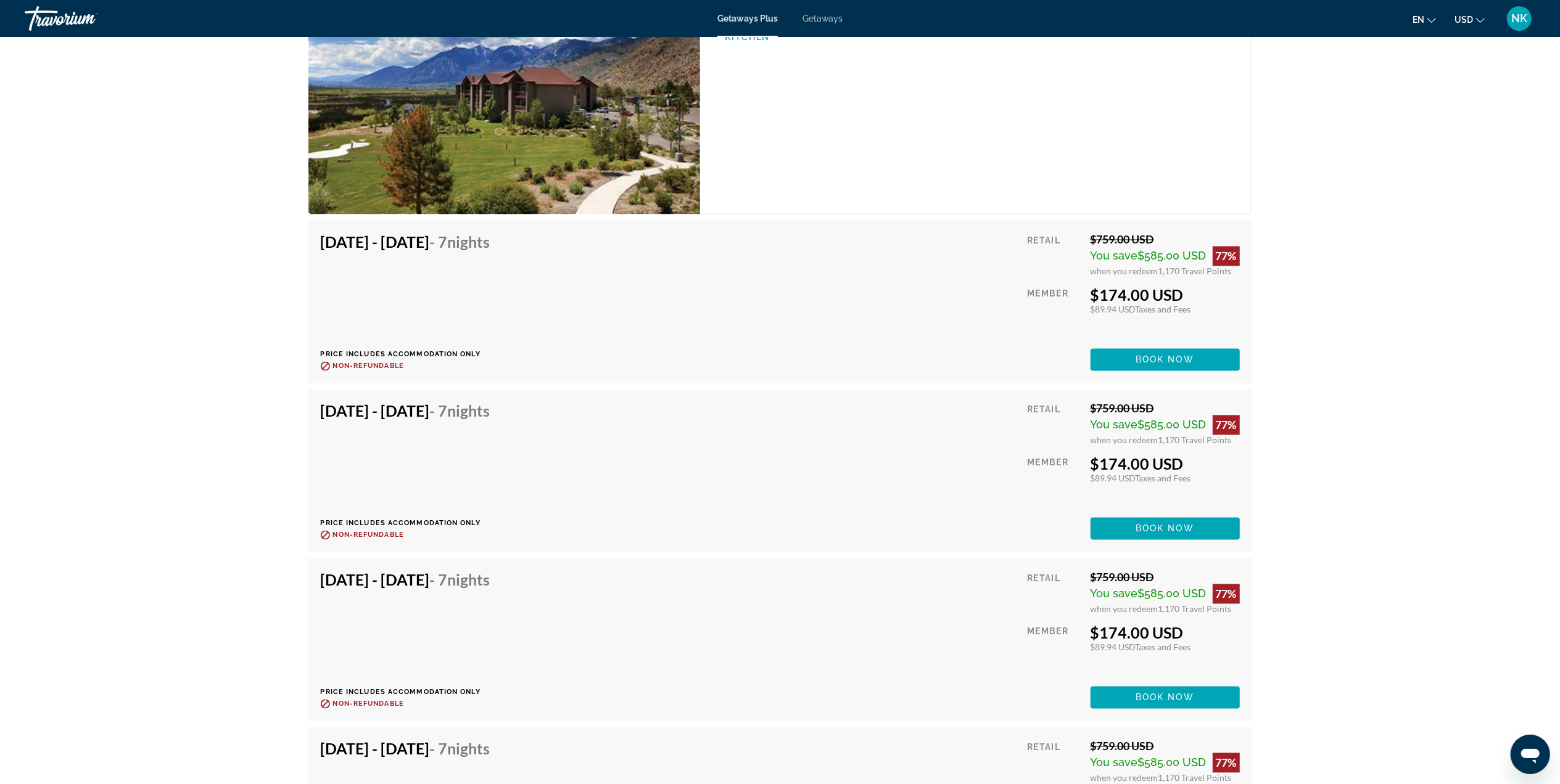
scroll to position [1926, 0]
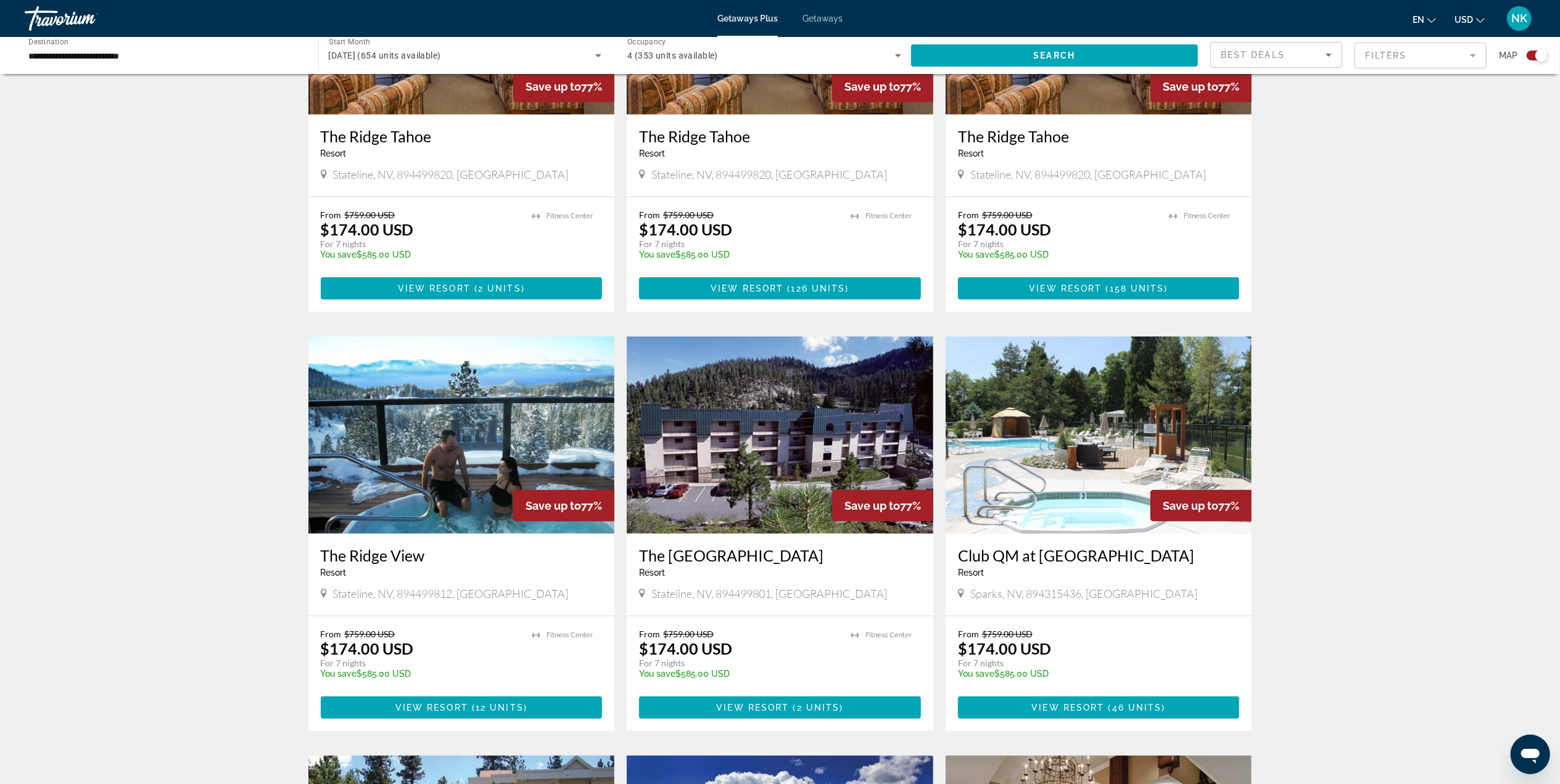
scroll to position [1562, 0]
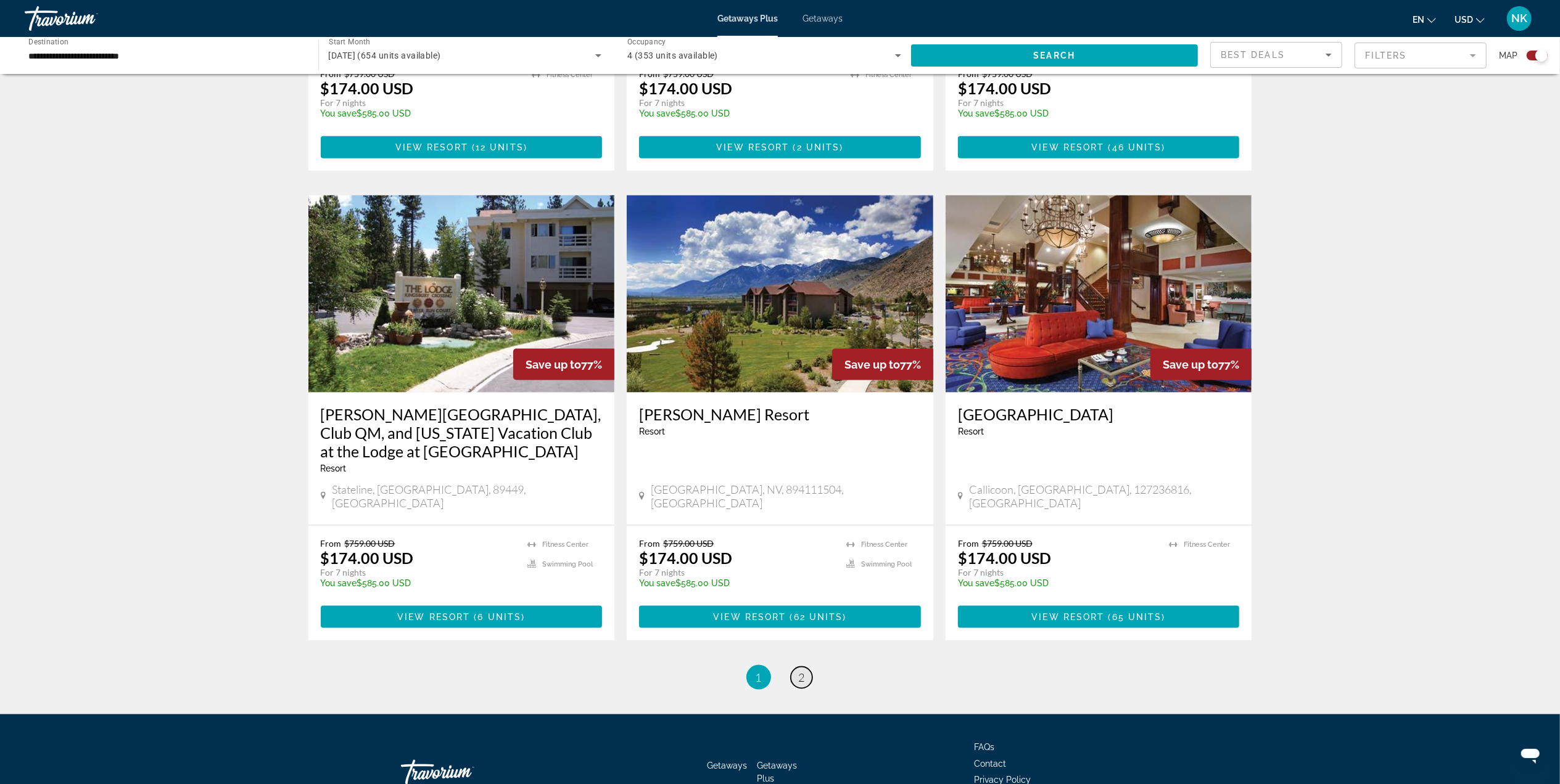
click at [802, 671] on span "2" at bounding box center [802, 677] width 6 height 14
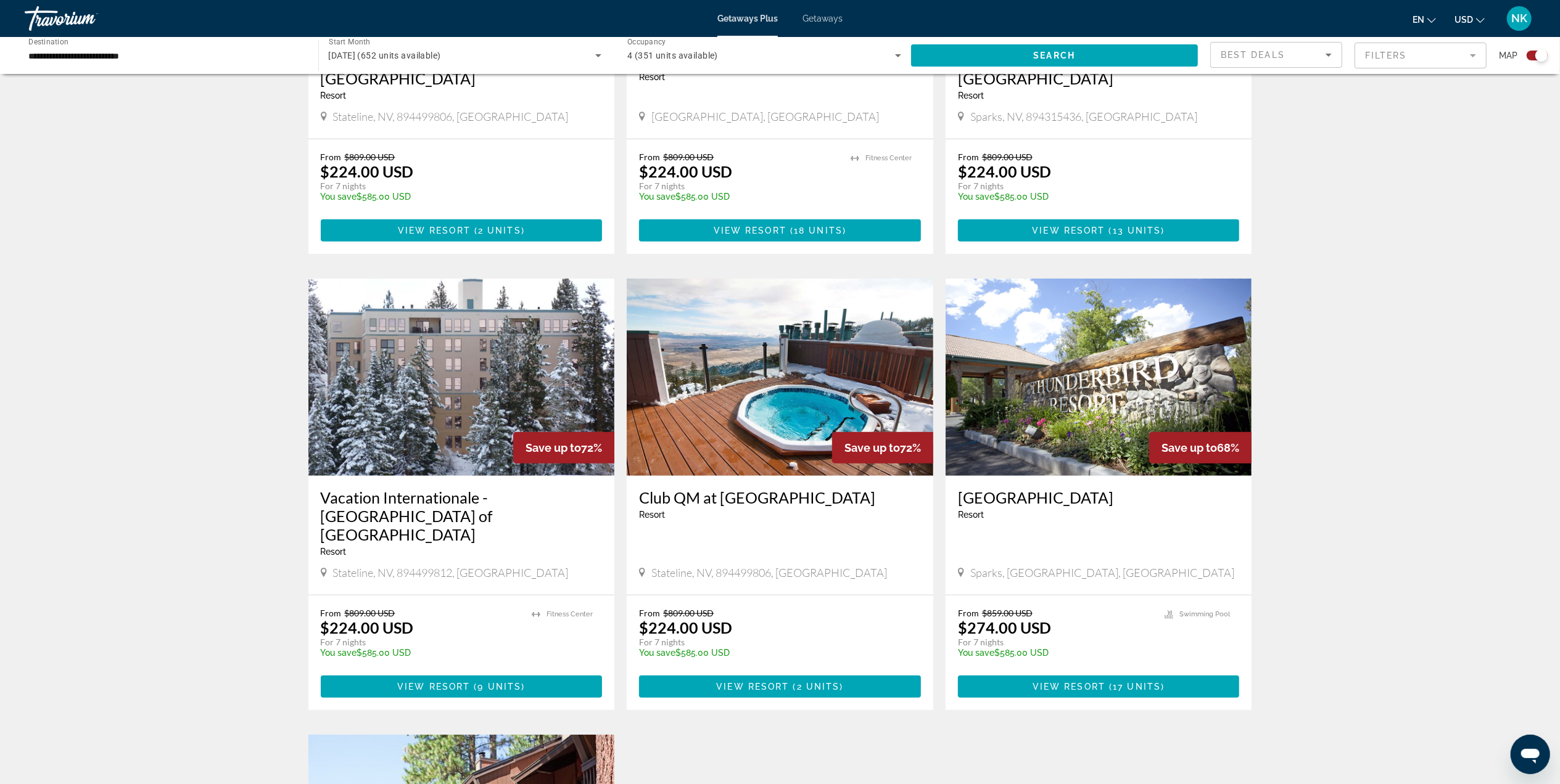
scroll to position [657, 0]
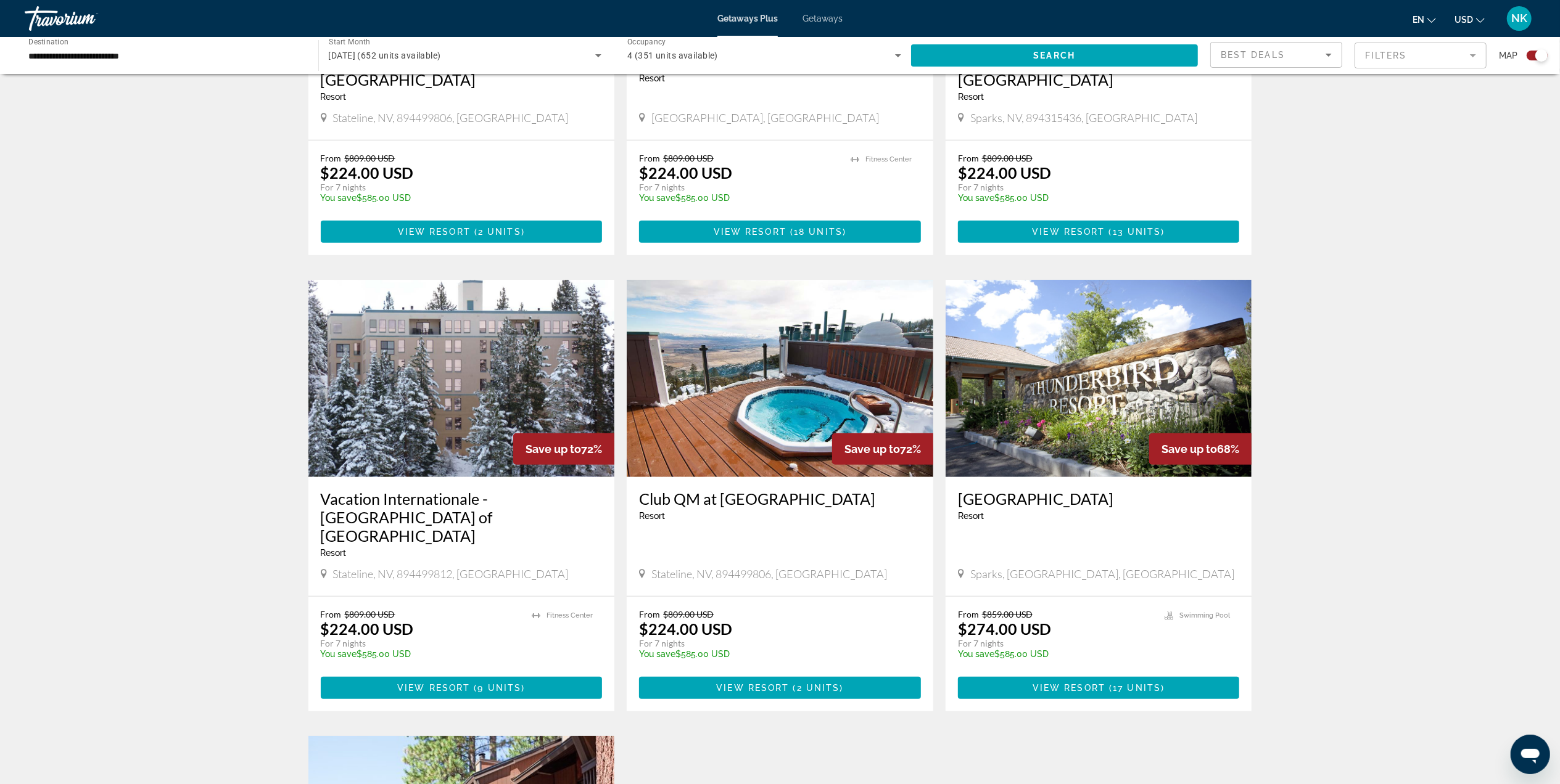
click at [1034, 414] on img "Main content" at bounding box center [1098, 379] width 306 height 197
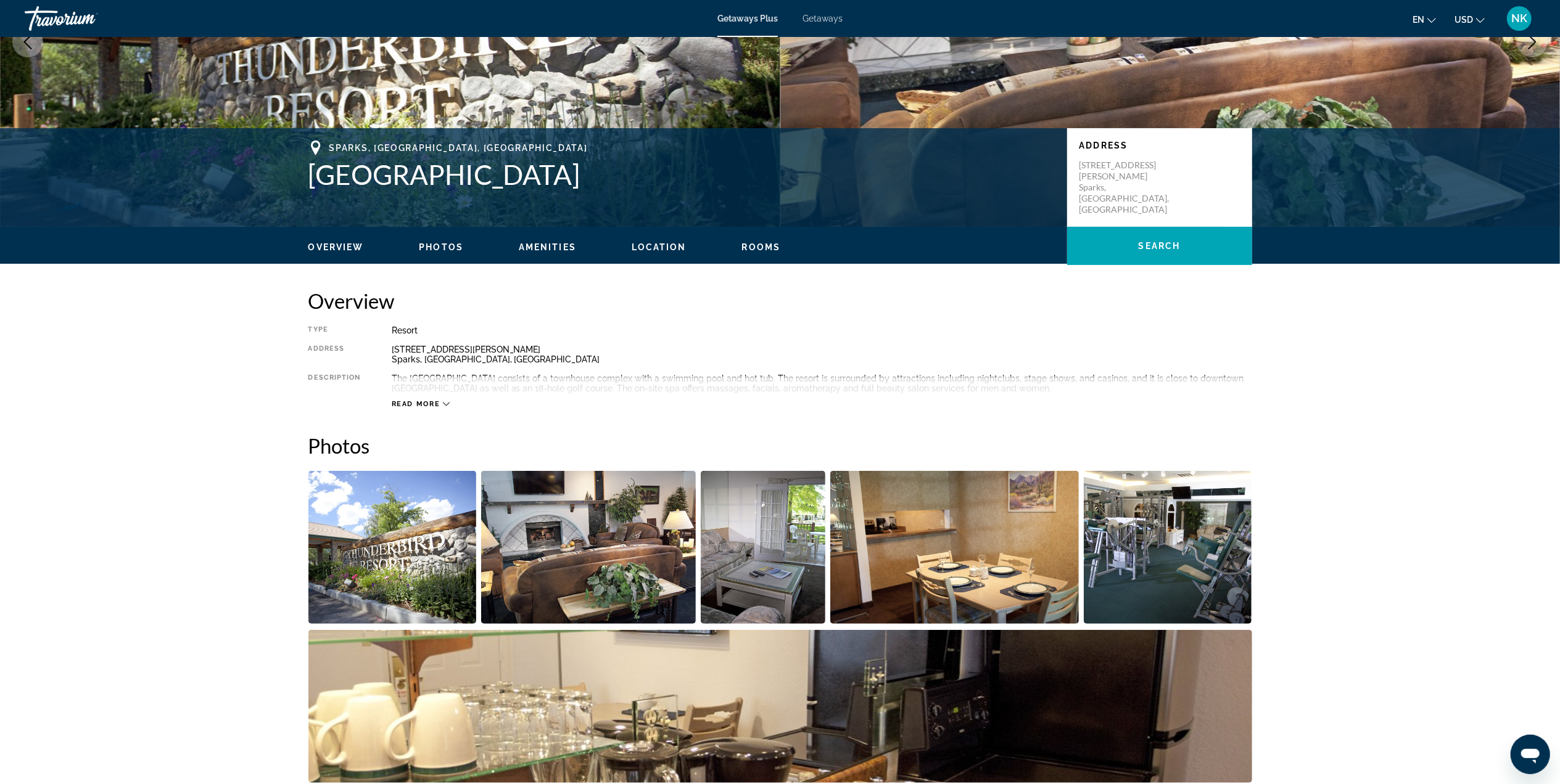
scroll to position [493, 0]
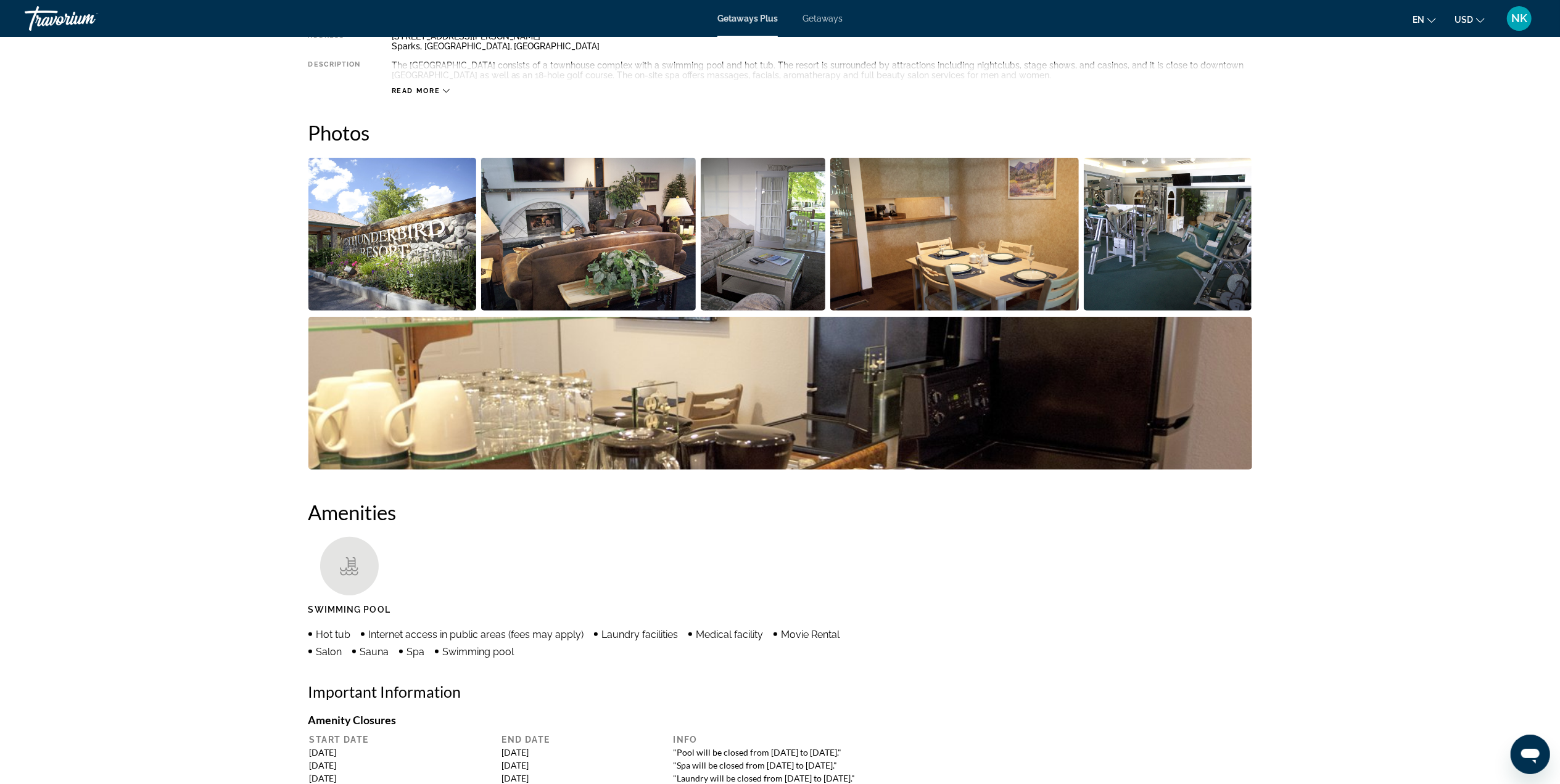
click at [627, 260] on img "Open full-screen image slider" at bounding box center [588, 233] width 215 height 153
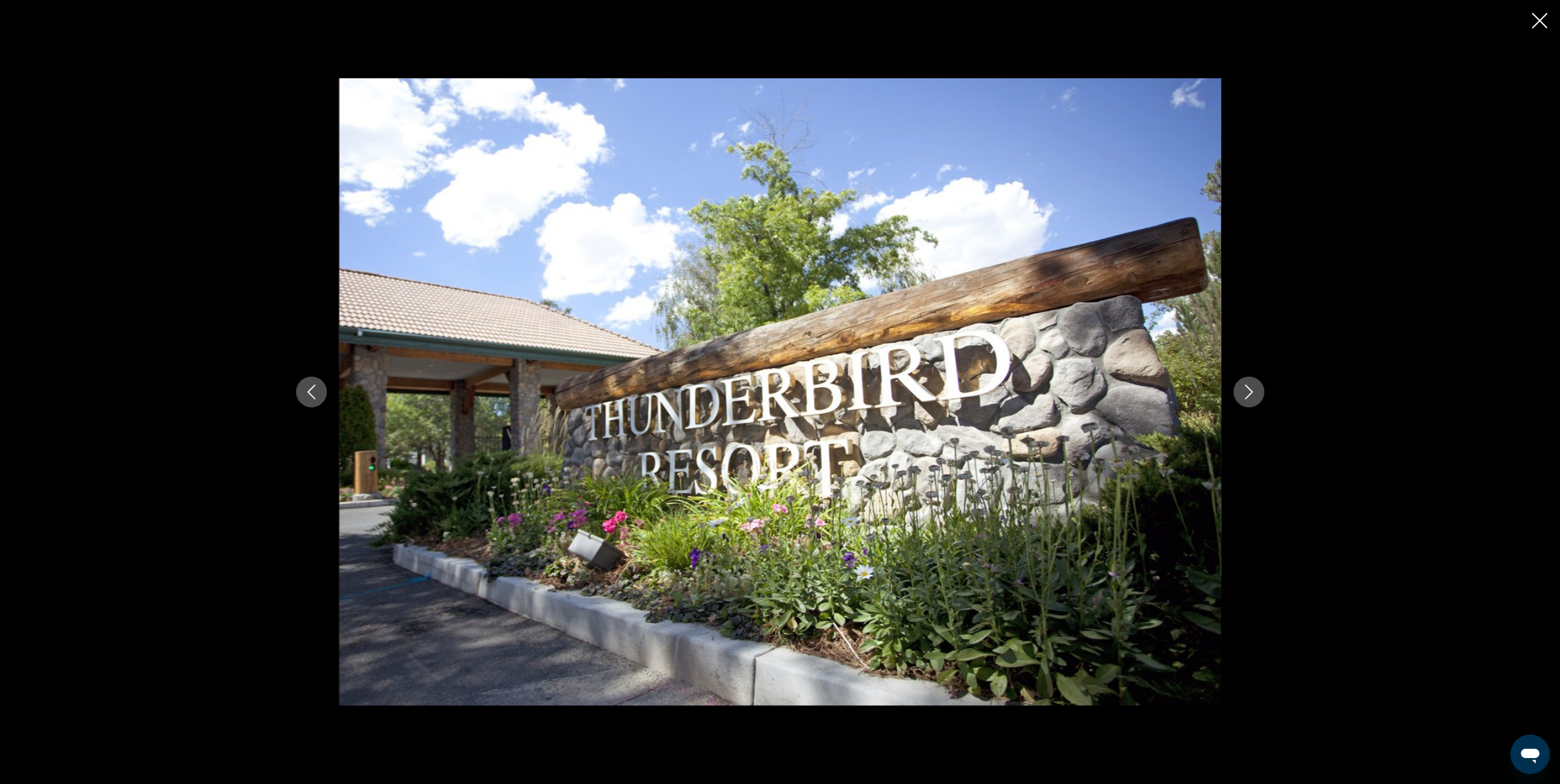
click at [1240, 383] on button "Next image" at bounding box center [1249, 392] width 31 height 31
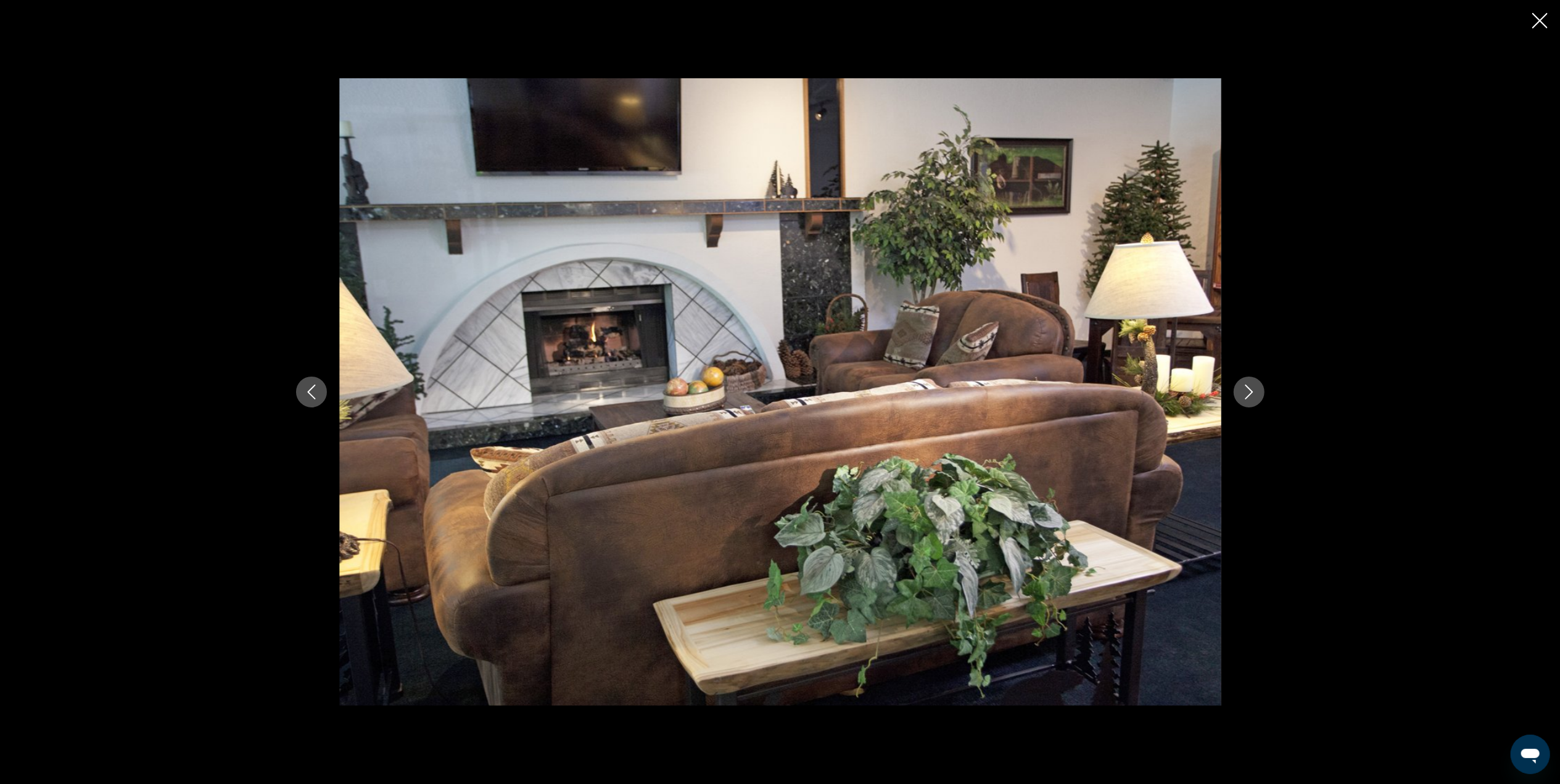
click at [1261, 391] on button "Next image" at bounding box center [1249, 392] width 31 height 31
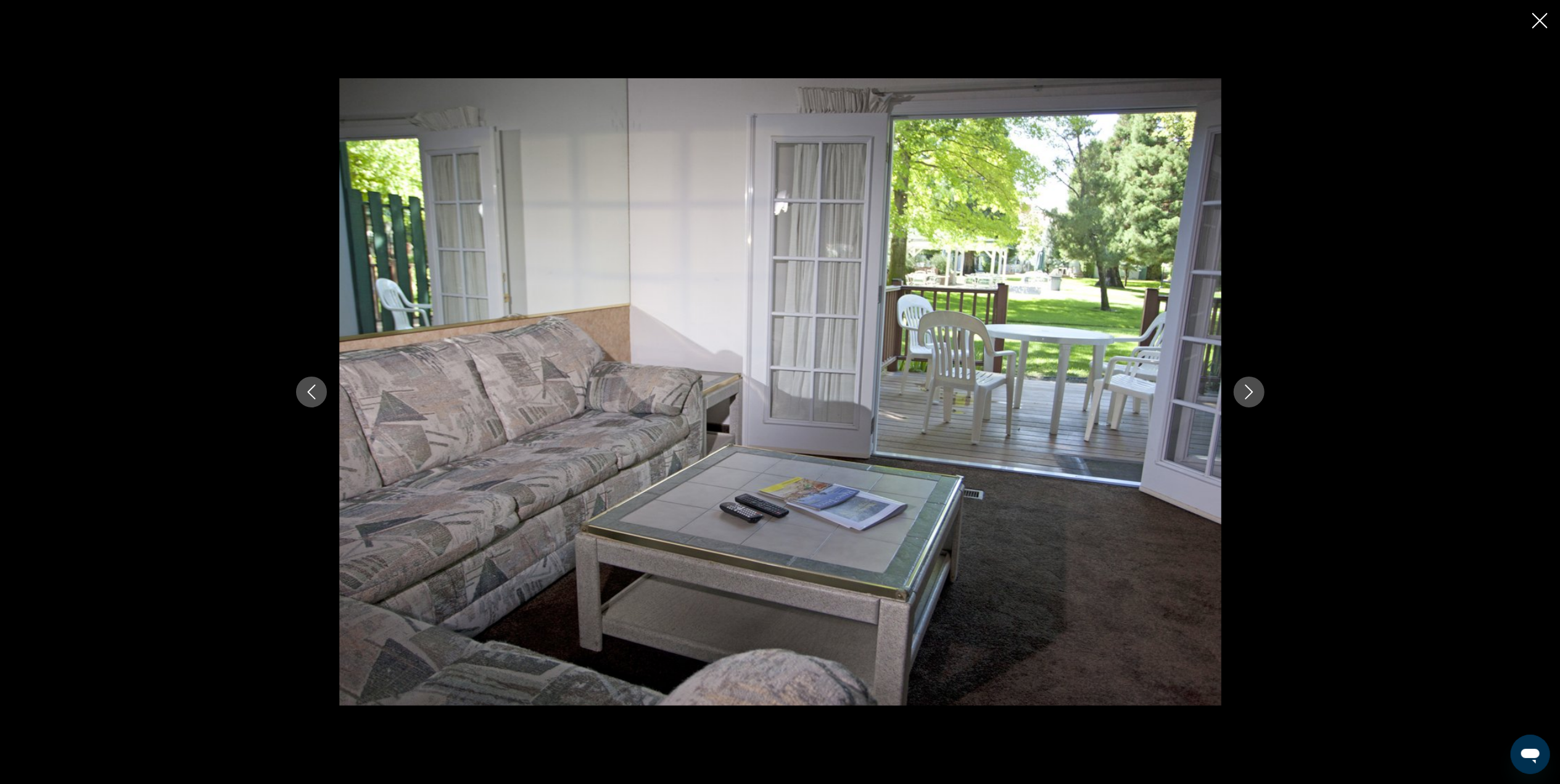
click at [1261, 390] on button "Next image" at bounding box center [1249, 392] width 31 height 31
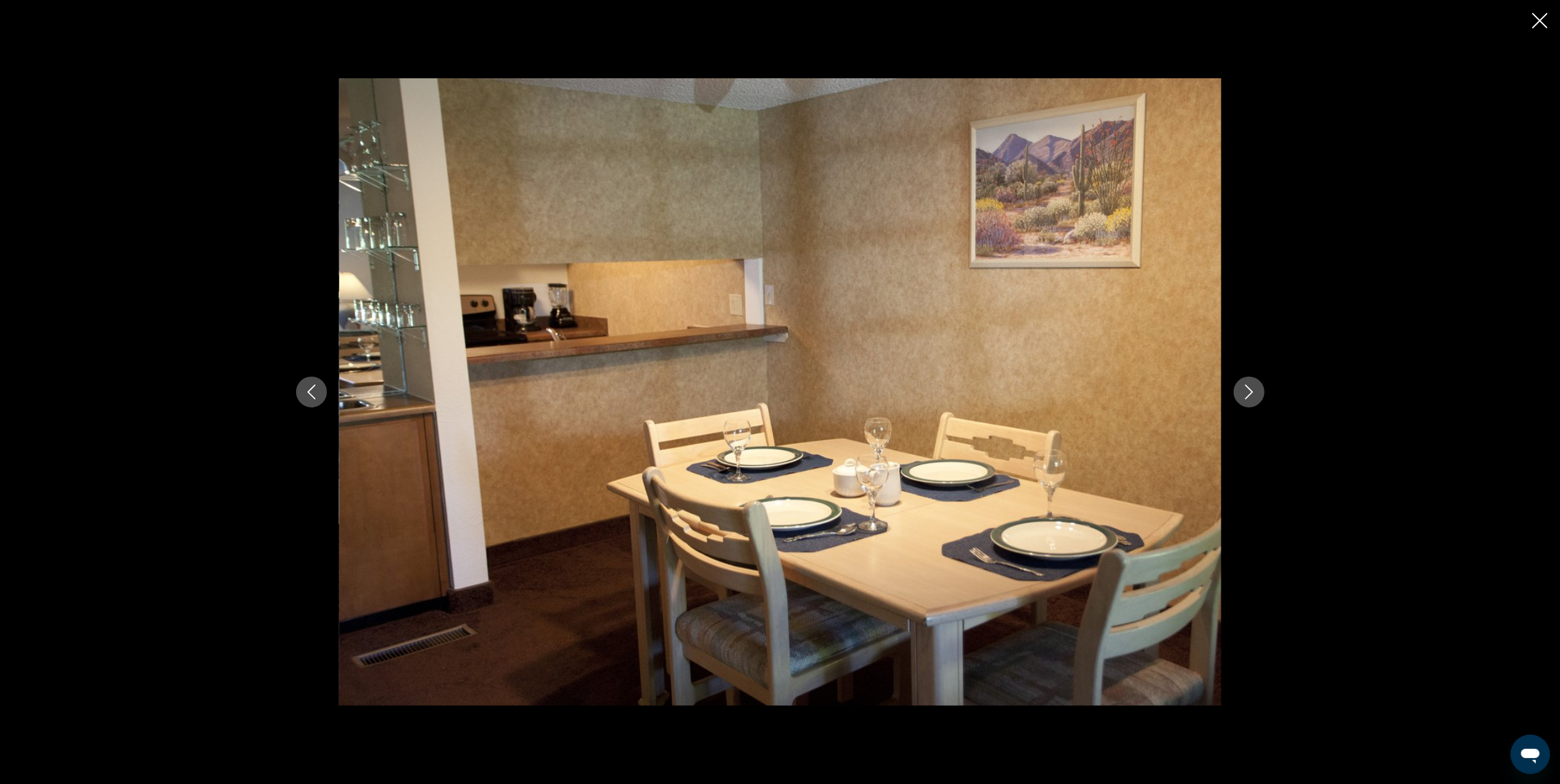
click at [1261, 391] on button "Next image" at bounding box center [1249, 392] width 31 height 31
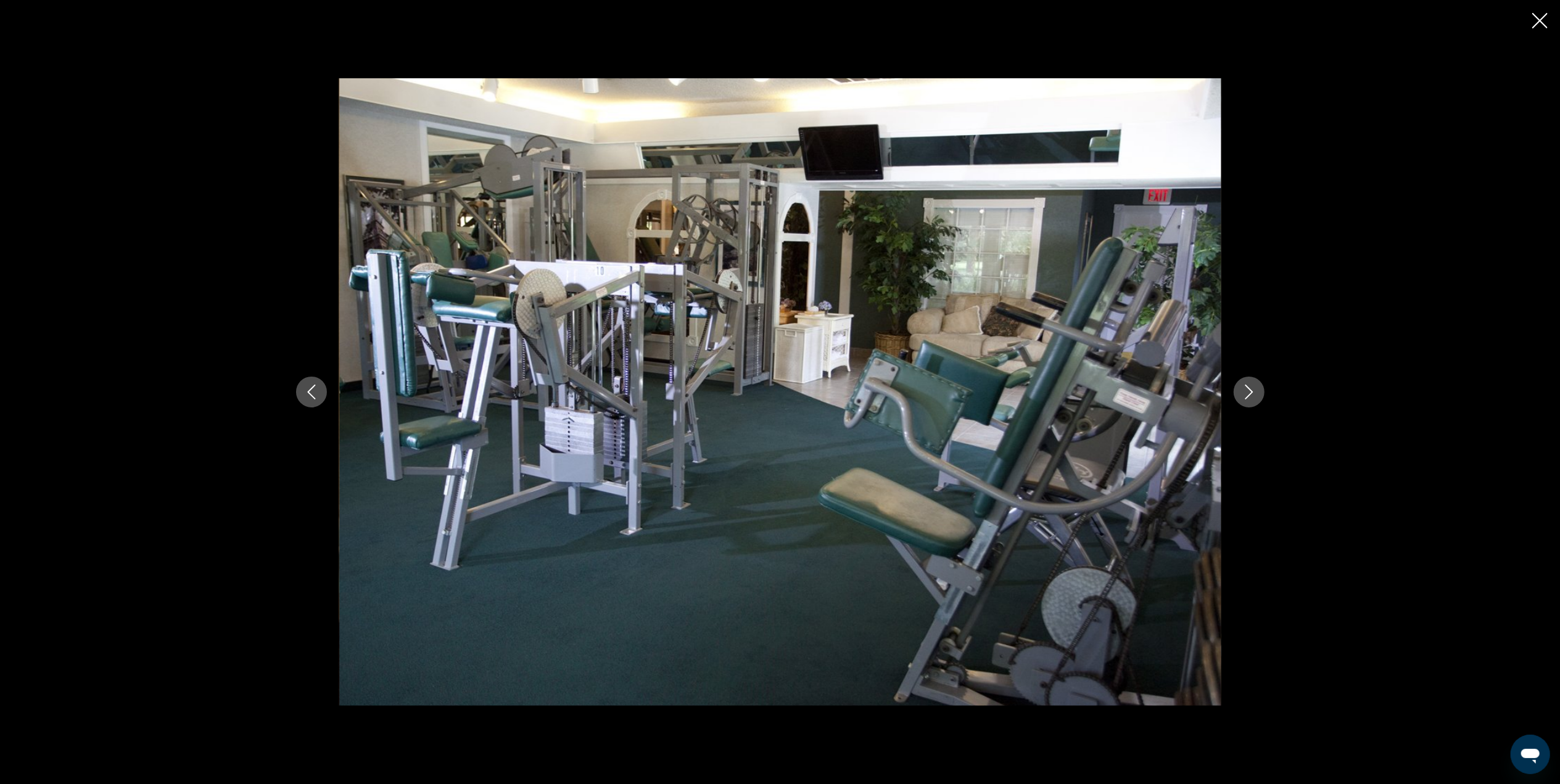
click at [1262, 391] on button "Next image" at bounding box center [1249, 392] width 31 height 31
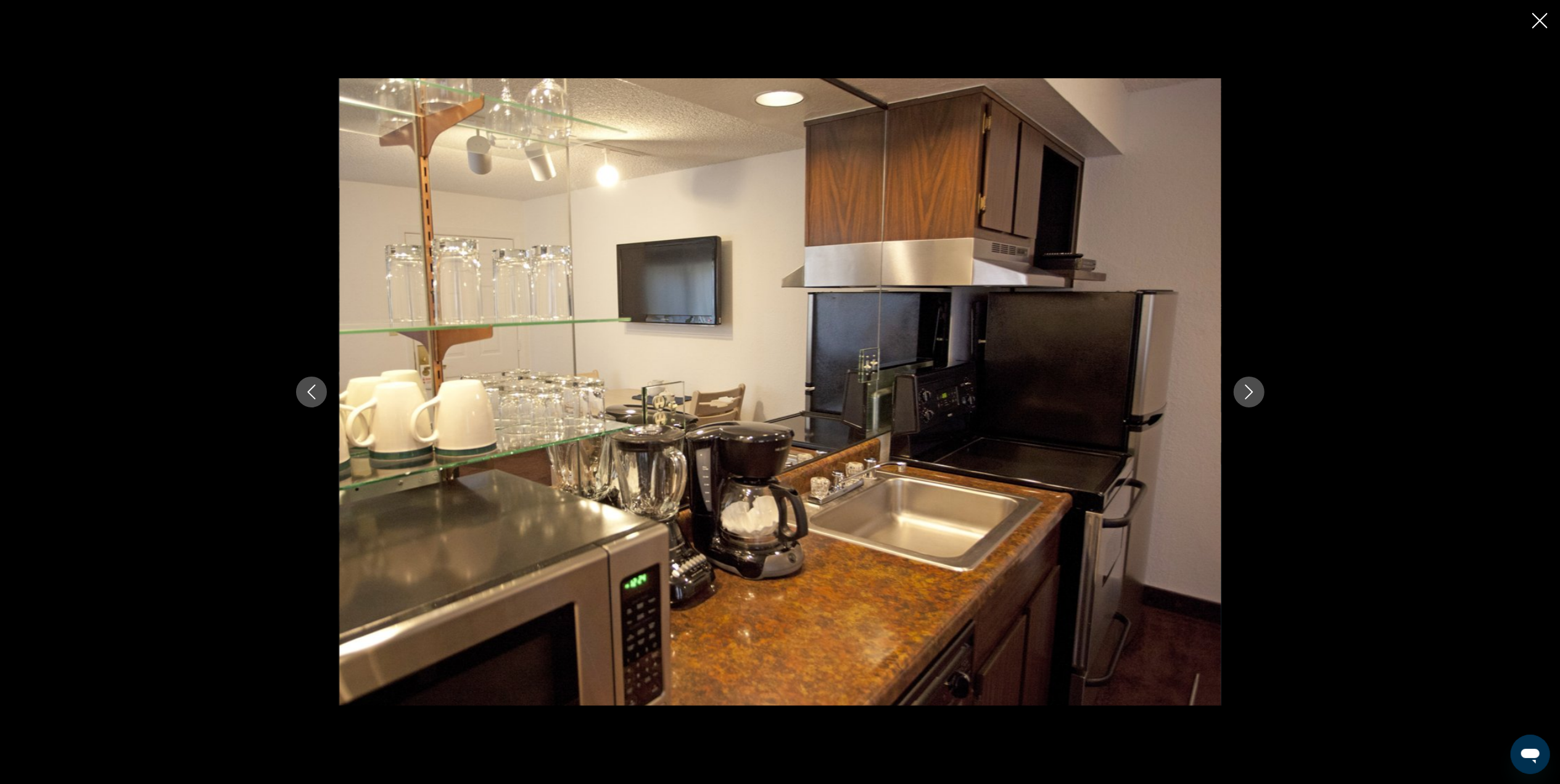
click at [1260, 395] on button "Next image" at bounding box center [1249, 392] width 31 height 31
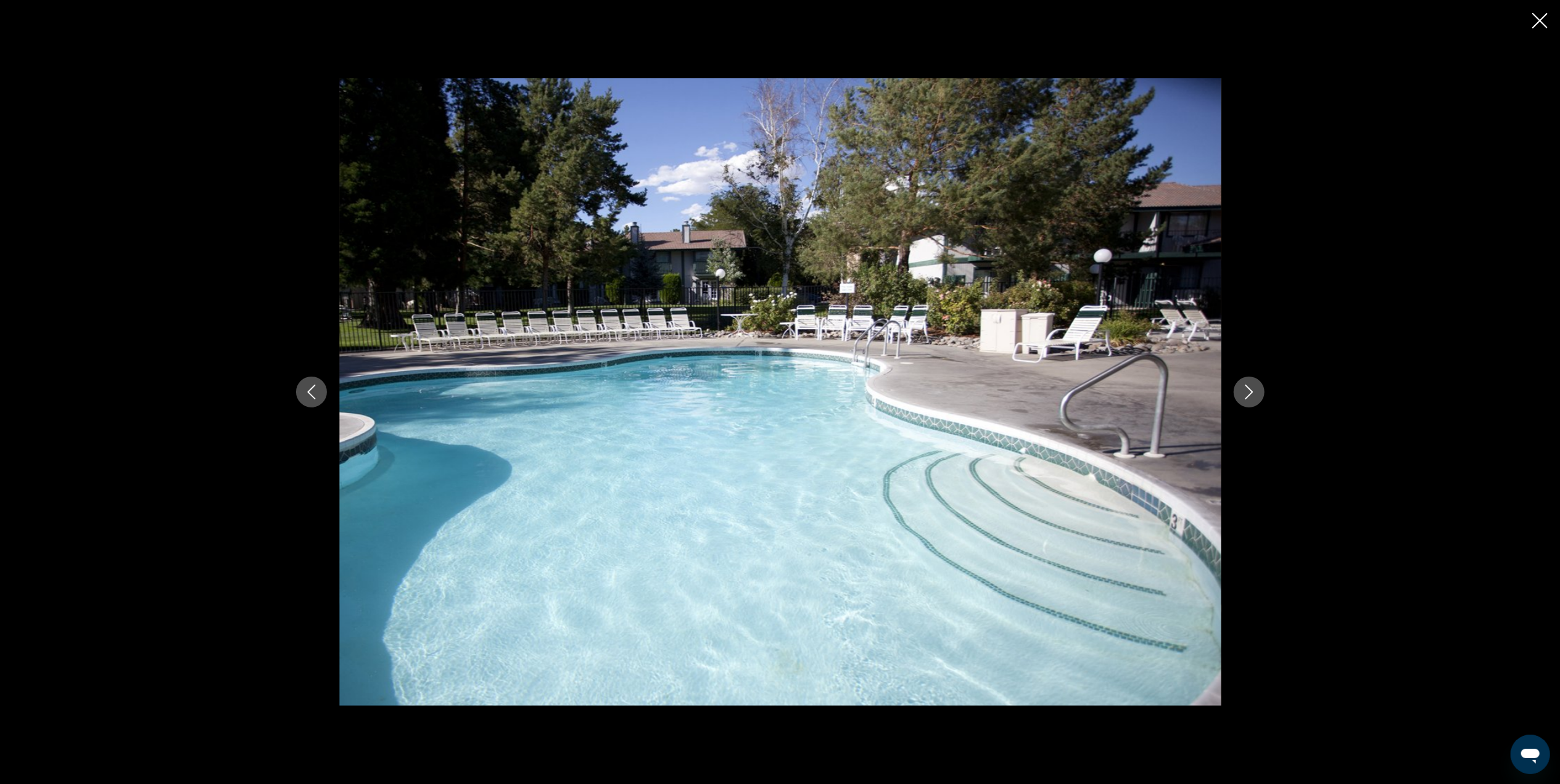
click at [1260, 395] on button "Next image" at bounding box center [1249, 392] width 31 height 31
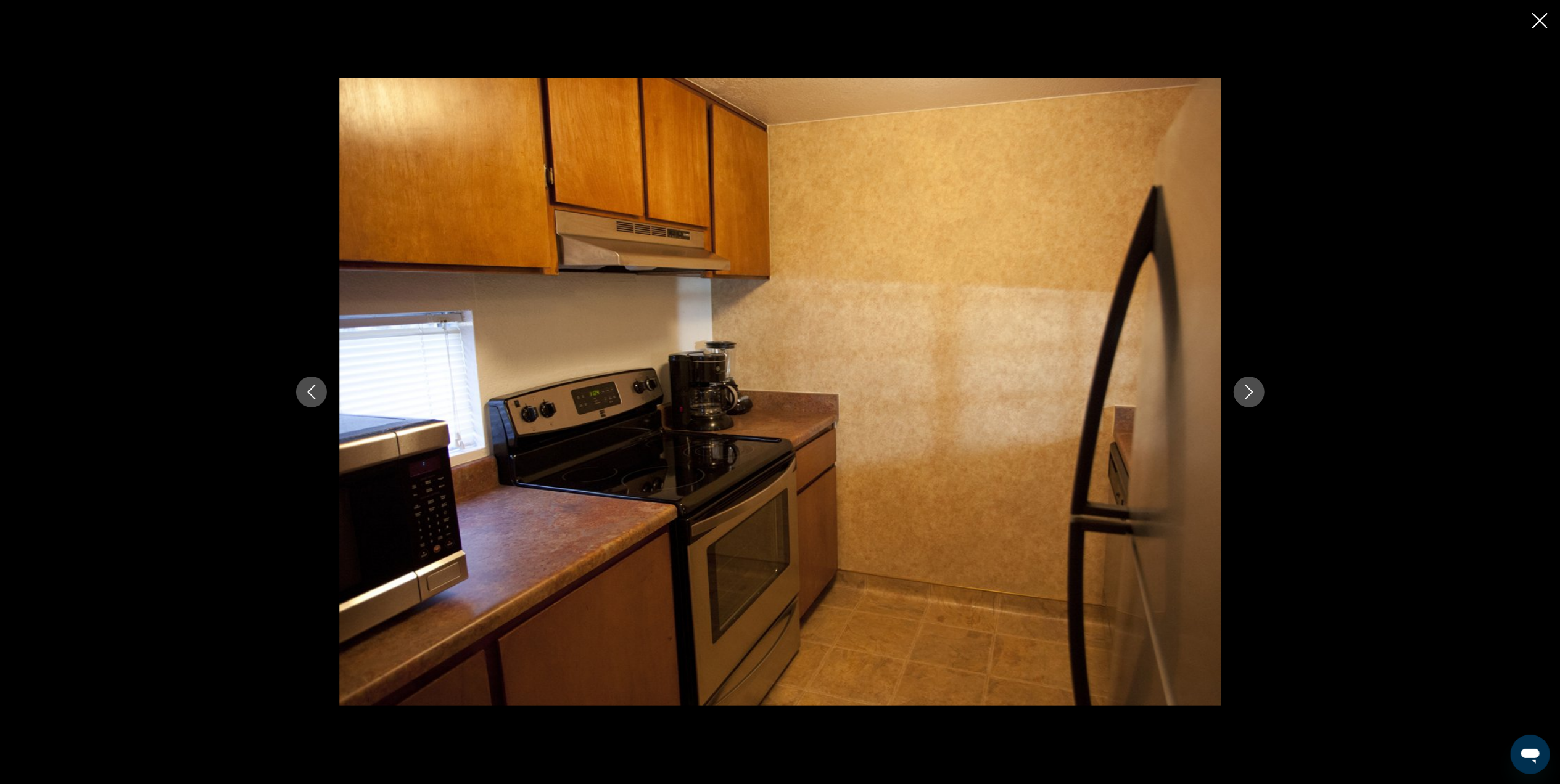
click at [1261, 395] on button "Next image" at bounding box center [1249, 392] width 31 height 31
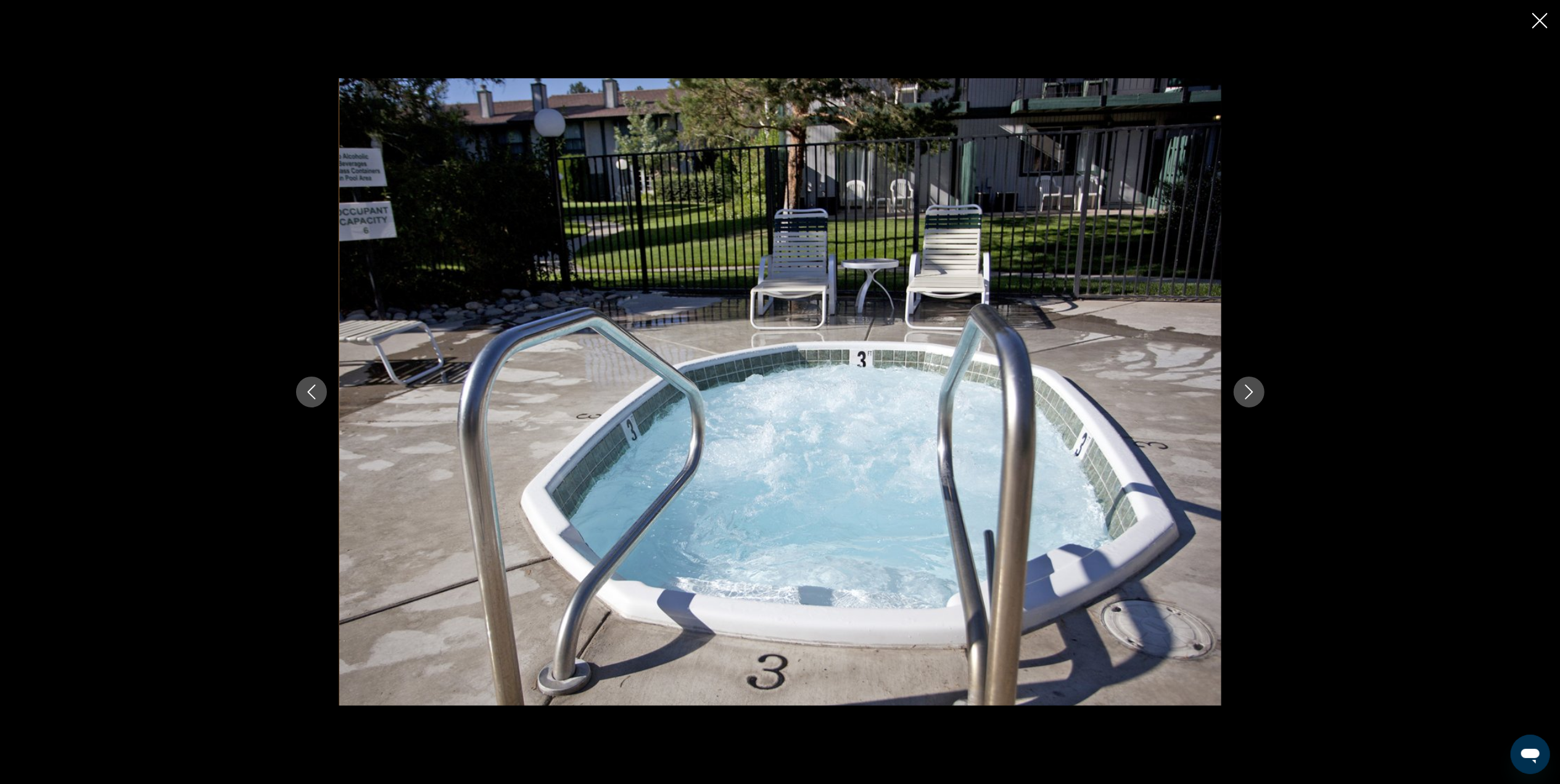
click at [1260, 395] on button "Next image" at bounding box center [1249, 392] width 31 height 31
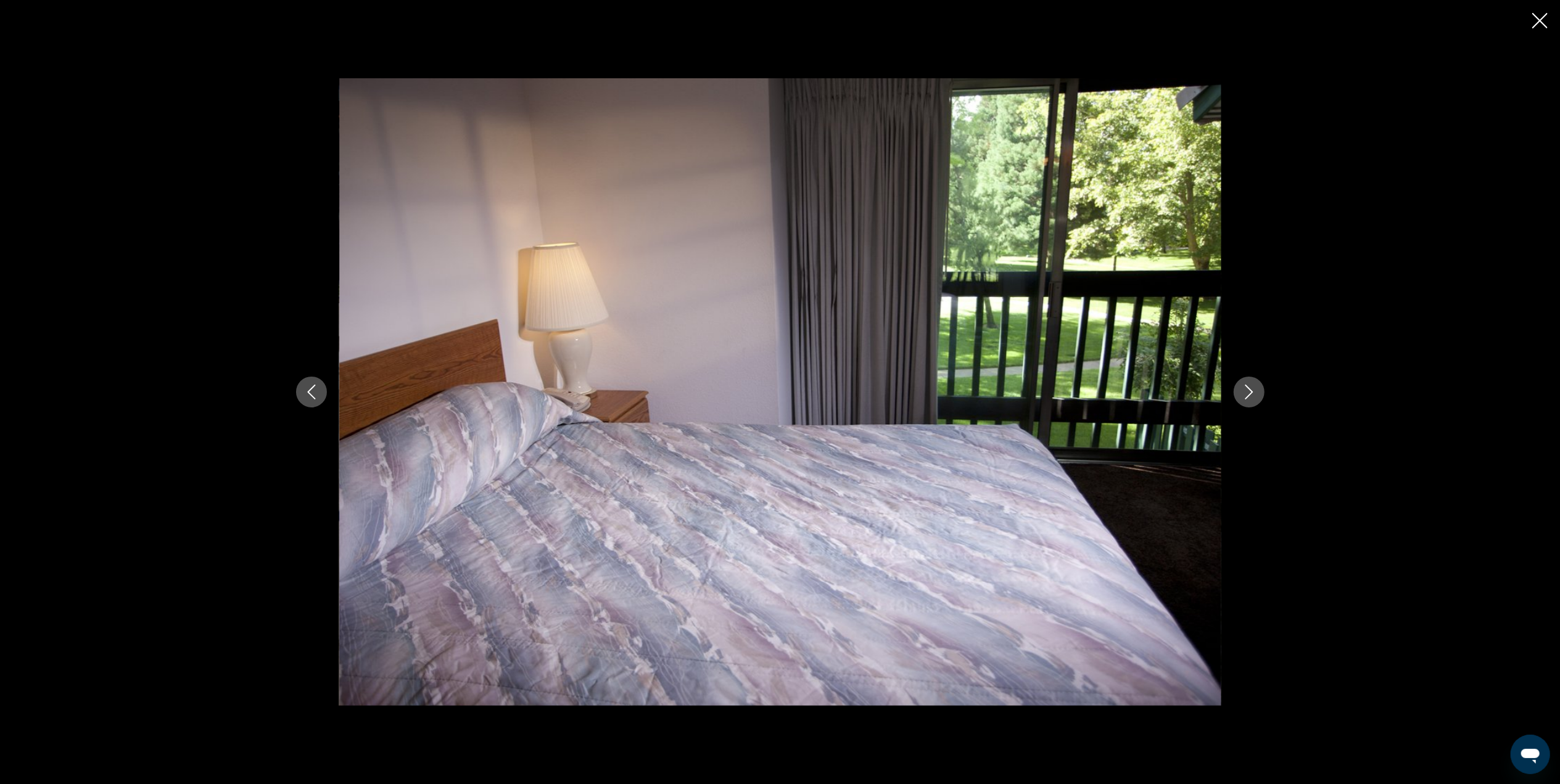
click at [1260, 395] on button "Next image" at bounding box center [1249, 392] width 31 height 31
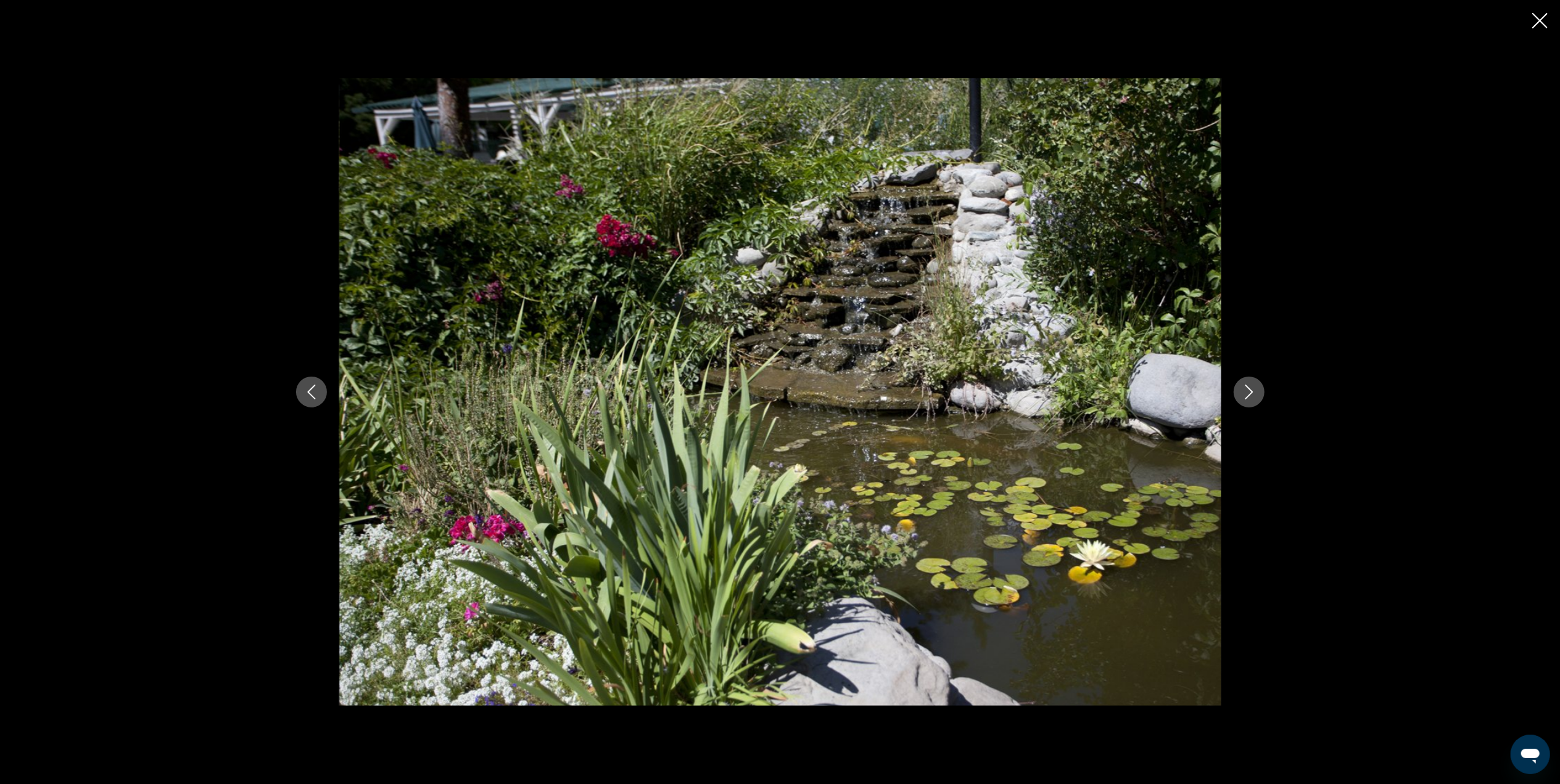
click at [1260, 395] on button "Next image" at bounding box center [1249, 392] width 31 height 31
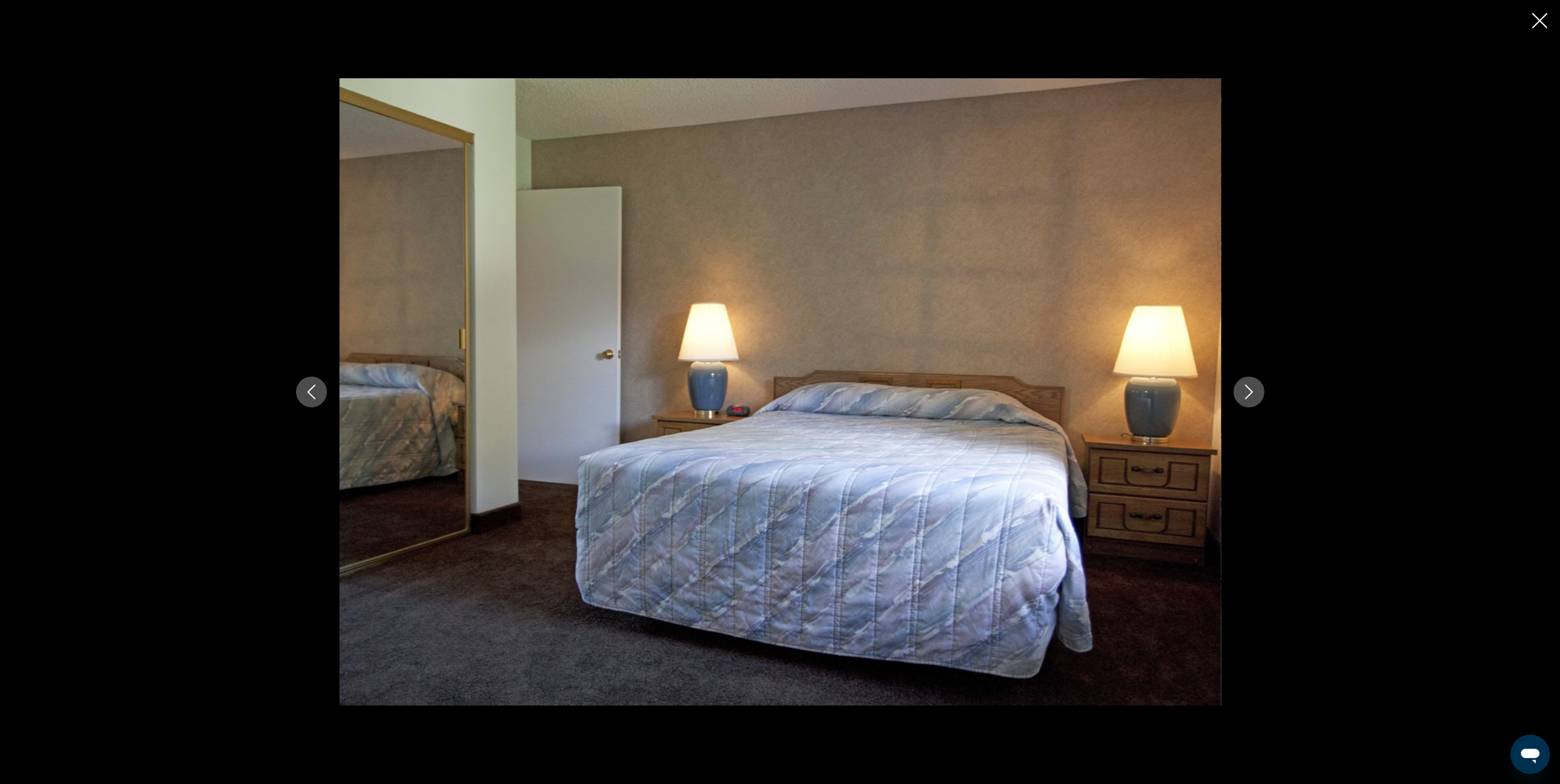
click at [1262, 395] on button "Next image" at bounding box center [1249, 392] width 31 height 31
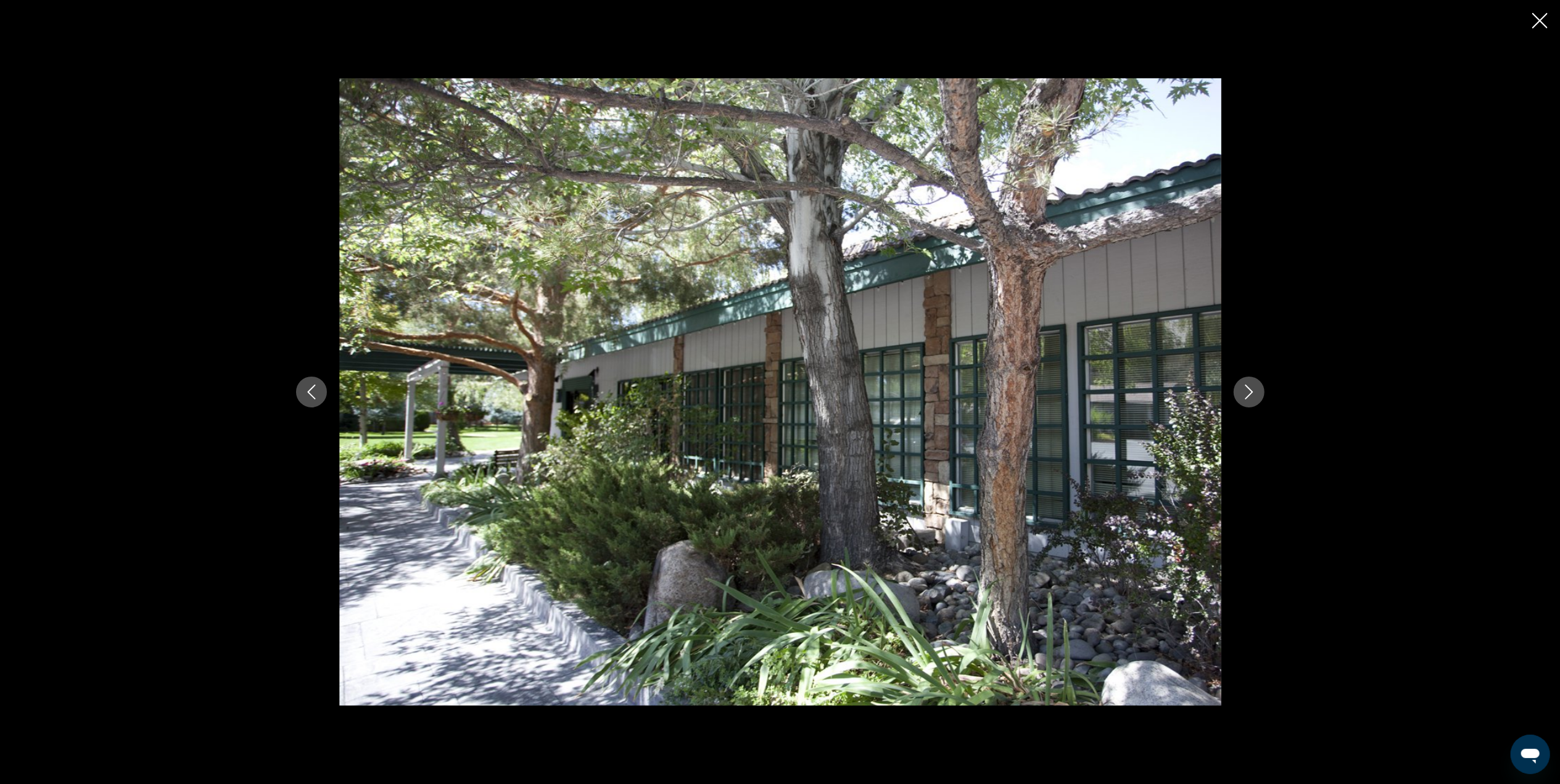
click at [1260, 395] on button "Next image" at bounding box center [1249, 392] width 31 height 31
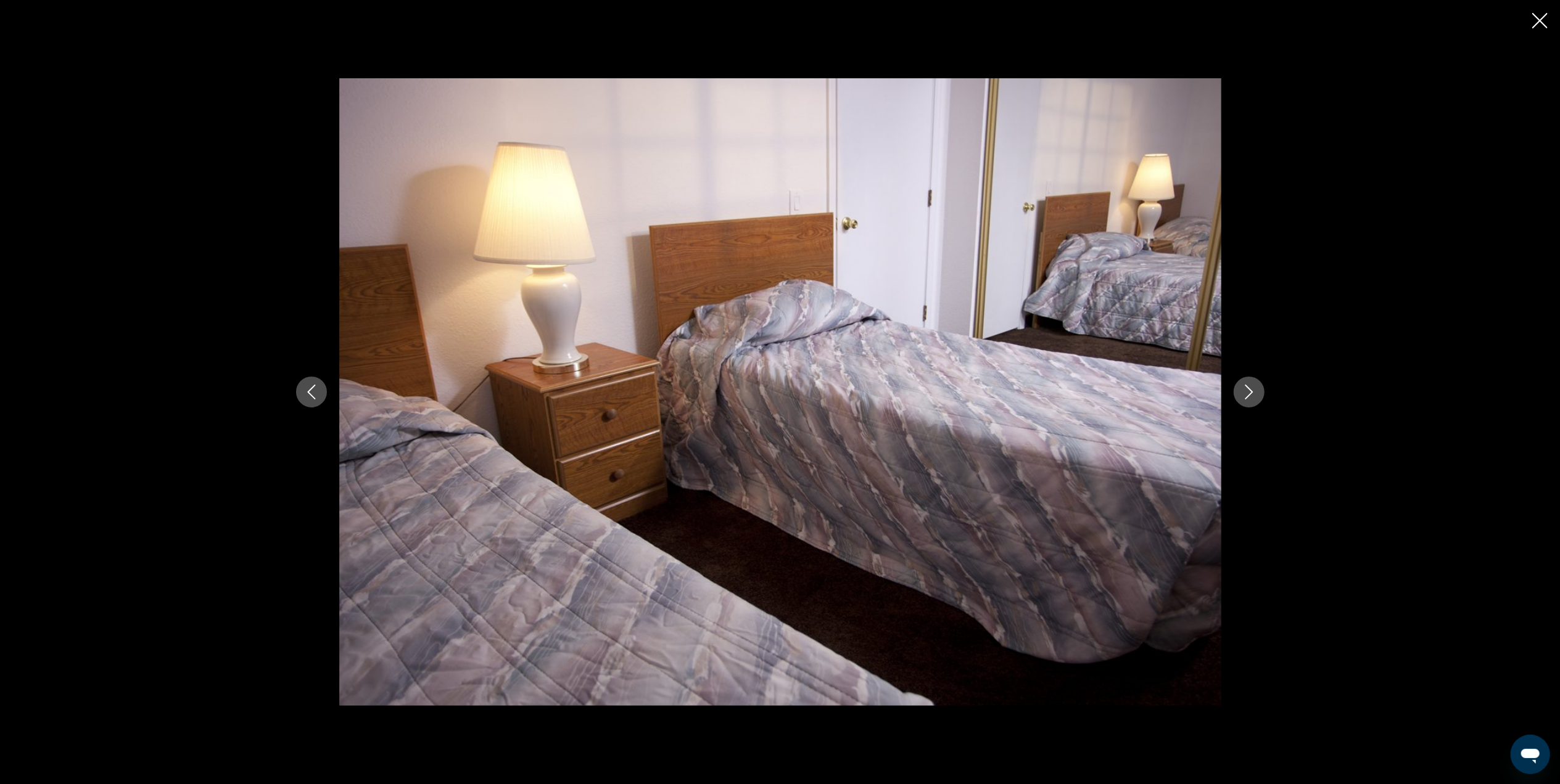
click at [1260, 396] on button "Next image" at bounding box center [1249, 392] width 31 height 31
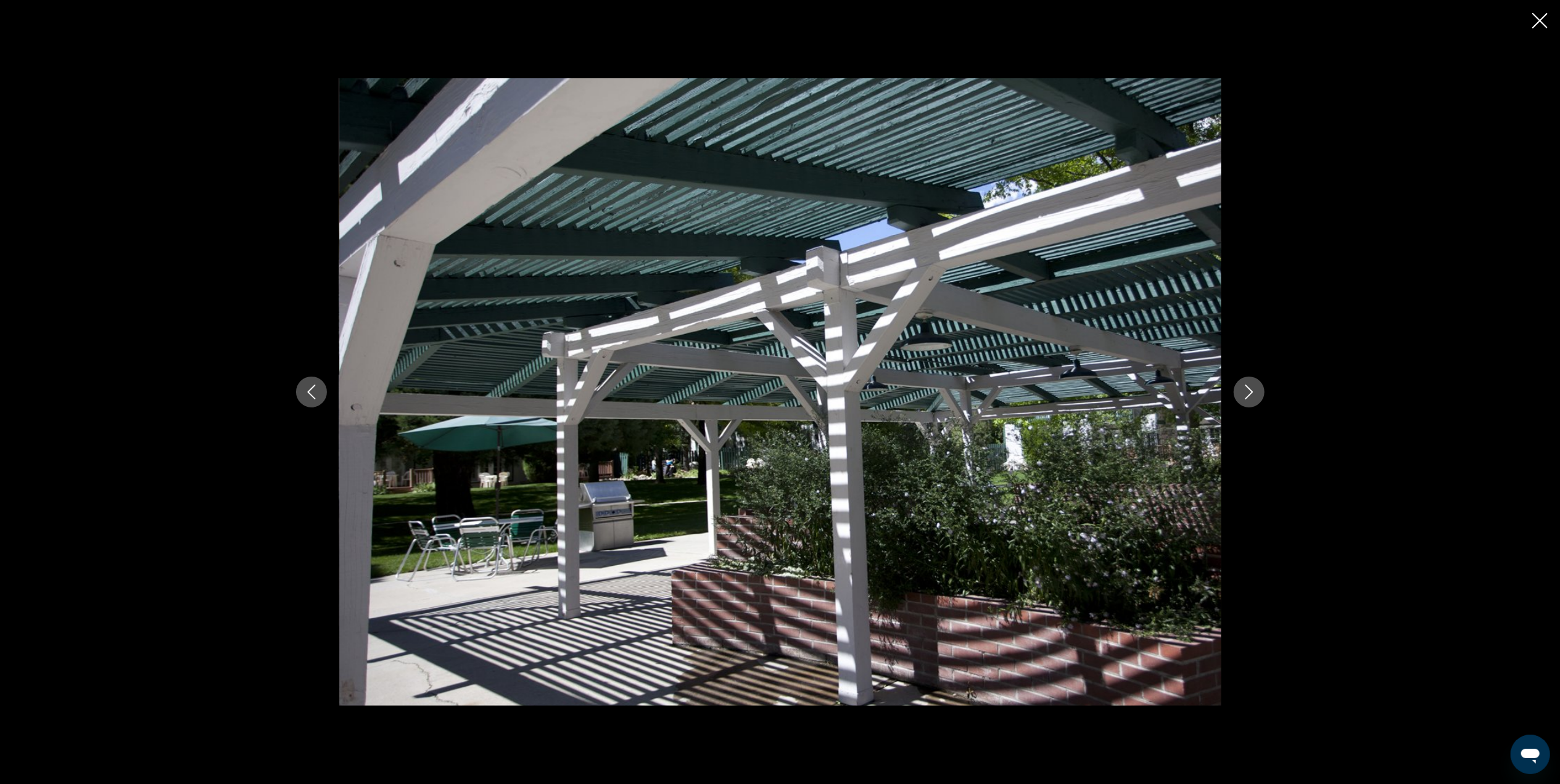
click at [1260, 398] on button "Next image" at bounding box center [1249, 392] width 31 height 31
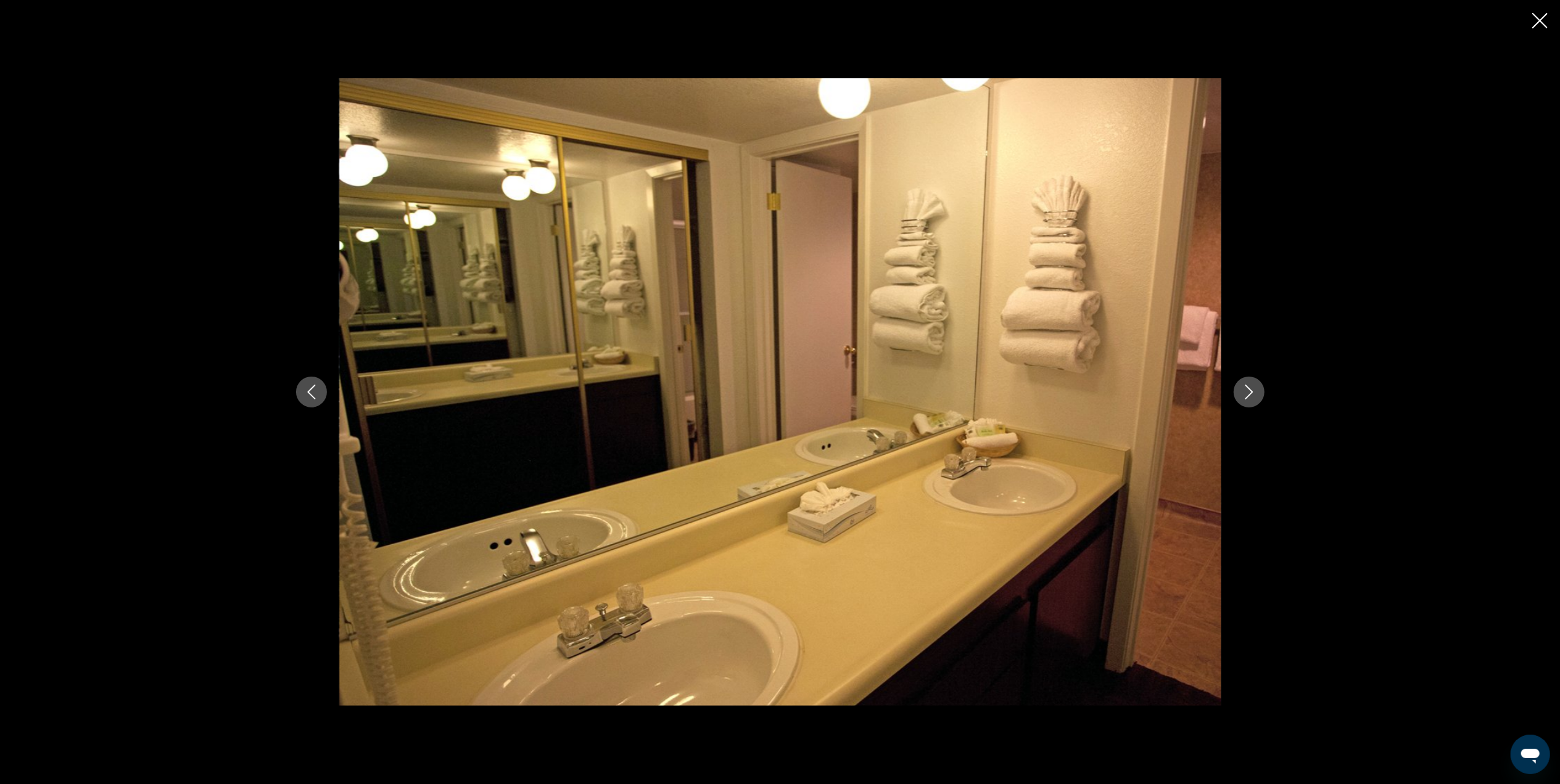
click at [1261, 398] on button "Next image" at bounding box center [1249, 392] width 31 height 31
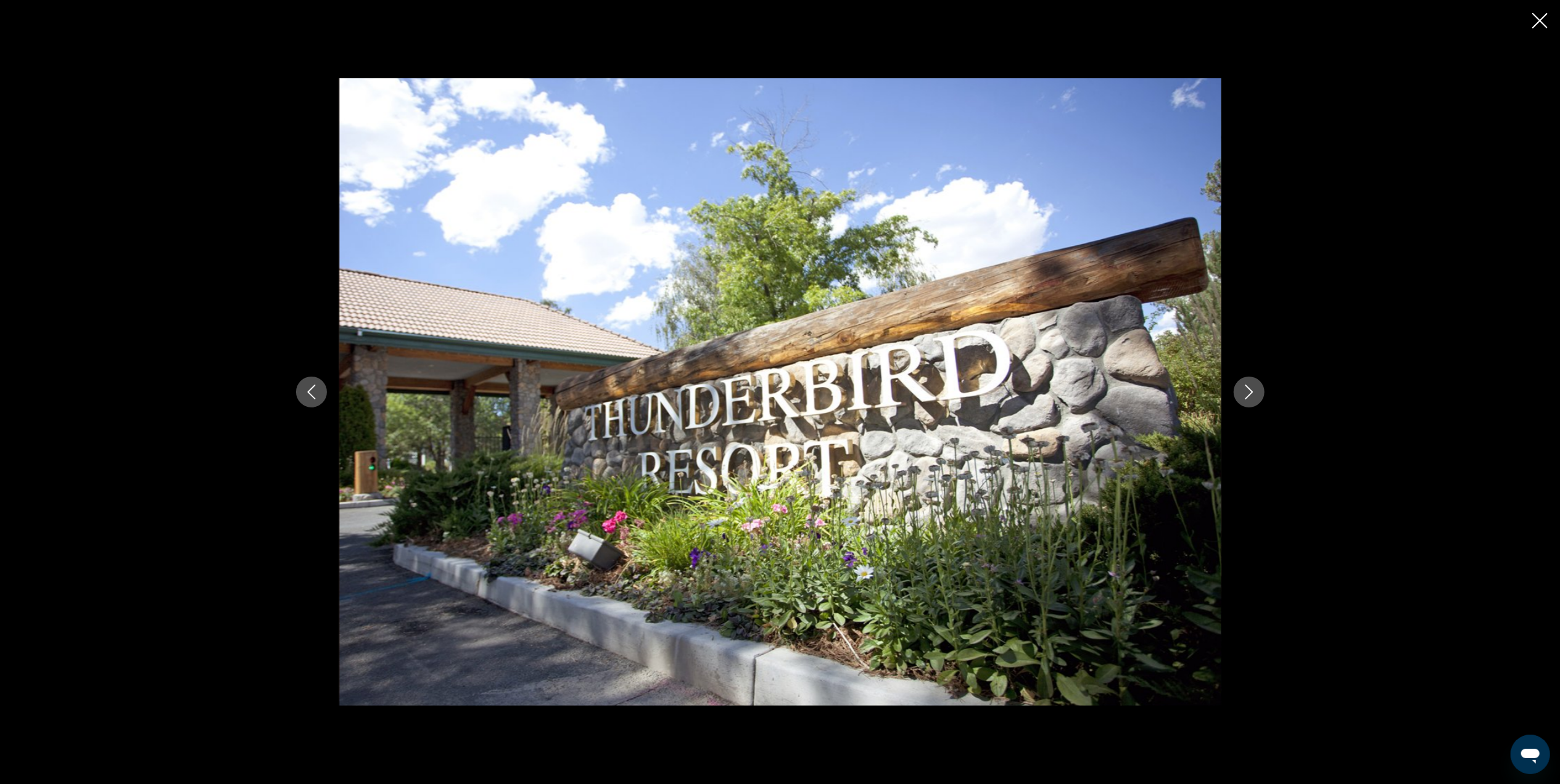
click at [1260, 398] on button "Next image" at bounding box center [1249, 392] width 31 height 31
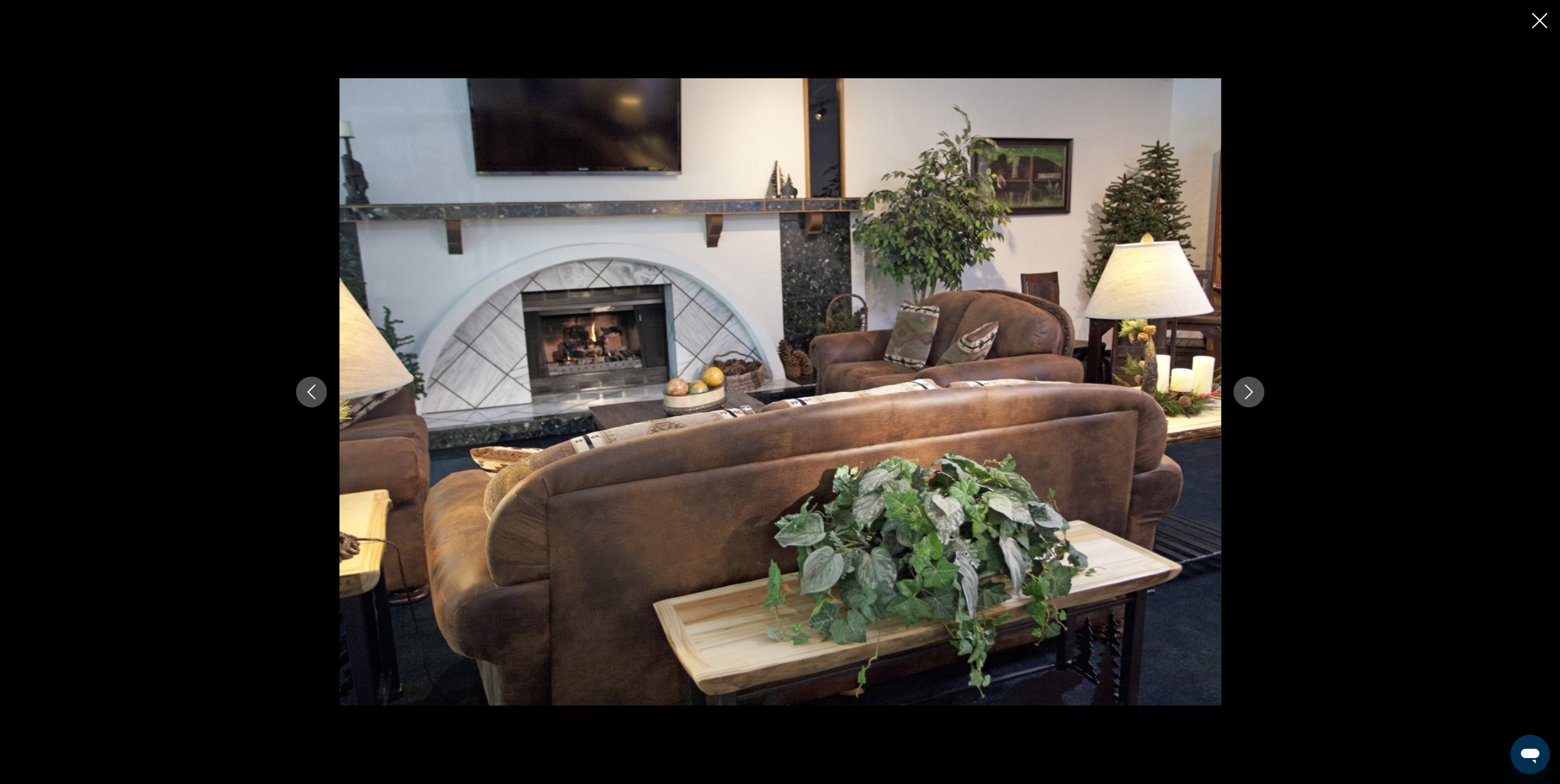
click at [1542, 14] on icon "Close slideshow" at bounding box center [1539, 20] width 15 height 15
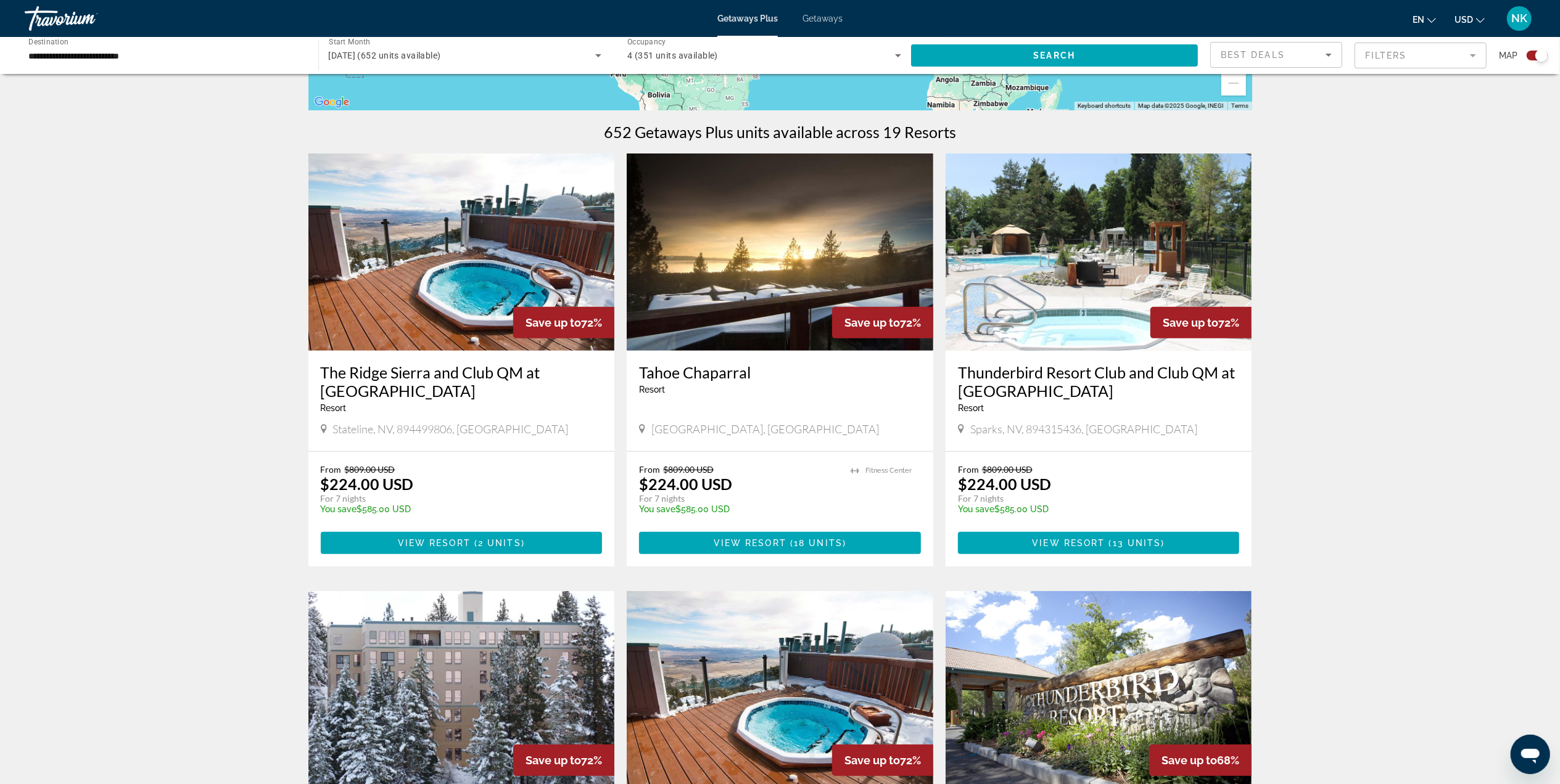
scroll to position [410, 0]
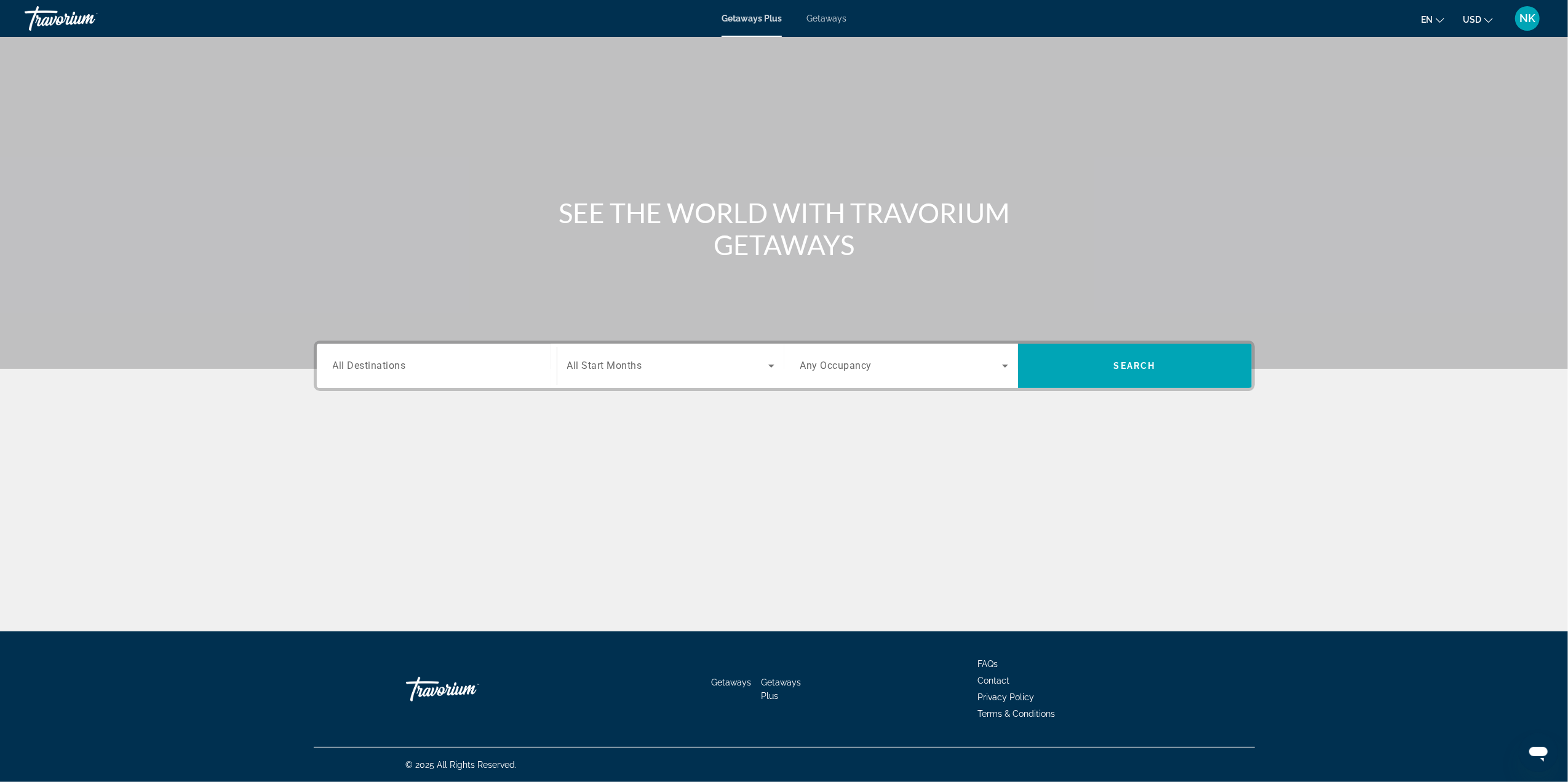
click at [352, 366] on span "All Destinations" at bounding box center [369, 366] width 73 height 12
click at [352, 366] on input "Destination All Destinations" at bounding box center [437, 366] width 208 height 14
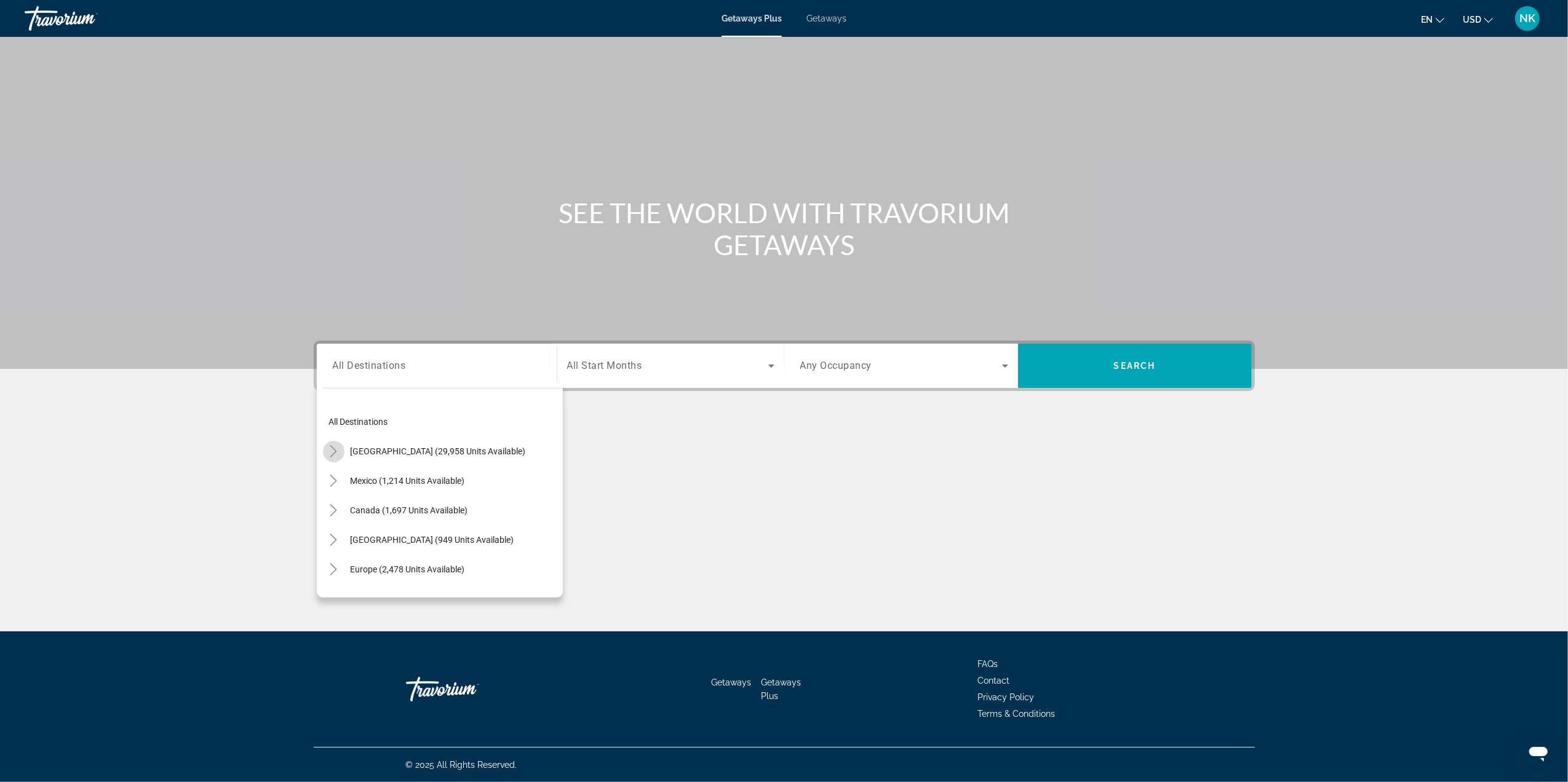
click at [333, 453] on icon "Toggle United States (29,958 units available)" at bounding box center [334, 451] width 6 height 12
click at [995, 676] on span "Contact" at bounding box center [994, 681] width 32 height 10
